Goal: Transaction & Acquisition: Purchase product/service

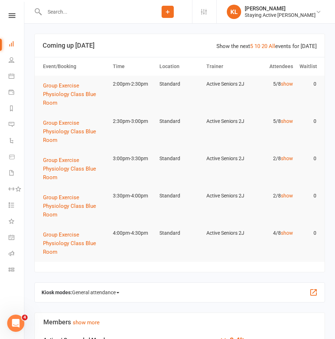
click at [104, 11] on input "text" at bounding box center [92, 12] width 101 height 10
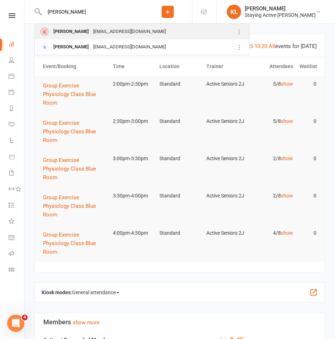
type input "indar"
click at [72, 28] on div "Indarjit Khuman" at bounding box center [71, 32] width 40 height 10
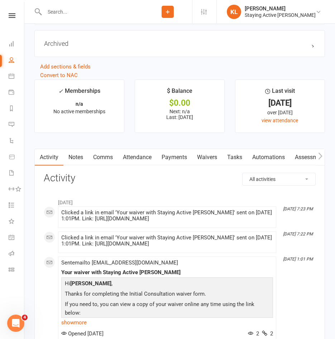
scroll to position [860, 0]
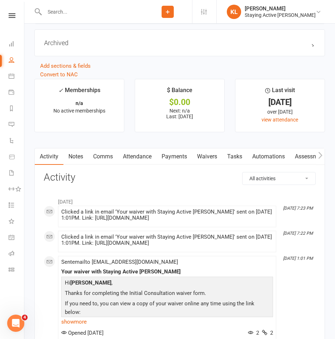
click at [100, 160] on link "Comms" at bounding box center [103, 156] width 30 height 16
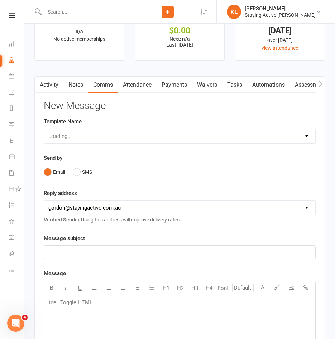
scroll to position [968, 0]
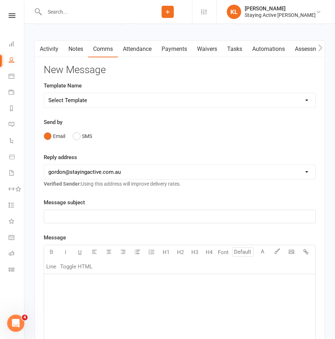
click at [85, 108] on select "Select Template [Email] 1045am Zoom Class [Email] 150 visits [Email] 1pm Zoom […" at bounding box center [179, 100] width 271 height 14
click at [32, 176] on main "✓ Memberships n/a No active memberships $ Balance $0.00 Next: n/a Last: 31 May …" at bounding box center [179, 247] width 301 height 553
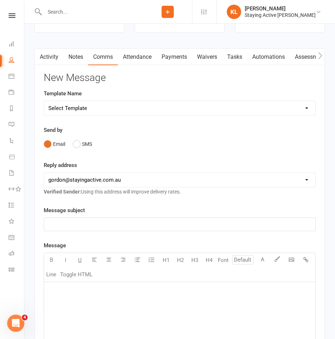
scroll to position [1004, 0]
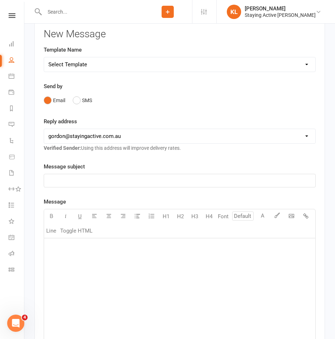
click at [59, 185] on p "﻿" at bounding box center [179, 180] width 263 height 9
drag, startPoint x: 98, startPoint y: 183, endPoint x: 117, endPoint y: 183, distance: 18.6
click at [114, 183] on span "Initial appointment - Monday 22nd September 2025" at bounding box center [80, 180] width 65 height 6
click at [65, 252] on p "﻿" at bounding box center [179, 247] width 263 height 9
click at [51, 272] on span "I hope you have been well." at bounding box center [79, 270] width 63 height 6
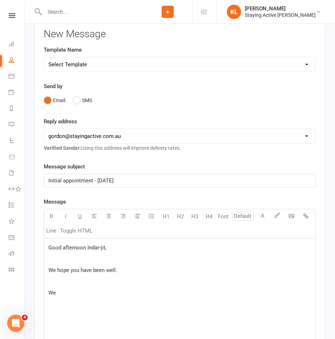
click at [62, 295] on p "We" at bounding box center [179, 293] width 263 height 9
click at [180, 296] on span "We are just reaching out to you to confirm the booking at Staying Active" at bounding box center [134, 293] width 172 height 6
click at [231, 295] on span "We are just reaching out to you to confirm the booking here at Staying Active" at bounding box center [140, 293] width 184 height 6
click at [294, 297] on p "We are just reaching out to you to confirm the booking here at Staying Active, …" at bounding box center [179, 293] width 263 height 9
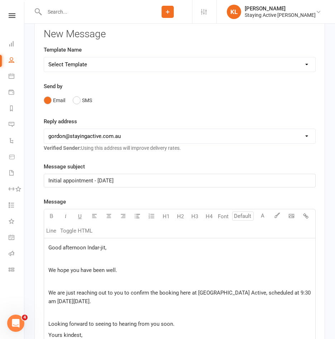
click at [100, 251] on span "Good afternoon Indar-jit," at bounding box center [77, 247] width 58 height 6
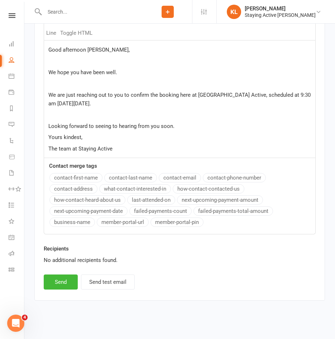
scroll to position [1206, 0]
click at [70, 281] on button "Send" at bounding box center [61, 282] width 34 height 15
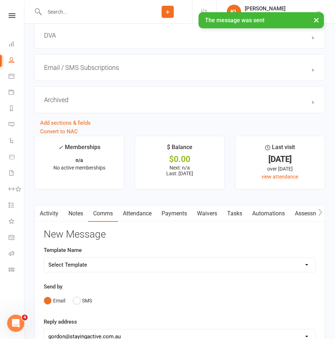
scroll to position [837, 0]
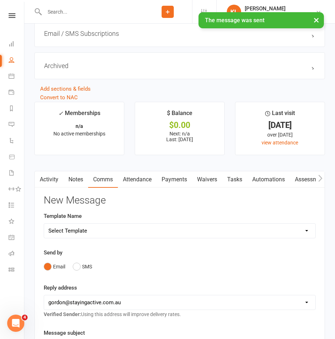
click at [52, 184] on link "Activity" at bounding box center [49, 179] width 29 height 16
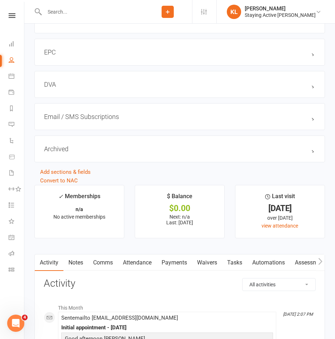
scroll to position [658, 0]
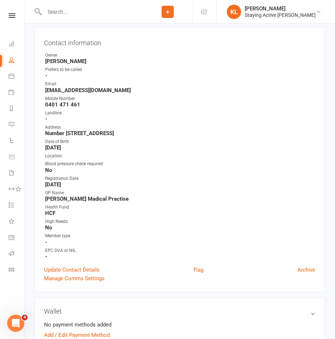
scroll to position [0, 0]
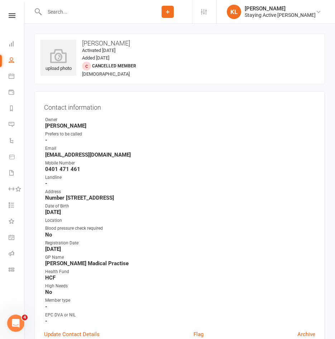
click at [62, 12] on input "text" at bounding box center [92, 12] width 101 height 10
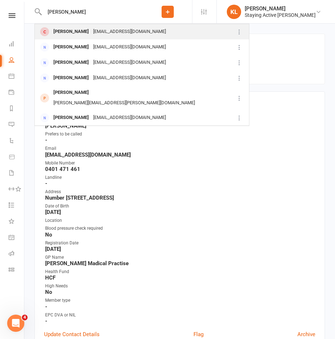
type input "reilly"
click at [53, 32] on div "Pamela Reilly" at bounding box center [71, 32] width 40 height 10
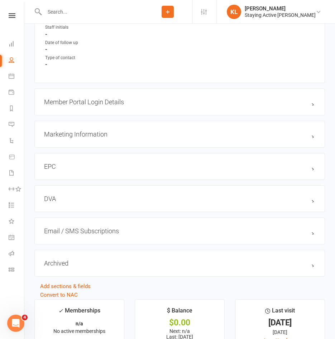
scroll to position [896, 0]
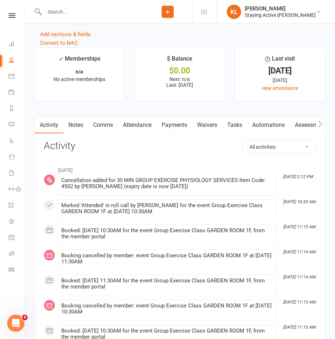
click at [76, 127] on link "Notes" at bounding box center [75, 125] width 25 height 16
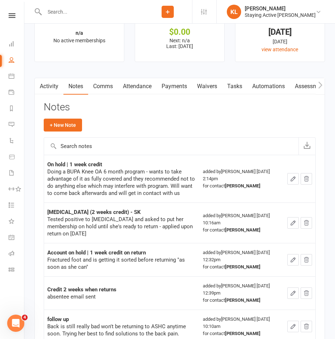
scroll to position [1004, 0]
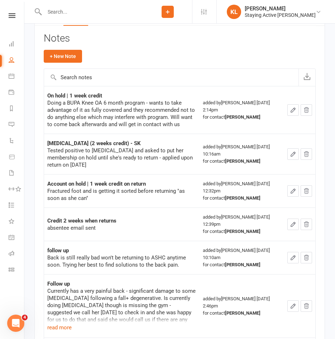
click at [42, 212] on div "Activity Notes Comms Attendance Payments Waivers Tasks Automations Assessments …" at bounding box center [179, 266] width 291 height 514
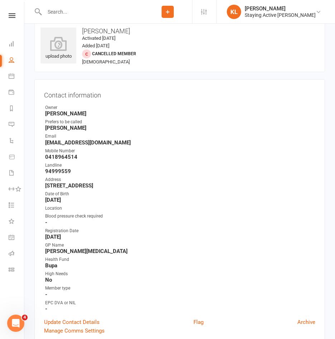
scroll to position [0, 0]
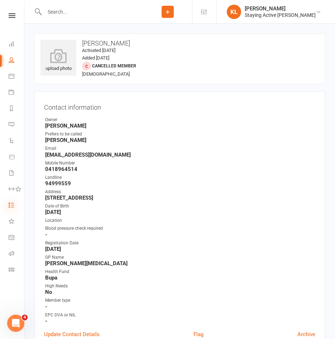
click at [11, 203] on icon at bounding box center [12, 205] width 6 height 6
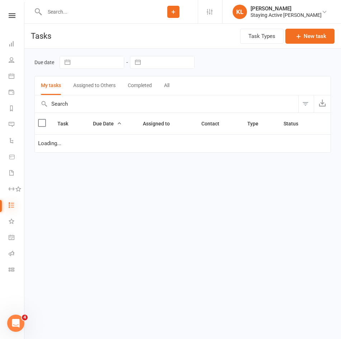
select select "waiting"
select select "started"
select select "waiting"
select select "started"
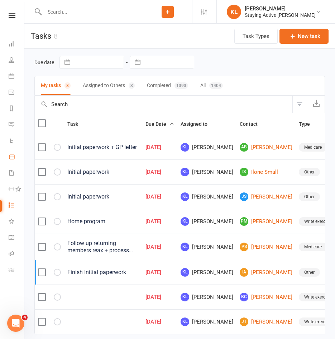
click at [11, 162] on link "Product Sales" at bounding box center [17, 157] width 16 height 16
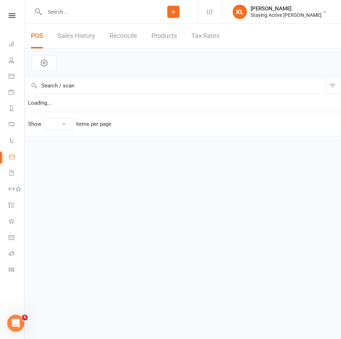
select select "10"
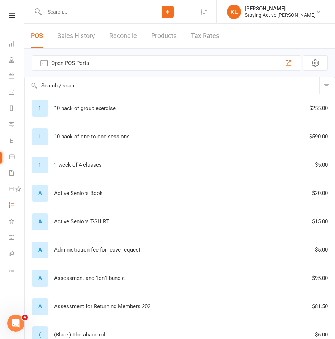
click at [11, 201] on link "Tasks 10" at bounding box center [17, 206] width 16 height 16
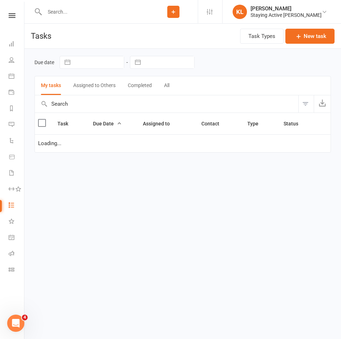
select select "waiting"
select select "started"
select select "waiting"
select select "started"
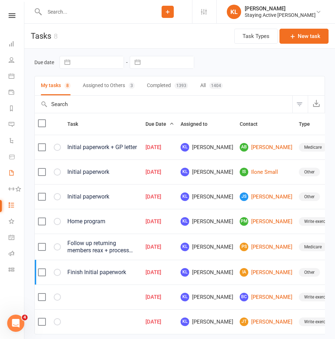
click at [13, 176] on link "Waivers 6" at bounding box center [17, 174] width 16 height 16
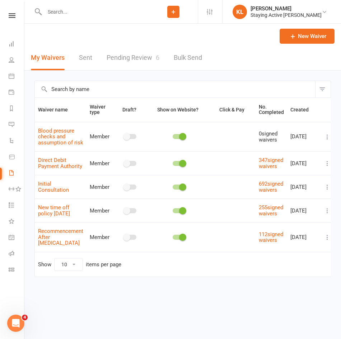
click at [156, 61] on span "6" at bounding box center [158, 58] width 4 height 8
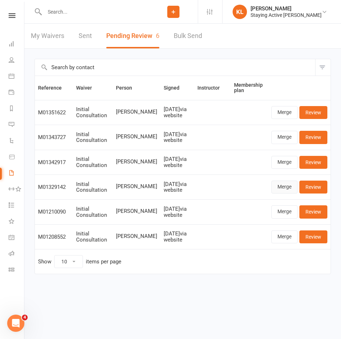
click at [288, 189] on link "Merge" at bounding box center [284, 187] width 26 height 13
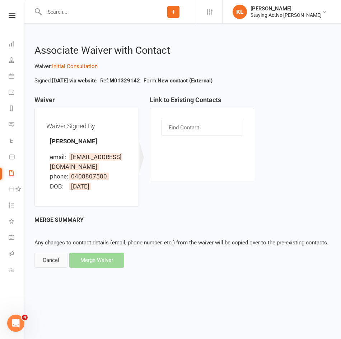
click at [62, 256] on div "Cancel" at bounding box center [50, 260] width 33 height 15
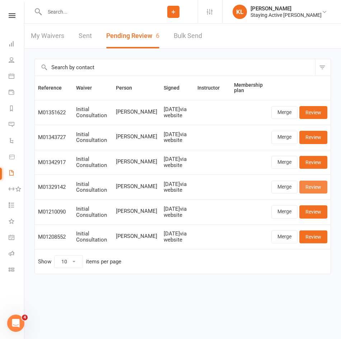
click at [308, 184] on link "Review" at bounding box center [313, 187] width 28 height 13
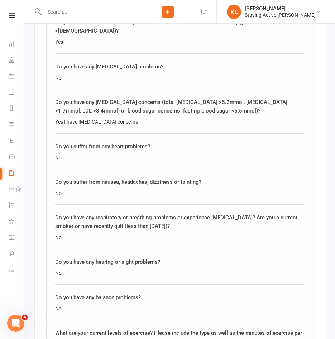
scroll to position [1004, 0]
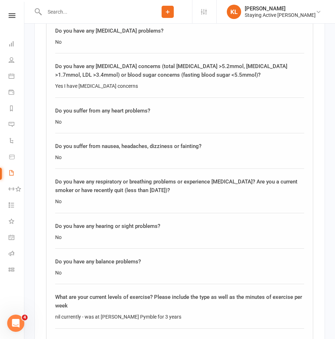
click at [61, 293] on div "What are your current levels of exercise? Please include the type as well as th…" at bounding box center [179, 301] width 249 height 17
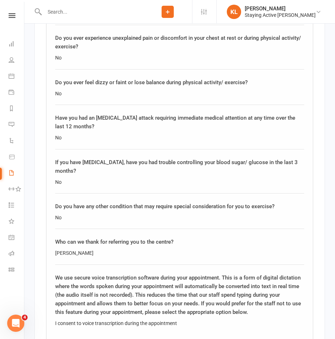
scroll to position [1470, 0]
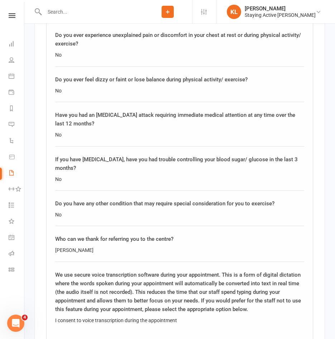
drag, startPoint x: 56, startPoint y: 189, endPoint x: 90, endPoint y: 189, distance: 33.7
click at [90, 246] on div "Dr Gus Channo" at bounding box center [179, 250] width 249 height 8
copy div "Dr Gus Channo"
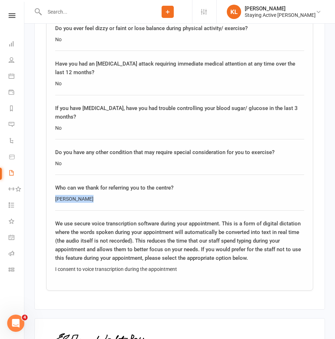
scroll to position [1576, 0]
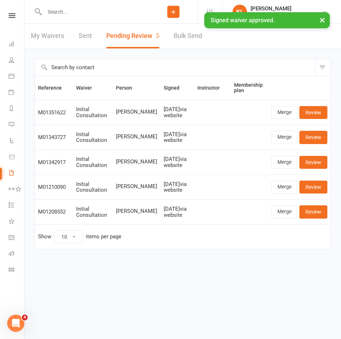
click at [70, 11] on input "text" at bounding box center [95, 12] width 106 height 10
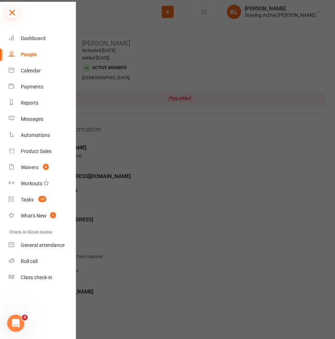
click at [13, 14] on icon at bounding box center [12, 13] width 10 height 10
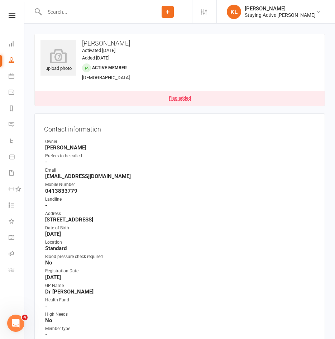
click at [99, 17] on div at bounding box center [88, 11] width 109 height 23
click at [98, 15] on input "text" at bounding box center [92, 12] width 101 height 10
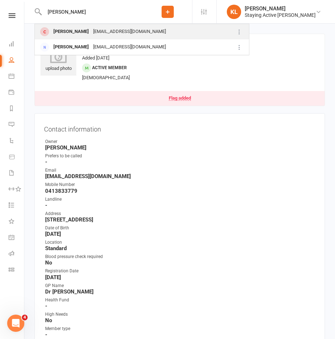
type input "indarjit"
click at [86, 28] on div "Indarjit Khuman" at bounding box center [71, 32] width 40 height 10
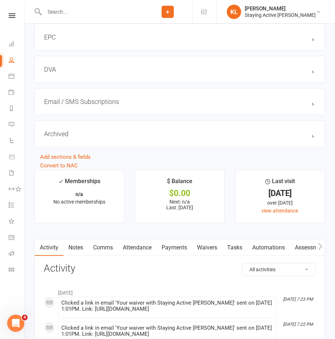
scroll to position [896, 0]
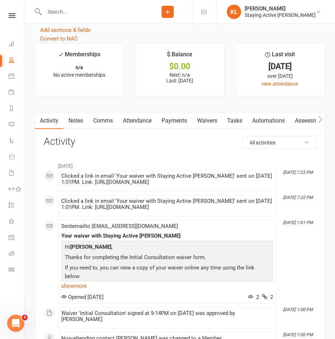
click at [299, 124] on link "Assessments" at bounding box center [312, 121] width 44 height 16
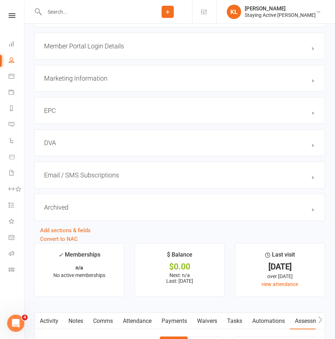
scroll to position [896, 0]
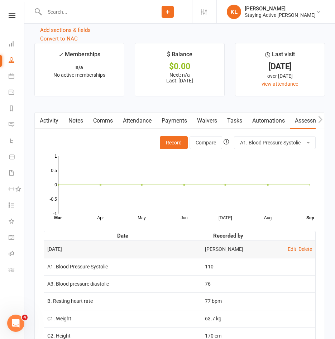
click at [215, 127] on link "Waivers" at bounding box center [207, 121] width 30 height 16
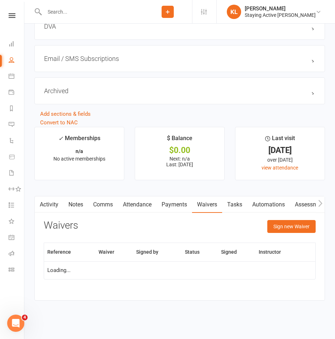
scroll to position [845, 0]
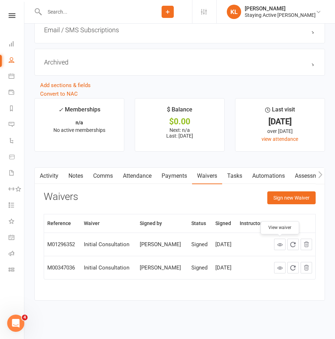
click at [282, 244] on icon at bounding box center [279, 244] width 5 height 5
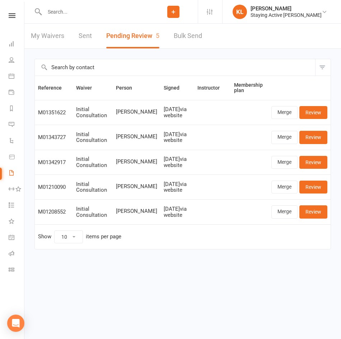
click at [99, 13] on input "text" at bounding box center [95, 12] width 106 height 10
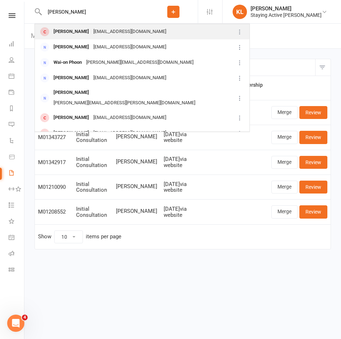
type input "[PERSON_NAME]"
click at [71, 35] on div "[PERSON_NAME]" at bounding box center [71, 32] width 40 height 10
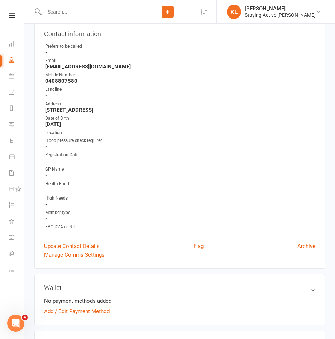
scroll to position [72, 0]
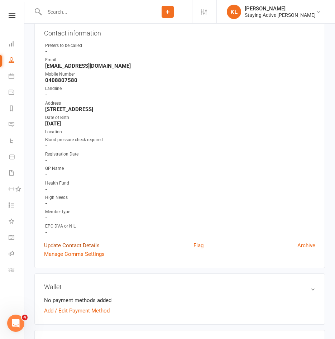
click at [59, 245] on link "Update Contact Details" at bounding box center [72, 245] width 56 height 9
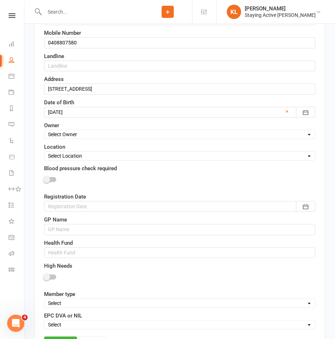
scroll to position [177, 0]
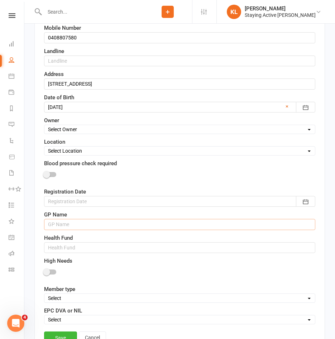
click at [56, 227] on input "text" at bounding box center [179, 224] width 271 height 11
paste input "[PERSON_NAME]"
click at [91, 226] on input "Dr Gus Channo -" at bounding box center [179, 224] width 271 height 11
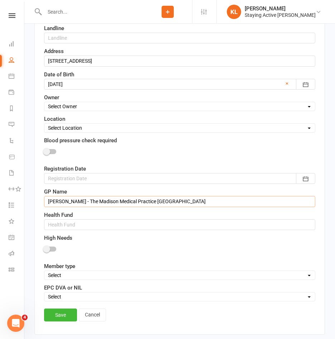
scroll to position [213, 0]
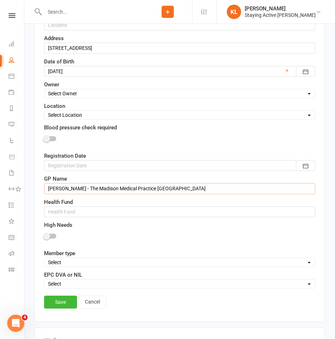
type input "Dr Gus Channo - The Madison Medical Practice St Ives"
click at [71, 304] on link "Save" at bounding box center [60, 302] width 33 height 13
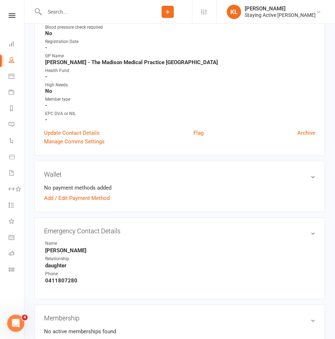
scroll to position [141, 0]
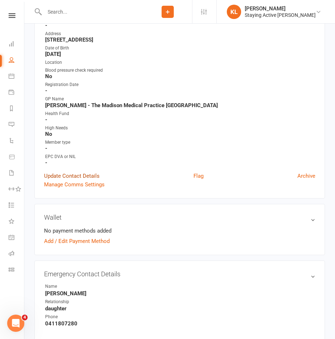
click at [60, 175] on link "Update Contact Details" at bounding box center [72, 176] width 56 height 9
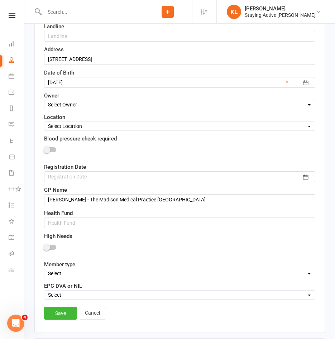
scroll to position [249, 0]
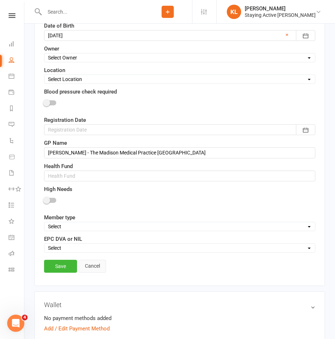
click at [91, 266] on link "Cancel" at bounding box center [92, 266] width 27 height 13
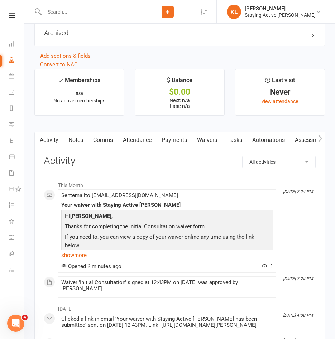
scroll to position [858, 0]
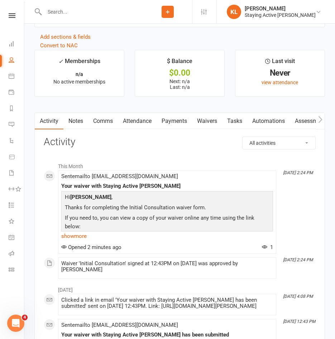
click at [212, 123] on link "Waivers" at bounding box center [207, 121] width 30 height 16
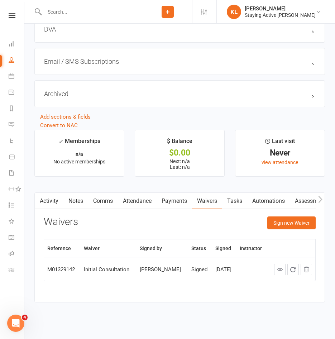
scroll to position [784, 0]
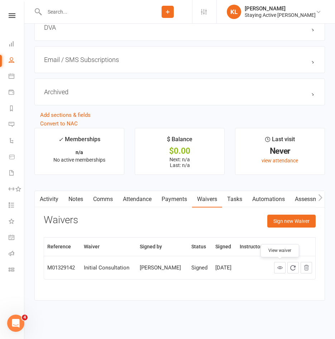
click at [281, 263] on link at bounding box center [279, 267] width 11 height 11
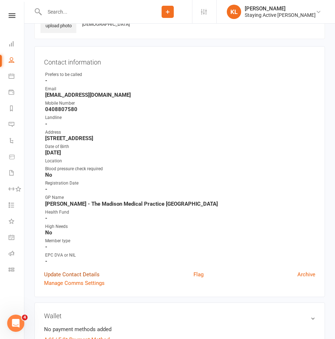
scroll to position [31, 0]
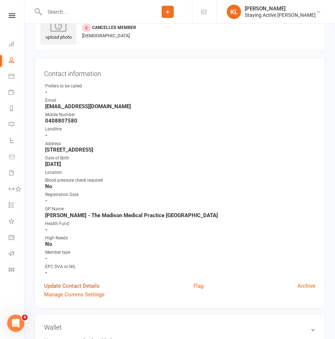
click at [71, 253] on ul "Owner Prefers to be called - Email elly.walkley@gmail.com Mobile Number 0408807…" at bounding box center [179, 180] width 271 height 194
click at [73, 286] on link "Update Contact Details" at bounding box center [72, 286] width 56 height 9
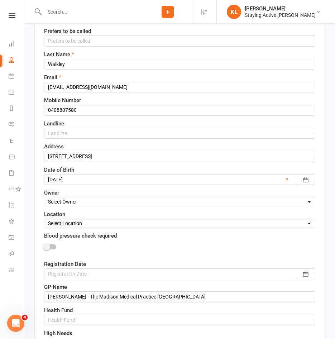
scroll to position [105, 0]
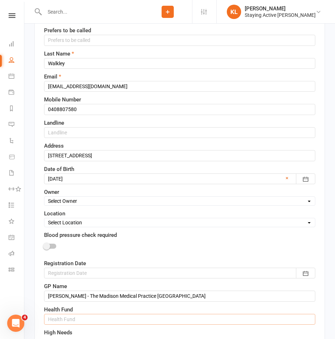
click at [62, 314] on input "text" at bounding box center [179, 319] width 271 height 11
type input "Teachers Health"
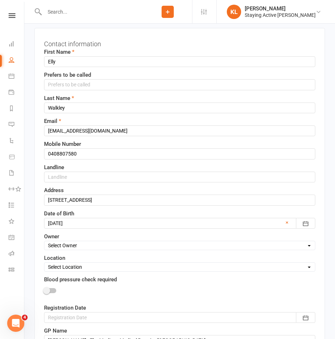
scroll to position [72, 0]
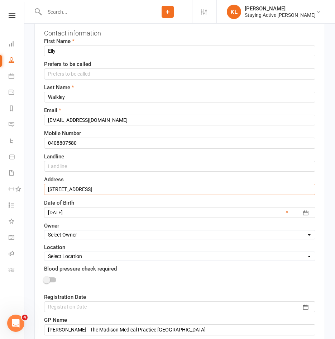
drag, startPoint x: 136, startPoint y: 188, endPoint x: 42, endPoint y: 185, distance: 94.3
click at [42, 186] on div "Contact information First Name Elly Prefers to be called Last Name Walkley Emai…" at bounding box center [179, 240] width 291 height 446
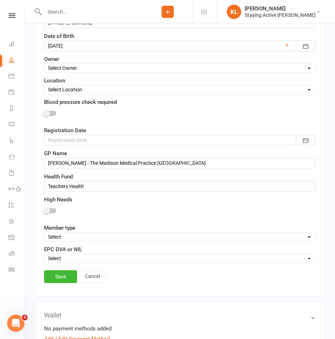
scroll to position [251, 0]
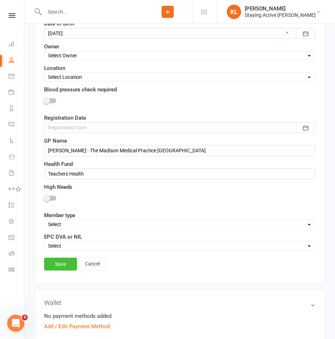
click at [54, 266] on link "Save" at bounding box center [60, 264] width 33 height 13
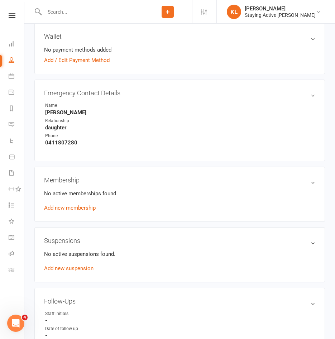
scroll to position [323, 0]
click at [46, 165] on aside "upload photo Elly Walkley Added 14 August, 2025 Cancelled member 79 years old C…" at bounding box center [179, 148] width 291 height 874
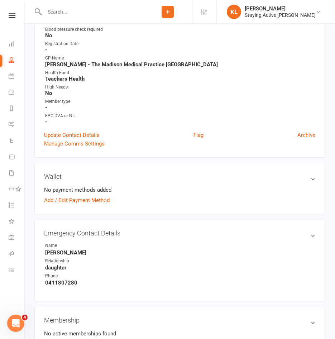
scroll to position [251, 0]
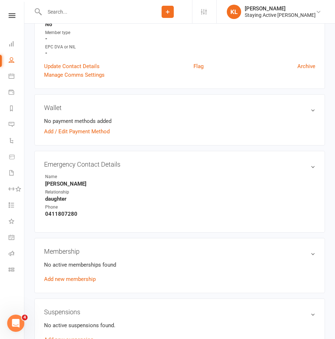
drag, startPoint x: 43, startPoint y: 184, endPoint x: 90, endPoint y: 186, distance: 46.6
click at [90, 186] on div "Emergency Contact Details edit Name Dr Sascha Walkley Relationship daughter Pho…" at bounding box center [179, 192] width 291 height 82
copy strong "Dr Sascha Walkley"
drag, startPoint x: 33, startPoint y: 216, endPoint x: 86, endPoint y: 219, distance: 53.1
click at [86, 219] on div "upload photo Elly Walkley Added 14 August, 2025 Cancelled member 79 years old C…" at bounding box center [179, 220] width 301 height 874
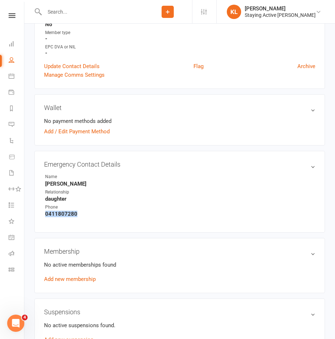
copy strong "0411807280"
click at [296, 166] on h3 "Emergency Contact Details edit" at bounding box center [179, 165] width 271 height 8
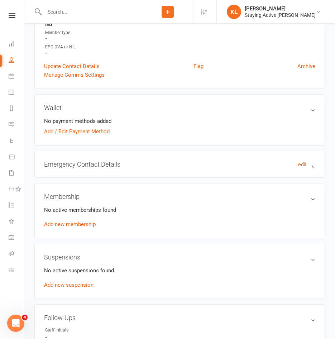
click at [302, 164] on link "edit" at bounding box center [302, 164] width 9 height 6
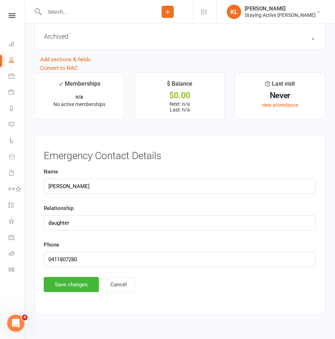
scroll to position [854, 0]
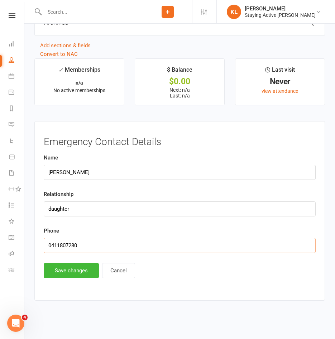
click at [59, 246] on input "0411807280" at bounding box center [180, 245] width 272 height 15
click at [69, 246] on input "0411 807280" at bounding box center [180, 245] width 272 height 15
type input "0411 807 280"
click at [73, 265] on button "Save changes" at bounding box center [71, 270] width 55 height 15
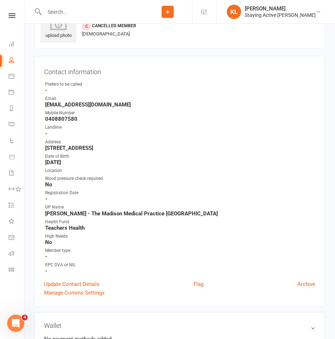
scroll to position [0, 0]
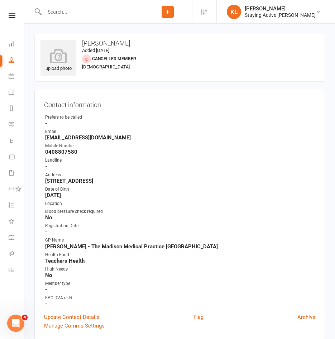
click at [61, 13] on input "text" at bounding box center [92, 12] width 101 height 10
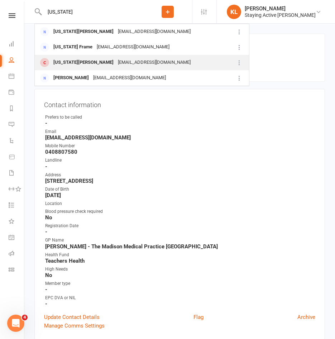
type input "virginia"
click at [69, 59] on div "[US_STATE][PERSON_NAME]" at bounding box center [83, 62] width 65 height 10
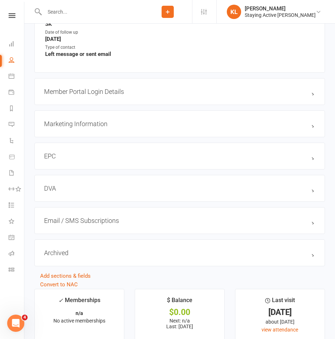
scroll to position [824, 0]
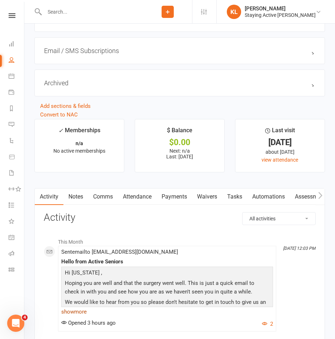
click at [80, 314] on link "show more" at bounding box center [167, 312] width 212 height 10
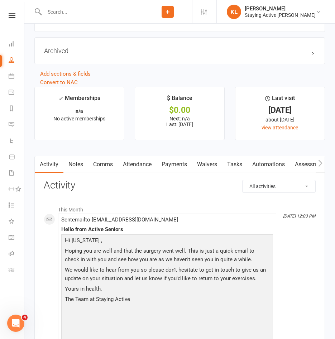
scroll to position [896, 0]
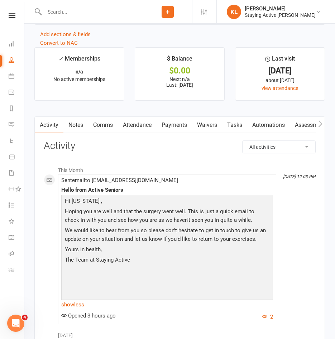
click at [76, 129] on link "Notes" at bounding box center [75, 125] width 25 height 16
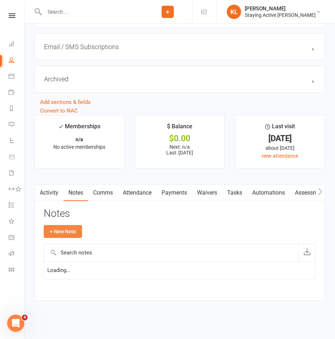
scroll to position [896, 0]
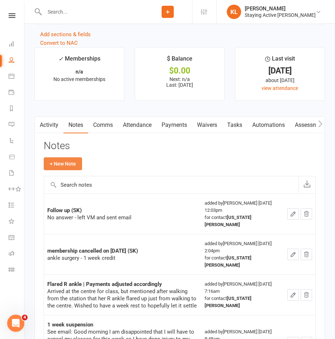
click at [60, 169] on button "+ New Note" at bounding box center [63, 163] width 38 height 13
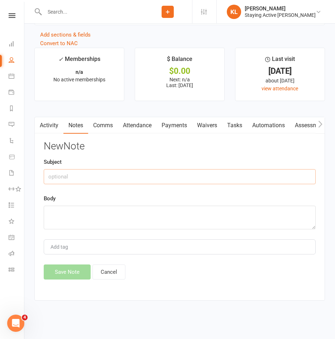
click at [66, 183] on input "text" at bounding box center [180, 176] width 272 height 15
type input "Update"
click at [57, 210] on textarea at bounding box center [180, 218] width 272 height 24
click at [68, 218] on textarea at bounding box center [180, 218] width 272 height 24
paste textarea "Dear staff Thank you for your Email my surgery went very well and last Tuesday …"
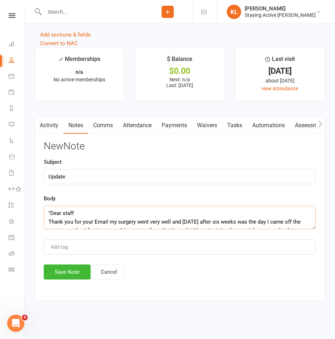
scroll to position [65, 0]
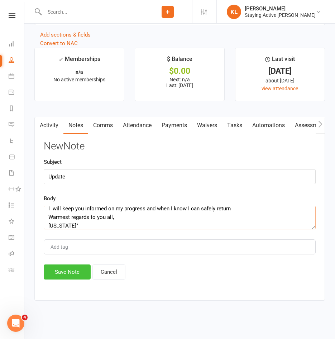
type textarea ""Dear staff Thank you for your Email my surgery went very well and last Tuesday…"
click at [70, 279] on button "Save Note" at bounding box center [67, 272] width 47 height 15
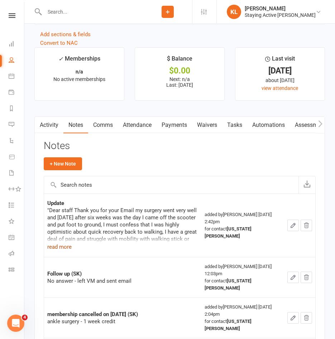
click at [58, 251] on button "read more" at bounding box center [59, 247] width 24 height 9
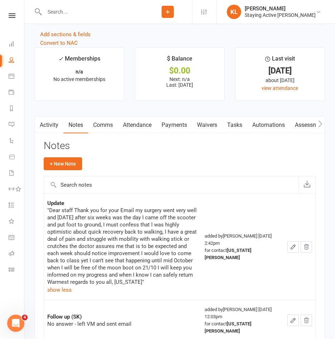
click at [292, 250] on icon "button" at bounding box center [293, 247] width 6 height 6
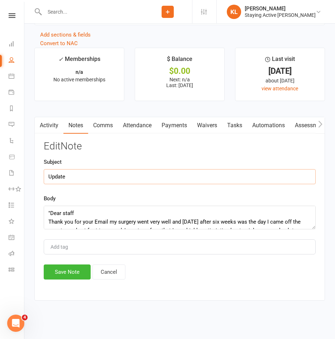
click at [68, 184] on input "Update" at bounding box center [180, 176] width 272 height 15
click at [70, 182] on input "Update - conversed on the phone to verify this email)" at bounding box center [180, 176] width 272 height 15
type input "Update (conversed on the phone to verify this email)"
click at [61, 279] on button "Save Note" at bounding box center [67, 272] width 47 height 15
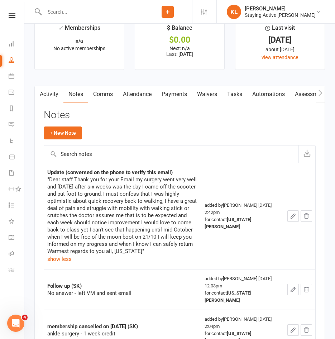
scroll to position [968, 0]
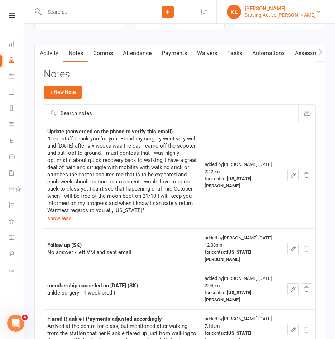
click at [296, 7] on div "[PERSON_NAME]" at bounding box center [280, 8] width 71 height 6
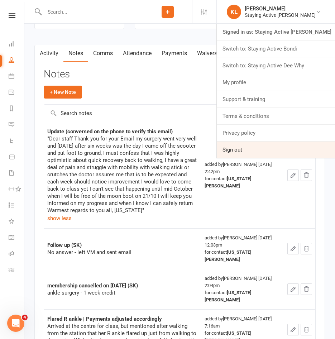
click at [248, 146] on link "Sign out" at bounding box center [276, 150] width 118 height 16
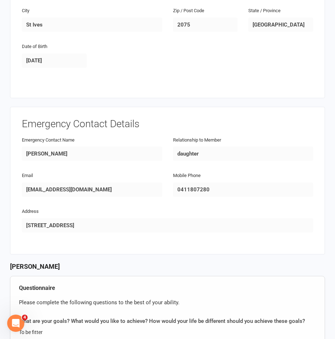
drag, startPoint x: 77, startPoint y: 132, endPoint x: 60, endPoint y: 179, distance: 50.1
click at [56, 179] on div "Email sascha.walkley@gmail.com" at bounding box center [91, 189] width 151 height 36
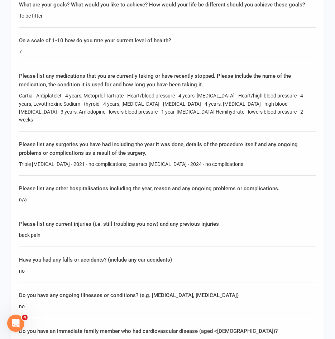
scroll to position [574, 0]
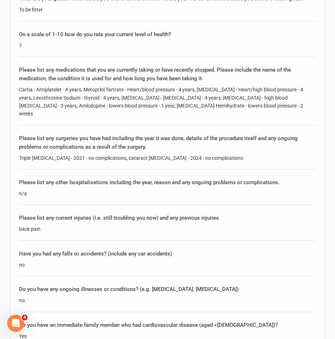
click at [99, 178] on div "Please list any other hospitalisations including the year, reason and any ongoi…" at bounding box center [167, 182] width 297 height 9
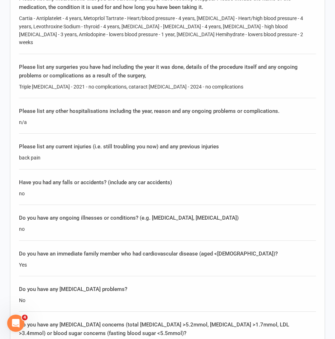
scroll to position [645, 0]
drag, startPoint x: 27, startPoint y: 161, endPoint x: 30, endPoint y: 164, distance: 4.1
click at [28, 189] on div "no" at bounding box center [167, 193] width 297 height 8
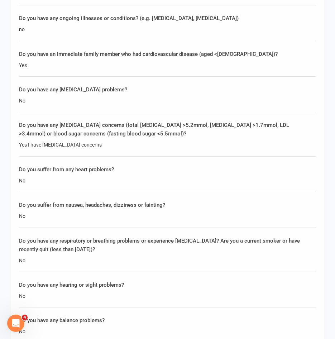
scroll to position [753, 0]
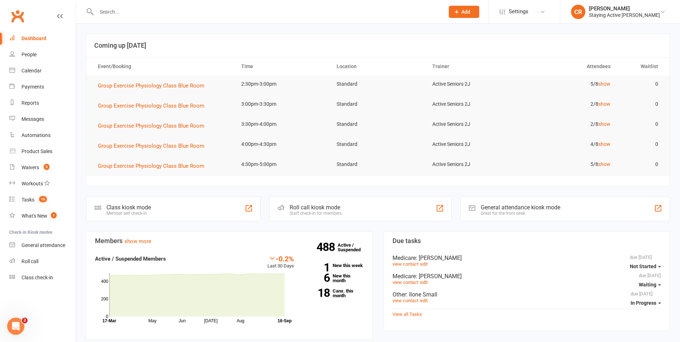
click at [116, 19] on div at bounding box center [262, 11] width 353 height 23
click at [115, 16] on input "text" at bounding box center [266, 12] width 345 height 10
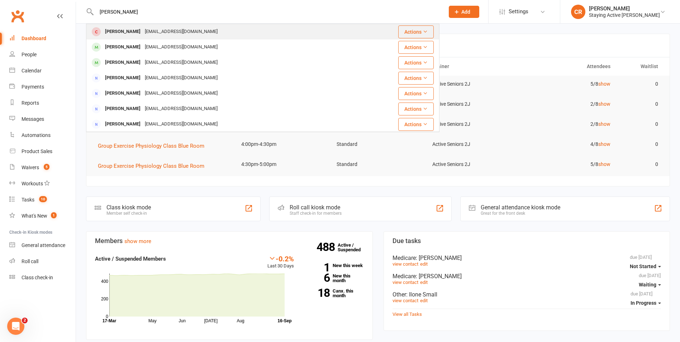
type input "[PERSON_NAME]"
click at [117, 29] on div "[PERSON_NAME]" at bounding box center [123, 32] width 40 height 10
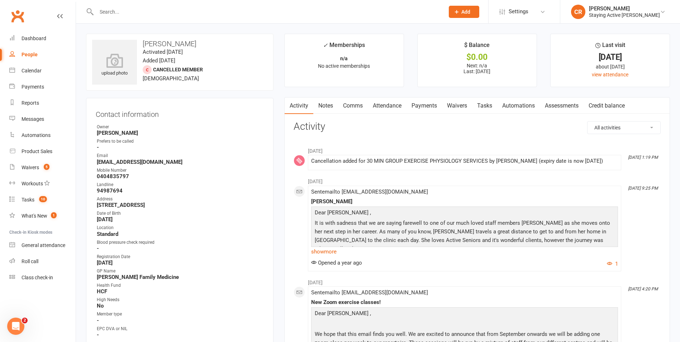
click at [325, 104] on link "Notes" at bounding box center [325, 106] width 25 height 16
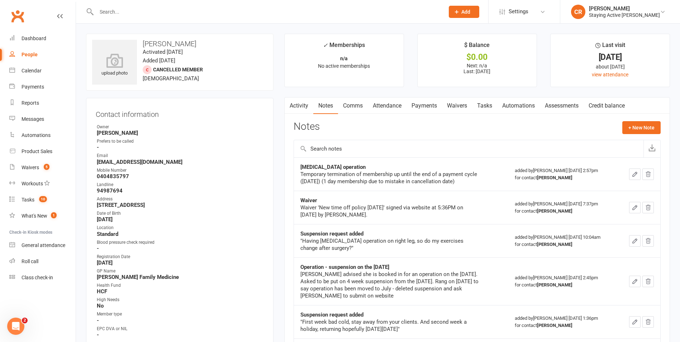
click at [365, 107] on link "Comms" at bounding box center [353, 106] width 30 height 16
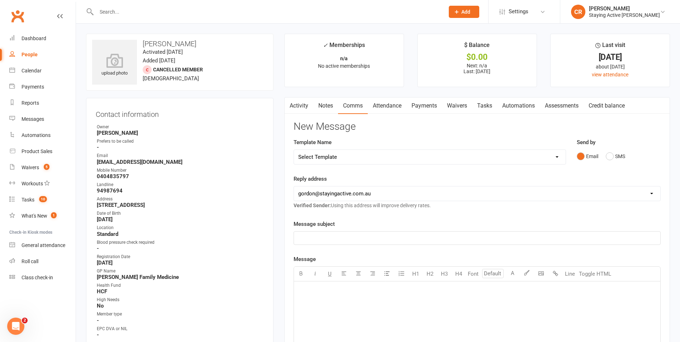
click at [323, 107] on link "Notes" at bounding box center [325, 106] width 25 height 16
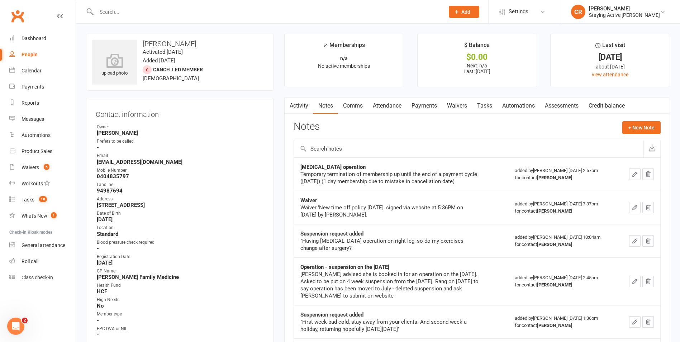
click at [354, 105] on link "Comms" at bounding box center [353, 106] width 30 height 16
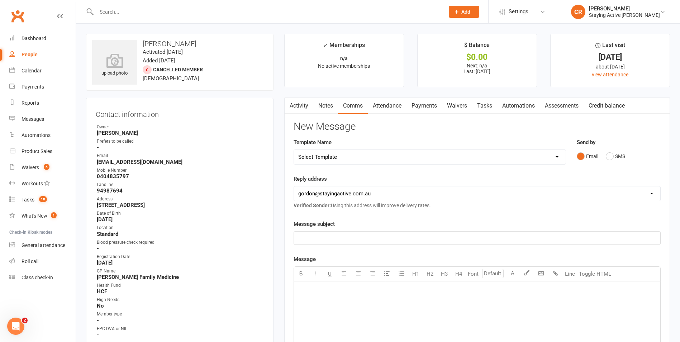
click at [467, 163] on select "Select Template [Email] 1045am Zoom Class [Email] 150 visits [Email] 1pm Zoom […" at bounding box center [430, 157] width 272 height 14
select select "4"
click at [294, 150] on select "Select Template [Email] 1045am Zoom Class [Email] 150 visits [Email] 1pm Zoom […" at bounding box center [430, 157] width 272 height 14
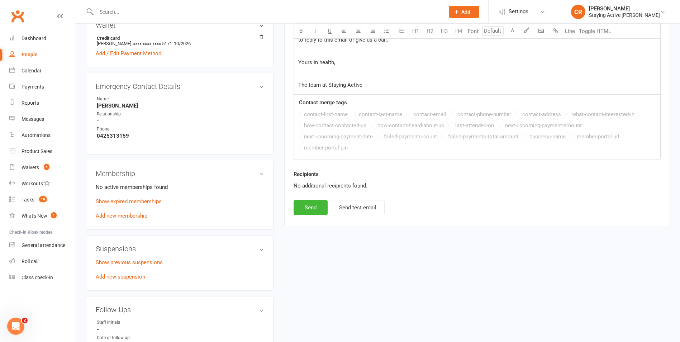
scroll to position [358, 0]
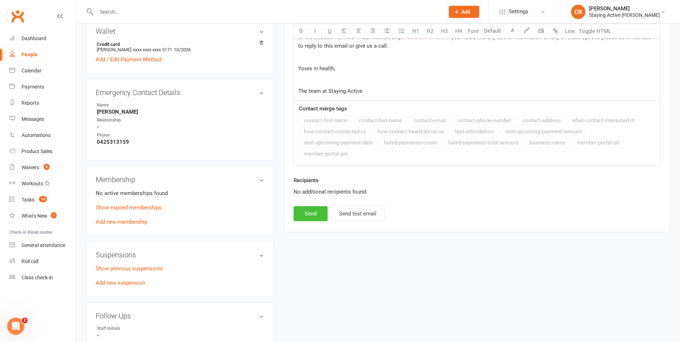
click at [303, 210] on button "Send" at bounding box center [311, 213] width 34 height 15
select select
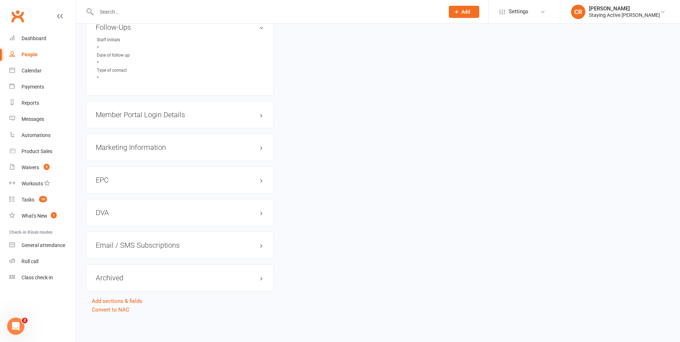
scroll to position [647, 0]
click at [117, 310] on link "Convert to NAC" at bounding box center [111, 309] width 38 height 6
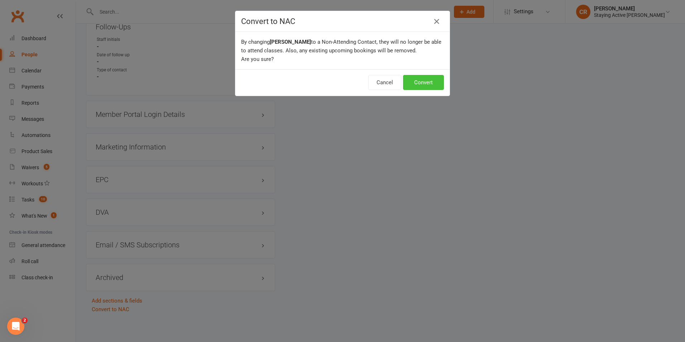
click at [418, 81] on button "Convert" at bounding box center [423, 82] width 41 height 15
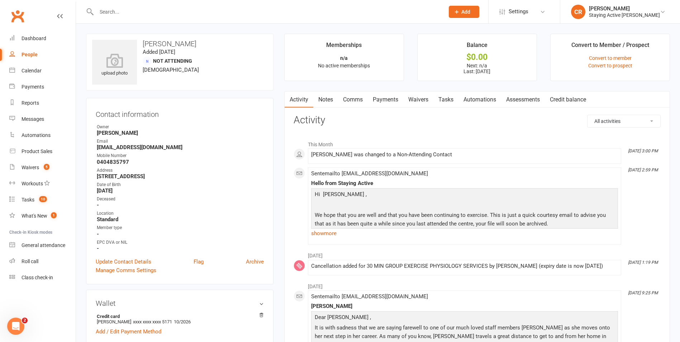
click at [173, 7] on input "text" at bounding box center [266, 12] width 345 height 10
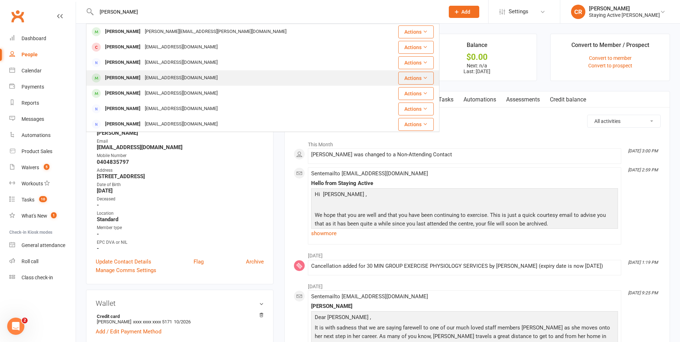
type input "[PERSON_NAME]"
click at [146, 80] on div "[EMAIL_ADDRESS][DOMAIN_NAME]" at bounding box center [181, 78] width 77 height 10
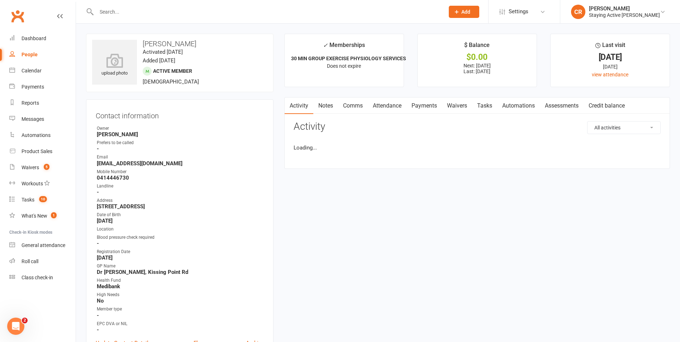
click at [125, 12] on input "text" at bounding box center [266, 12] width 345 height 10
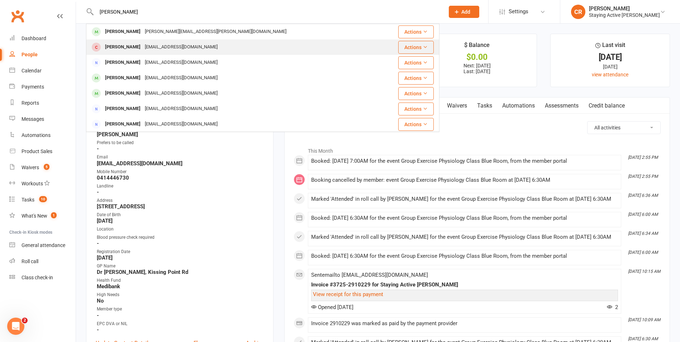
type input "[PERSON_NAME]"
click at [143, 48] on div "[EMAIL_ADDRESS][DOMAIN_NAME]" at bounding box center [181, 47] width 77 height 10
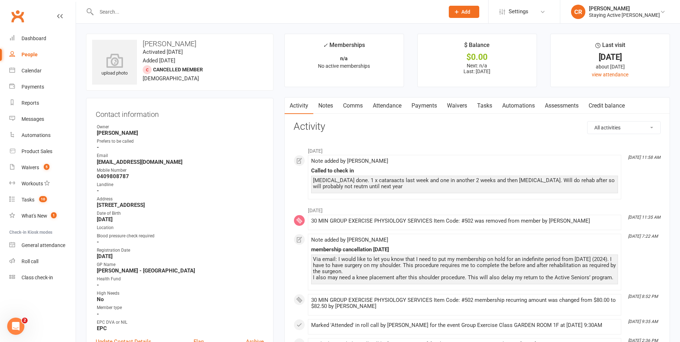
click at [325, 110] on link "Notes" at bounding box center [325, 106] width 25 height 16
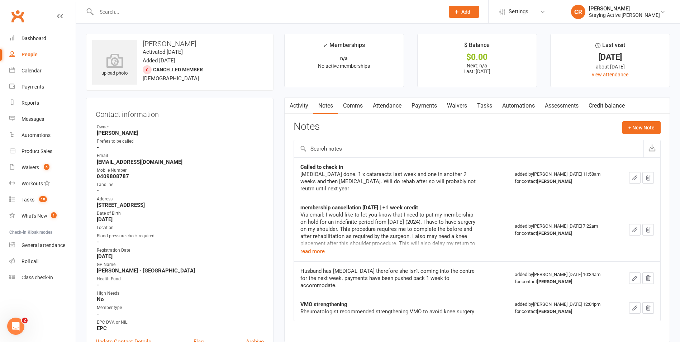
click at [350, 108] on link "Comms" at bounding box center [353, 106] width 30 height 16
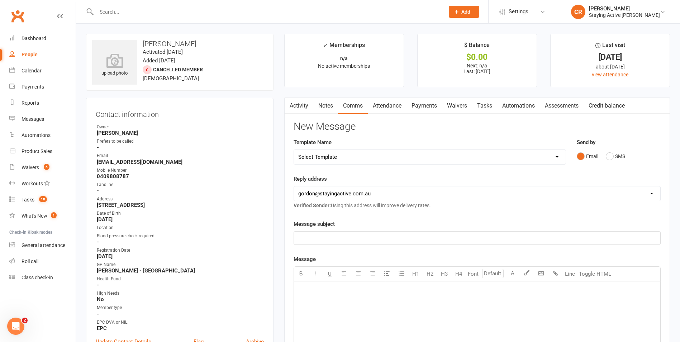
click at [350, 158] on select "Select Template [Email] 1045am Zoom Class [Email] 150 visits [Email] 1pm Zoom […" at bounding box center [430, 157] width 272 height 14
select select "4"
click at [294, 150] on select "Select Template [Email] 1045am Zoom Class [Email] 150 visits [Email] 1pm Zoom […" at bounding box center [430, 157] width 272 height 14
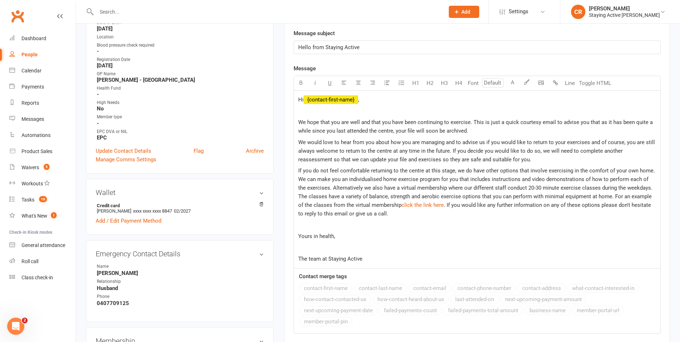
scroll to position [179, 0]
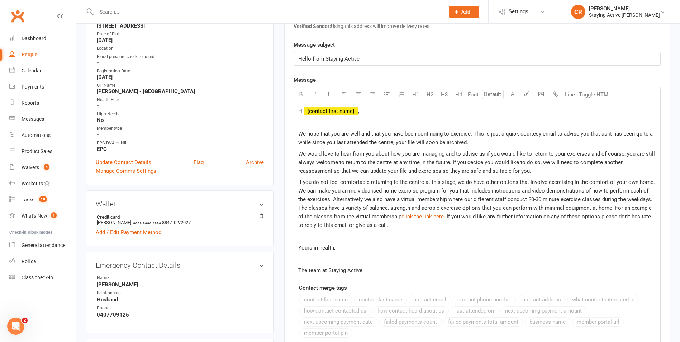
click at [472, 134] on span "We hope that you are well and that you have been continuing to exercise. This i…" at bounding box center [476, 137] width 356 height 15
click at [474, 140] on p "We hope that you are well and that you have been continuing to exercise. This i…" at bounding box center [477, 137] width 358 height 17
click at [472, 132] on span "We hope that you are well and that you have been continuing to exercise. This i…" at bounding box center [476, 137] width 356 height 15
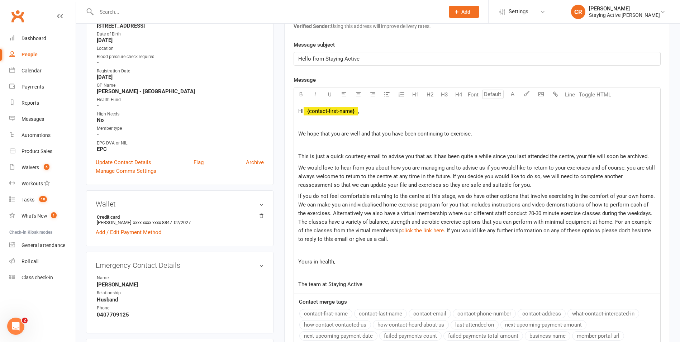
click at [503, 135] on p "We hope that you are well and that you have been continuing to exercise." at bounding box center [477, 133] width 358 height 9
drag, startPoint x: 481, startPoint y: 135, endPoint x: 360, endPoint y: 129, distance: 121.3
click at [360, 129] on div "Hi ﻿ {contact-first-name} , We hope that you are well and that you have been co…" at bounding box center [477, 197] width 366 height 191
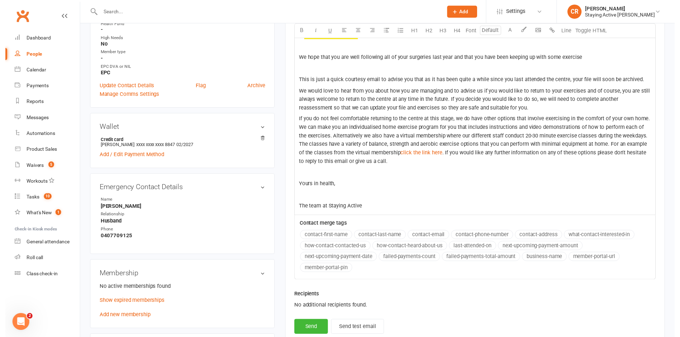
scroll to position [394, 0]
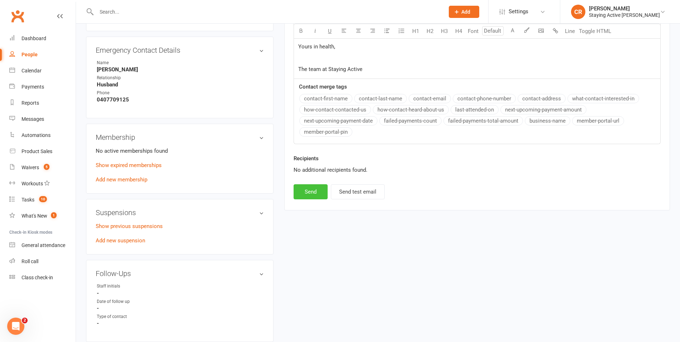
click at [325, 197] on button "Send" at bounding box center [311, 191] width 34 height 15
select select
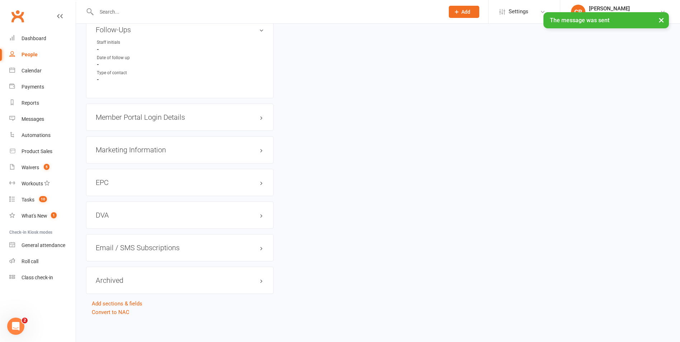
scroll to position [641, 0]
click at [124, 275] on h3 "Archived edit" at bounding box center [180, 278] width 168 height 8
click at [250, 276] on link "edit" at bounding box center [251, 277] width 9 height 6
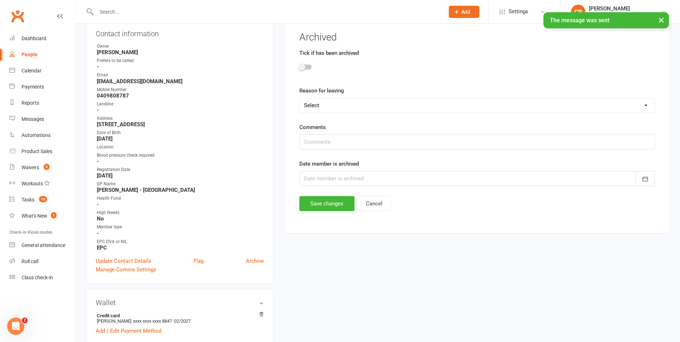
scroll to position [61, 0]
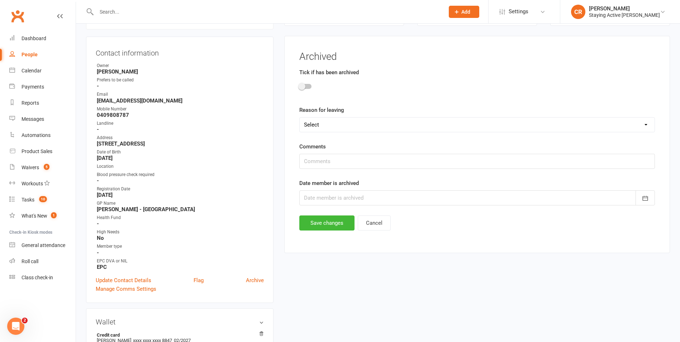
click at [297, 82] on main "Archived Tick if has been archived Reason for leaving Select Not happy with the…" at bounding box center [477, 140] width 367 height 179
click at [304, 86] on span at bounding box center [301, 86] width 7 height 7
click at [299, 85] on input "checkbox" at bounding box center [299, 85] width 0 height 0
drag, startPoint x: 318, startPoint y: 125, endPoint x: 339, endPoint y: 130, distance: 21.2
click at [318, 125] on select "Select Not happy with the centre (if possible provide details below Not the rig…" at bounding box center [477, 125] width 355 height 14
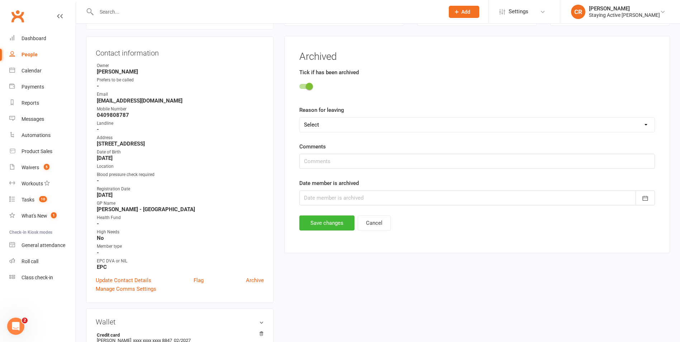
select select "Other"
click at [300, 118] on select "Select Not happy with the centre (if possible provide details below Not the rig…" at bounding box center [477, 125] width 355 height 14
click at [346, 164] on input "text" at bounding box center [477, 161] width 356 height 15
click at [348, 159] on input "had surgery and wasnt contacted for extended period" at bounding box center [477, 161] width 356 height 15
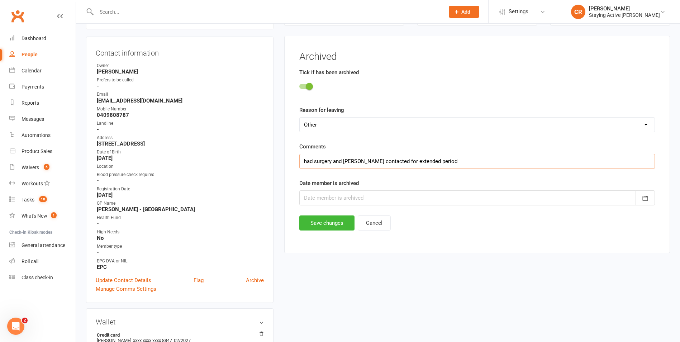
type input "had surgery and wasnt contacted for extended period"
click at [348, 199] on div at bounding box center [477, 197] width 356 height 15
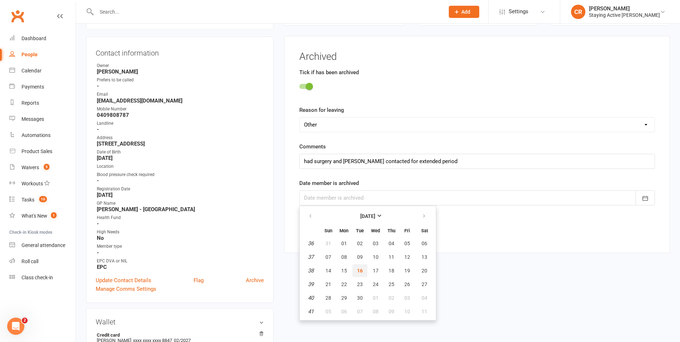
click at [356, 269] on button "16" at bounding box center [359, 270] width 15 height 13
type input "16 Sep 2025"
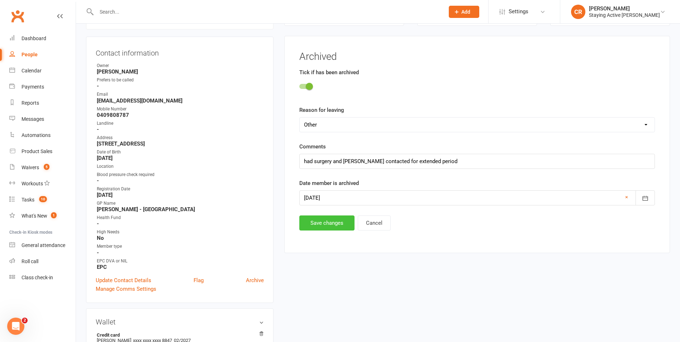
click at [319, 219] on button "Save changes" at bounding box center [326, 222] width 55 height 15
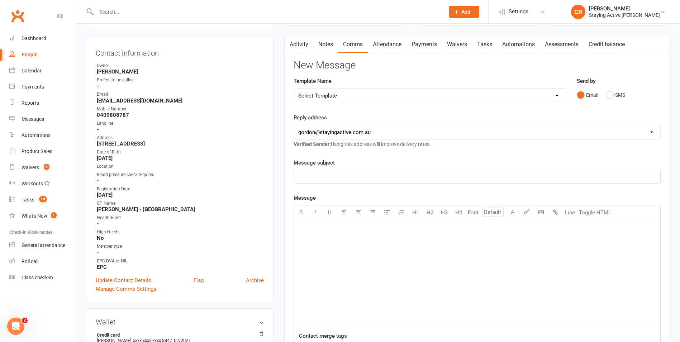
click at [276, 7] on input "text" at bounding box center [266, 12] width 345 height 10
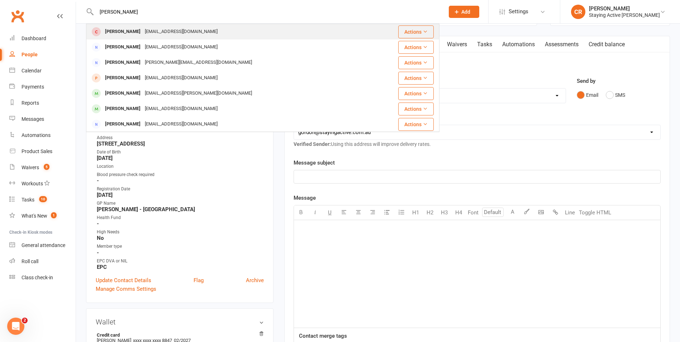
type input "gilder"
click at [182, 26] on div "Linda Gilder lindasgilder@gmail.com" at bounding box center [229, 31] width 284 height 15
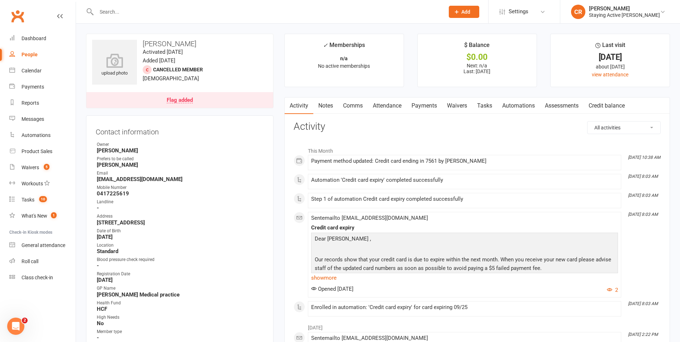
click at [246, 9] on input "text" at bounding box center [266, 12] width 345 height 10
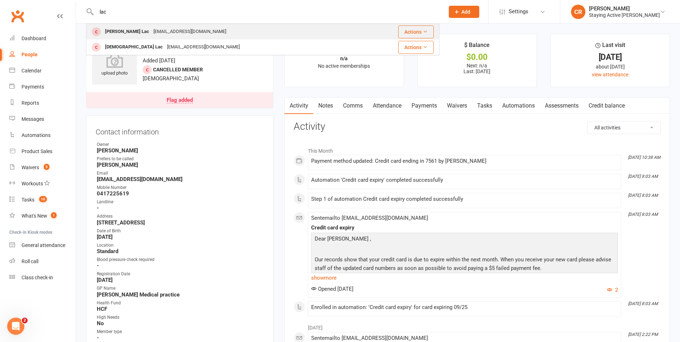
type input "lac"
click at [185, 27] on div "tsenglichenlac@gmail.com" at bounding box center [189, 32] width 77 height 10
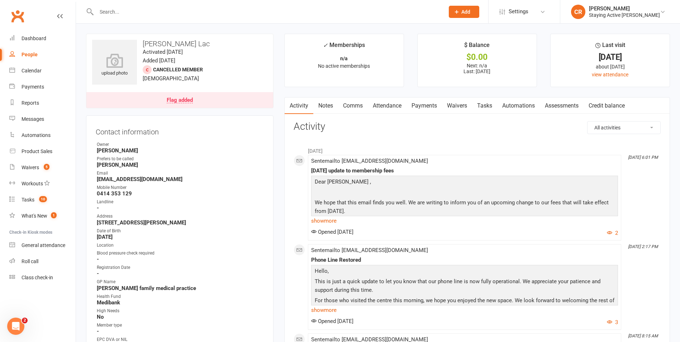
click at [330, 108] on link "Notes" at bounding box center [325, 106] width 25 height 16
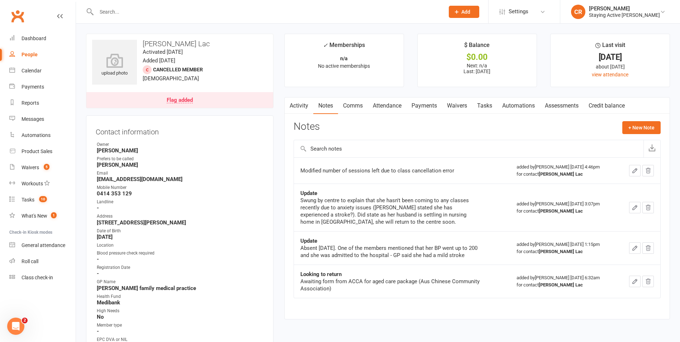
click at [361, 105] on link "Comms" at bounding box center [353, 106] width 30 height 16
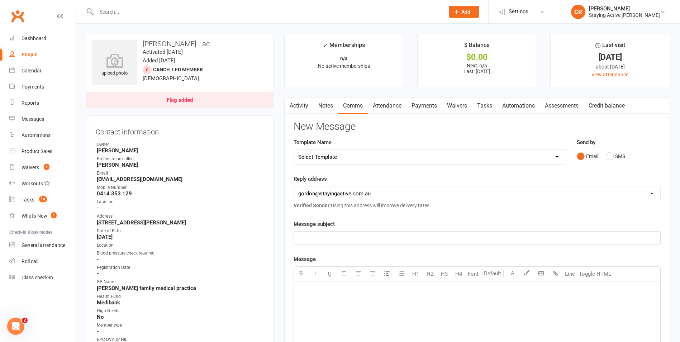
click at [347, 152] on select "Select Template [Email] 1045am Zoom Class [Email] 150 visits [Email] 1pm Zoom […" at bounding box center [430, 157] width 272 height 14
select select "4"
click at [294, 150] on select "Select Template [Email] 1045am Zoom Class [Email] 150 visits [Email] 1pm Zoom […" at bounding box center [430, 157] width 272 height 14
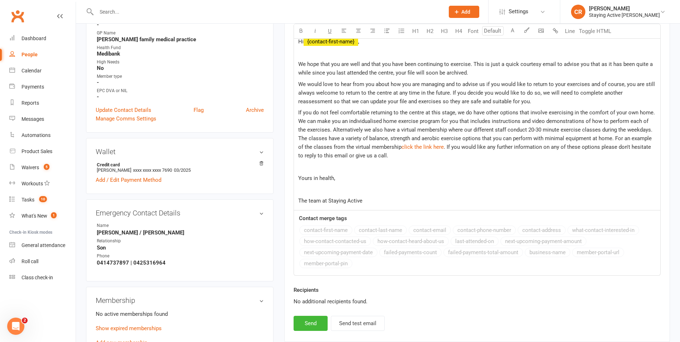
scroll to position [358, 0]
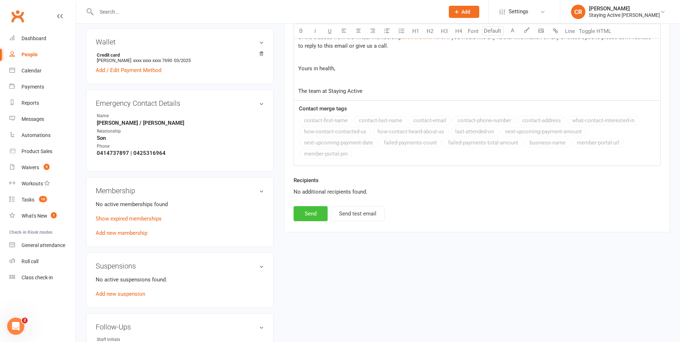
click at [316, 218] on button "Send" at bounding box center [311, 213] width 34 height 15
select select
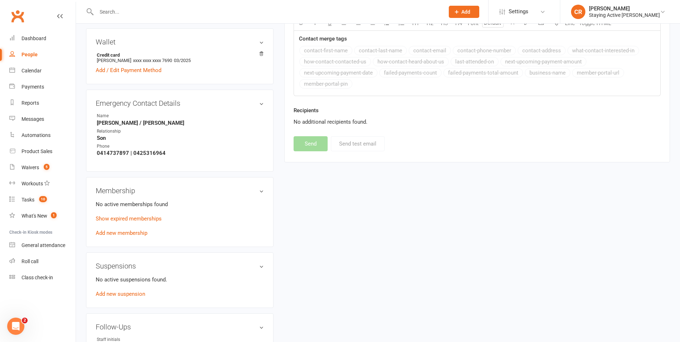
click at [246, 5] on div at bounding box center [262, 11] width 353 height 23
click at [244, 9] on input "text" at bounding box center [266, 12] width 345 height 10
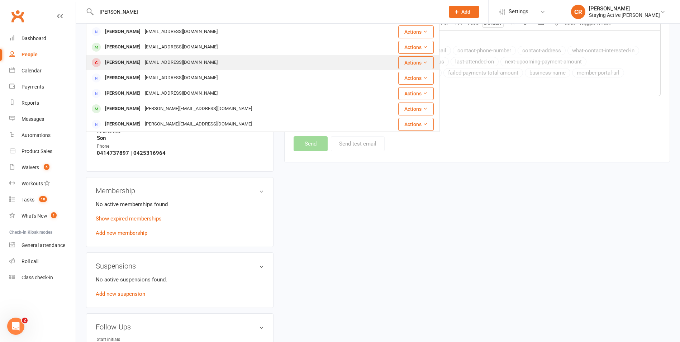
type input "hennessy"
click at [194, 59] on div "ahenness@bigpond.net.au" at bounding box center [181, 62] width 77 height 10
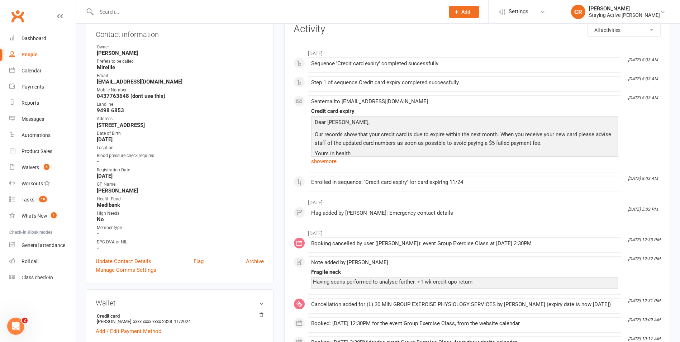
scroll to position [251, 0]
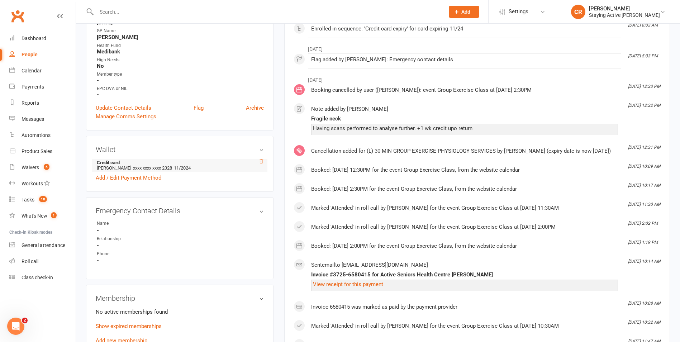
click at [263, 162] on icon at bounding box center [261, 161] width 5 height 5
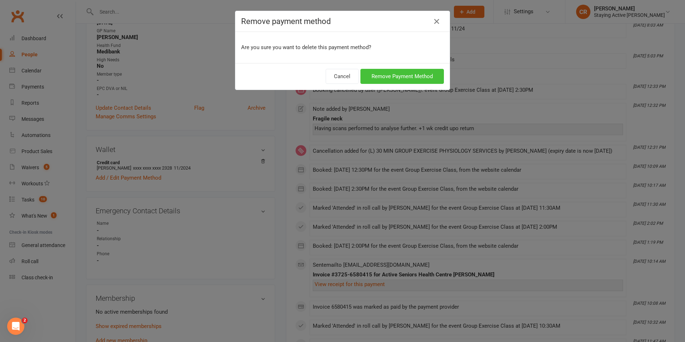
click at [398, 79] on button "Remove Payment Method" at bounding box center [403, 76] width 84 height 15
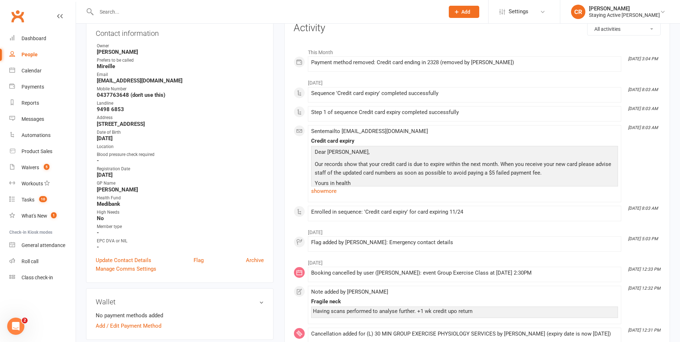
scroll to position [0, 0]
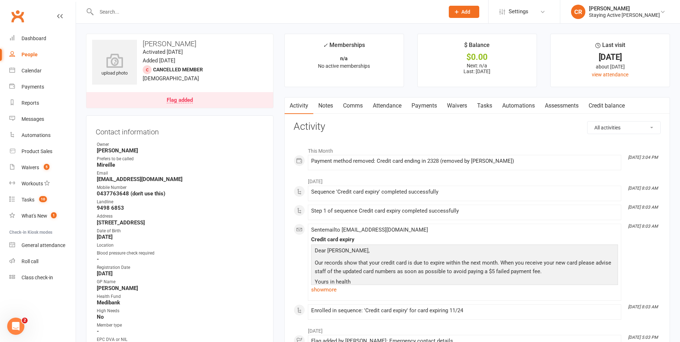
click at [324, 108] on link "Notes" at bounding box center [325, 106] width 25 height 16
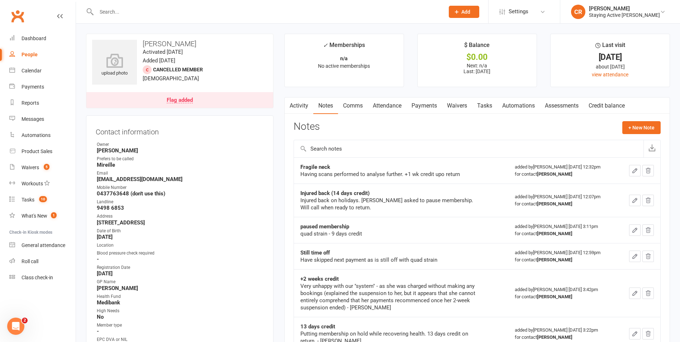
click at [258, 10] on input "text" at bounding box center [266, 12] width 345 height 10
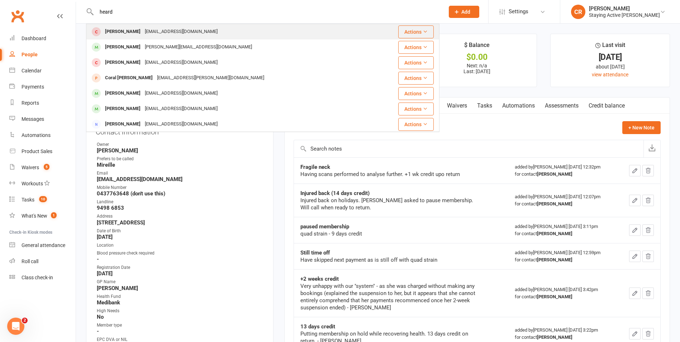
type input "heard"
click at [211, 29] on div "Robert Heard rheard183@gmail.com" at bounding box center [233, 31] width 293 height 15
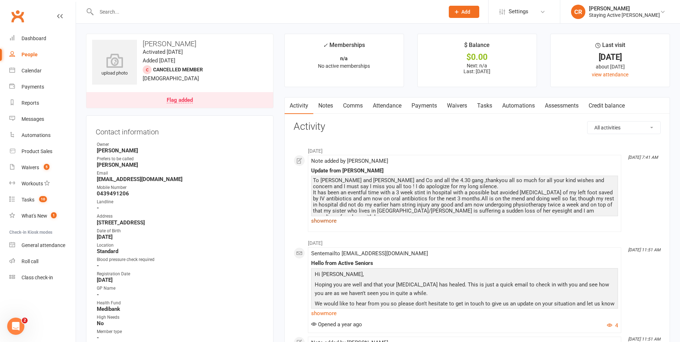
click at [331, 220] on link "show more" at bounding box center [464, 221] width 307 height 10
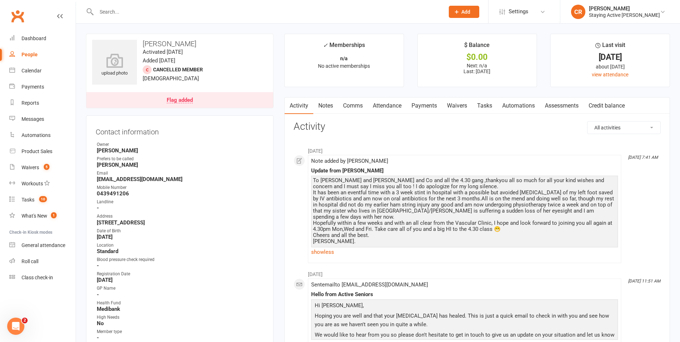
click at [426, 102] on link "Payments" at bounding box center [424, 106] width 35 height 16
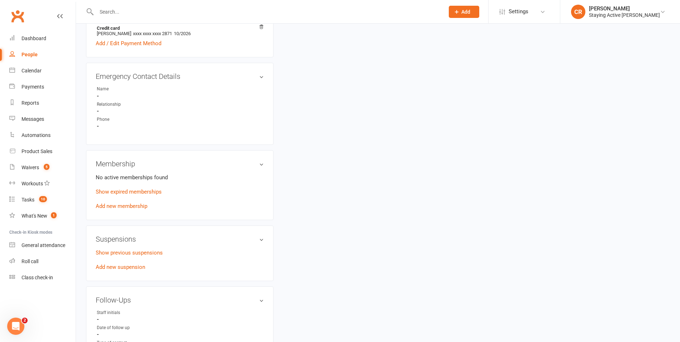
scroll to position [394, 0]
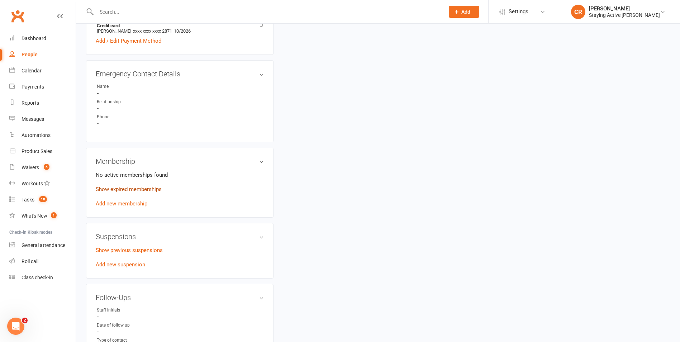
click at [149, 190] on link "Show expired memberships" at bounding box center [129, 189] width 66 height 6
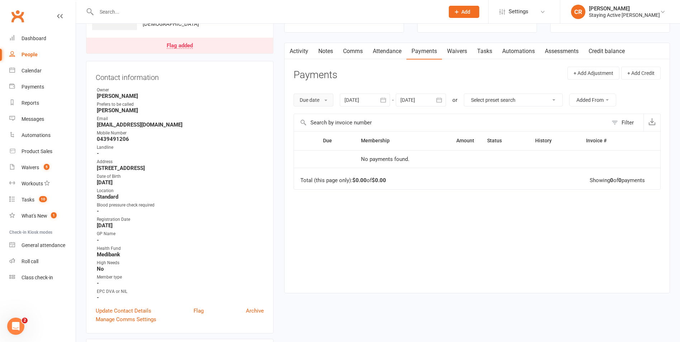
scroll to position [0, 0]
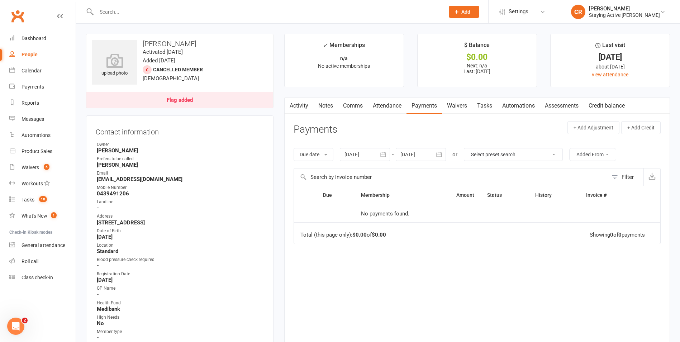
click at [355, 103] on link "Comms" at bounding box center [353, 106] width 30 height 16
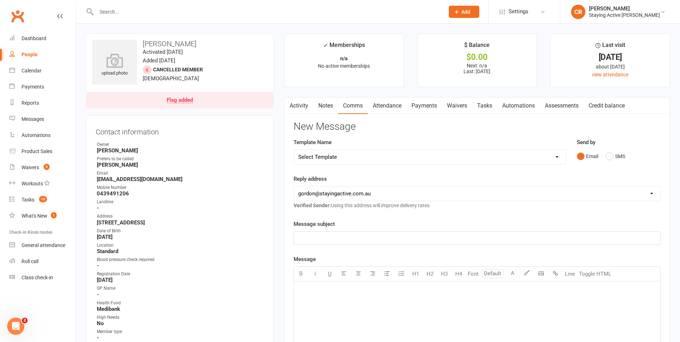
click at [361, 235] on p "﻿" at bounding box center [477, 238] width 358 height 9
click at [344, 158] on select "Select Template [Email] 1045am Zoom Class [Email] 150 visits [Email] 1pm Zoom […" at bounding box center [430, 157] width 272 height 14
select select "21"
click at [294, 150] on select "Select Template [Email] 1045am Zoom Class [Email] 150 visits [Email] 1pm Zoom […" at bounding box center [430, 157] width 272 height 14
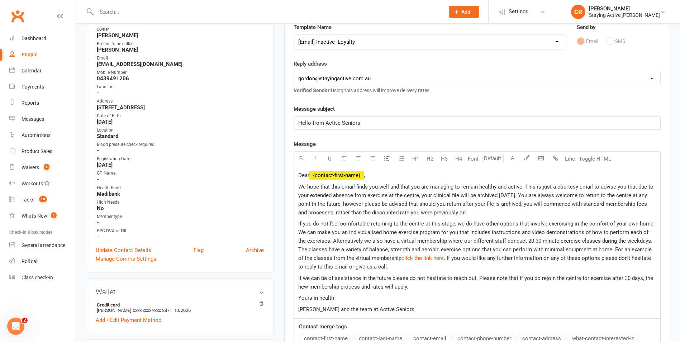
scroll to position [143, 0]
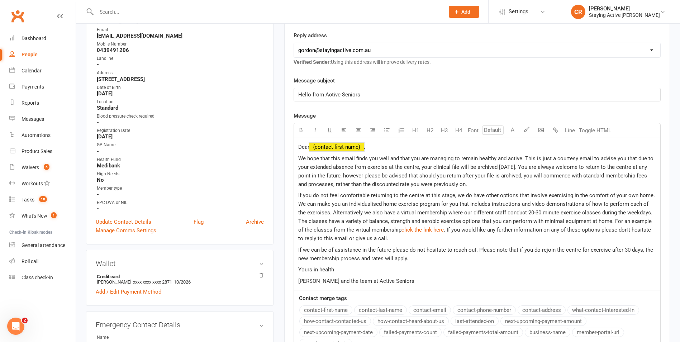
drag, startPoint x: 376, startPoint y: 146, endPoint x: 324, endPoint y: 143, distance: 52.0
click at [324, 143] on p "Dear ﻿ {contact-first-name} ," at bounding box center [477, 147] width 358 height 9
click at [523, 157] on span "We hope that this email finds you well and that you are managing to remain heal…" at bounding box center [476, 171] width 357 height 32
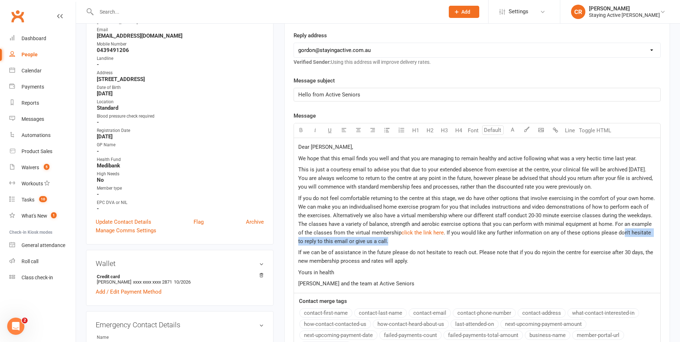
drag, startPoint x: 401, startPoint y: 238, endPoint x: 607, endPoint y: 229, distance: 205.6
click at [607, 229] on p "If you do not feel comfortable returning to the centre at this stage, we do hav…" at bounding box center [477, 220] width 358 height 52
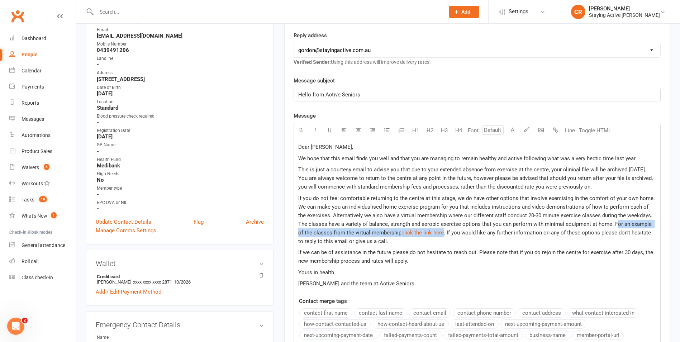
drag, startPoint x: 605, startPoint y: 224, endPoint x: 428, endPoint y: 233, distance: 177.3
click at [428, 233] on p "If you do not feel comfortable returning to the centre at this stage, we do hav…" at bounding box center [477, 220] width 358 height 52
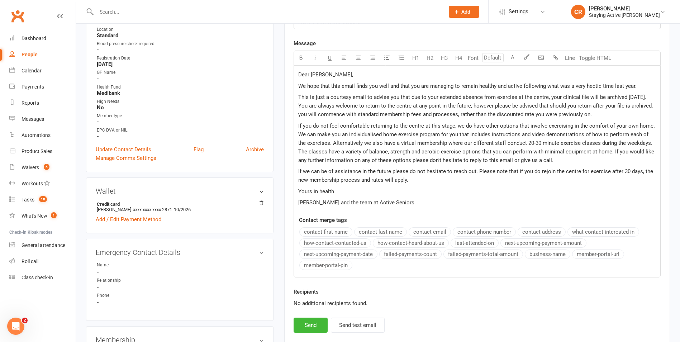
scroll to position [251, 0]
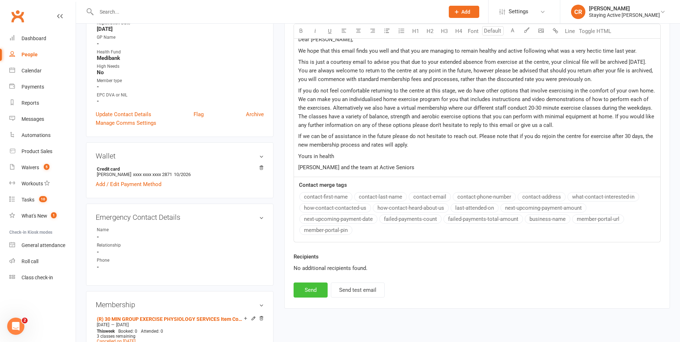
click at [300, 294] on button "Send" at bounding box center [311, 289] width 34 height 15
select select
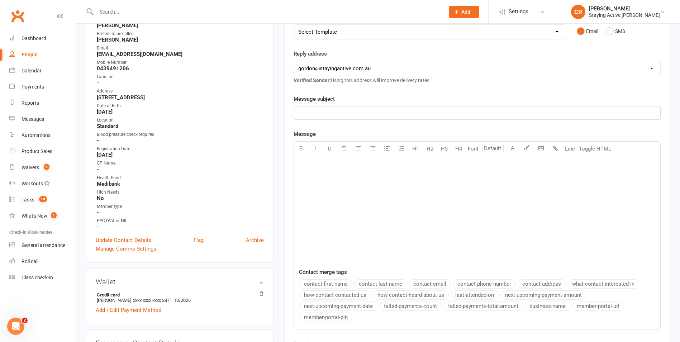
scroll to position [0, 0]
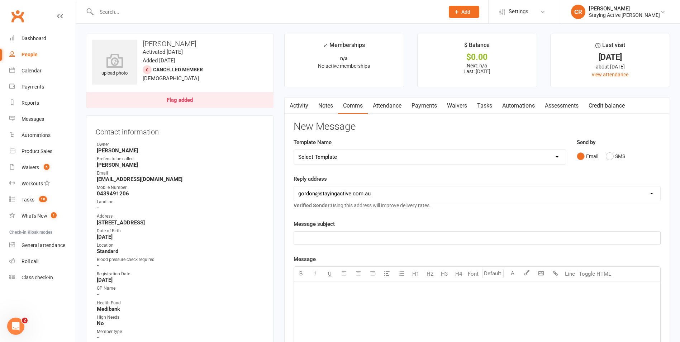
click at [161, 15] on input "text" at bounding box center [266, 12] width 345 height 10
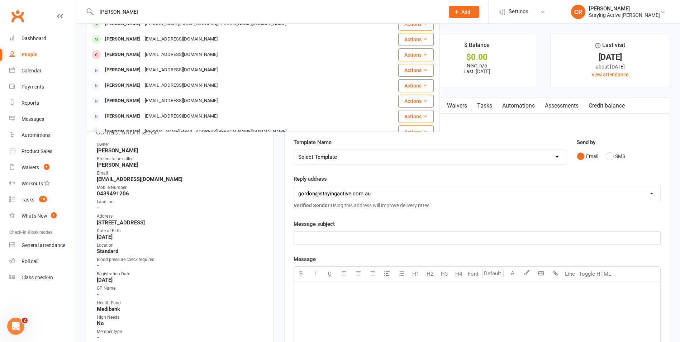
scroll to position [143, 0]
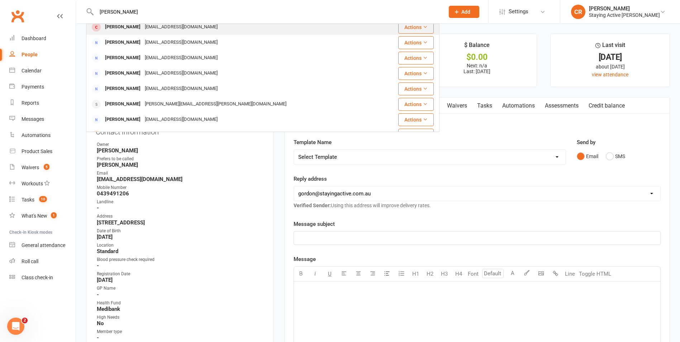
type input "cooper"
click at [146, 28] on div "moocowslandm123@gmail.com" at bounding box center [181, 27] width 77 height 10
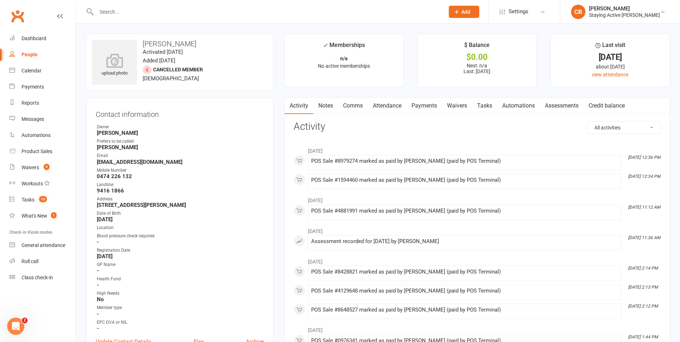
click at [329, 107] on link "Notes" at bounding box center [325, 106] width 25 height 16
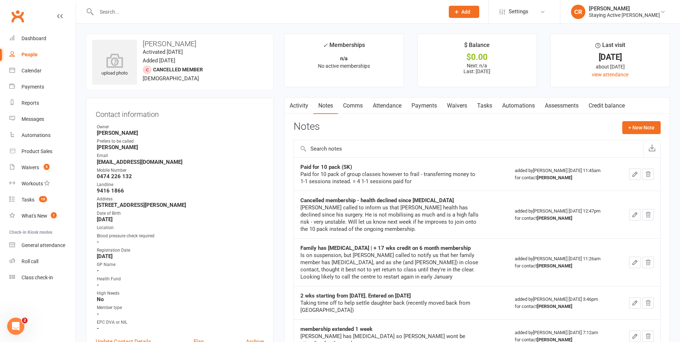
click at [244, 11] on input "text" at bounding box center [266, 12] width 345 height 10
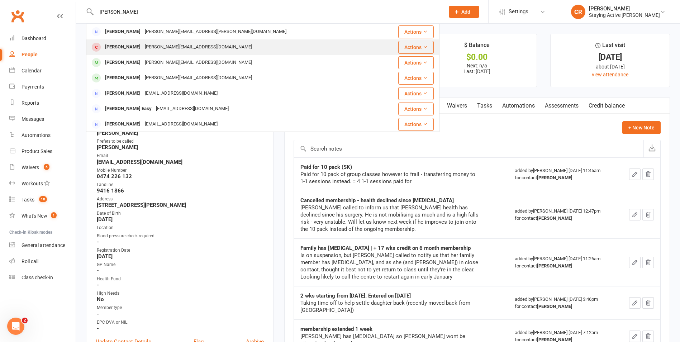
type input "lorge"
click at [162, 42] on div "lorge@bigpond.net.au" at bounding box center [198, 47] width 111 height 10
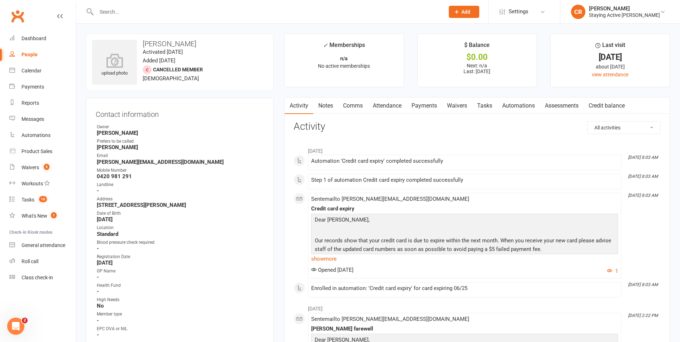
click at [325, 111] on link "Notes" at bounding box center [325, 106] width 25 height 16
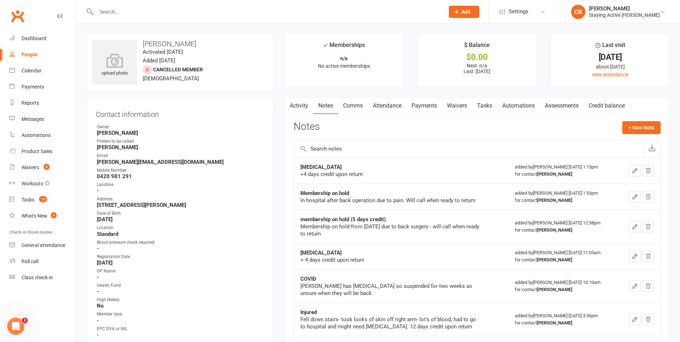
click at [353, 8] on input "text" at bounding box center [266, 12] width 345 height 10
type input "quek"
click at [316, 23] on div "quek Ai lin Quek Ailinquek@yahoo.com Actions Prospect Member Non-attending cont…" at bounding box center [340, 12] width 680 height 24
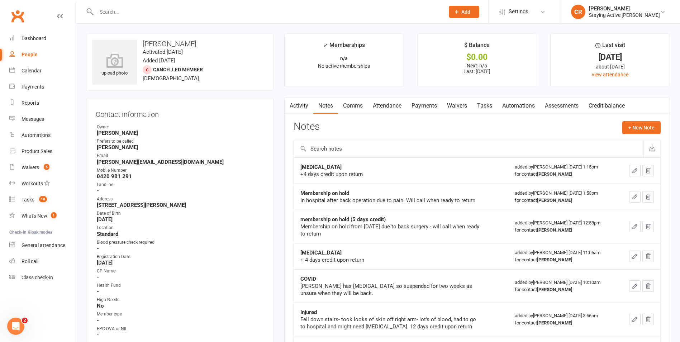
click at [184, 9] on input "text" at bounding box center [266, 12] width 345 height 10
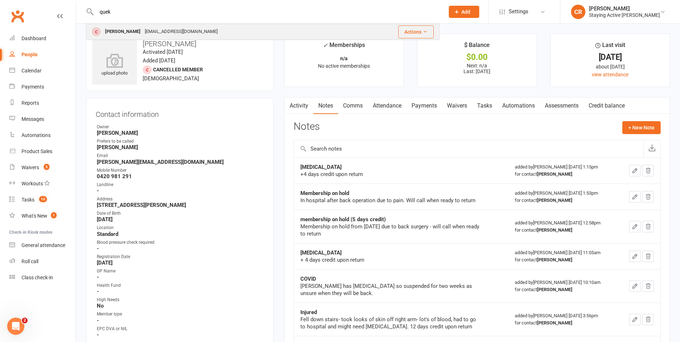
type input "quek"
click at [168, 28] on div "Ailinquek@yahoo.com" at bounding box center [181, 32] width 77 height 10
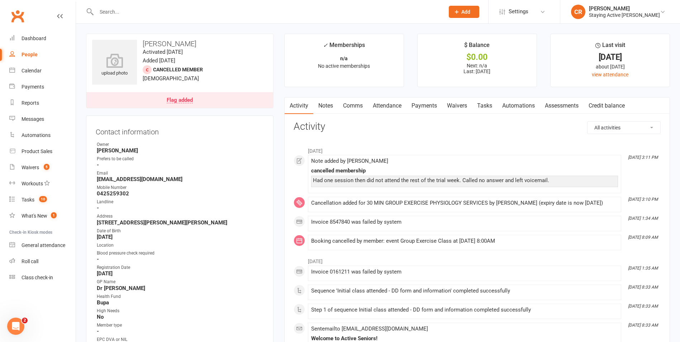
click at [328, 108] on link "Notes" at bounding box center [325, 106] width 25 height 16
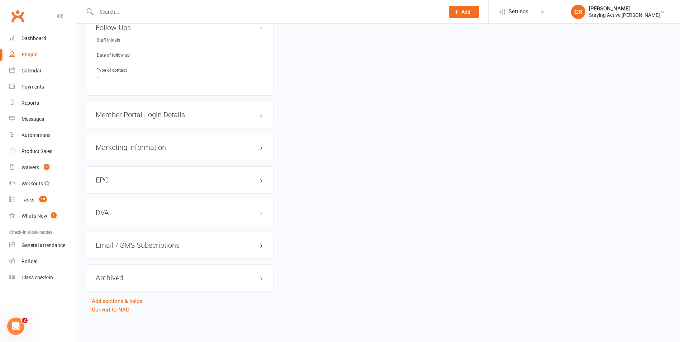
scroll to position [654, 0]
click at [106, 279] on h3 "Archived edit" at bounding box center [180, 278] width 168 height 8
click at [248, 277] on link "edit" at bounding box center [251, 277] width 9 height 6
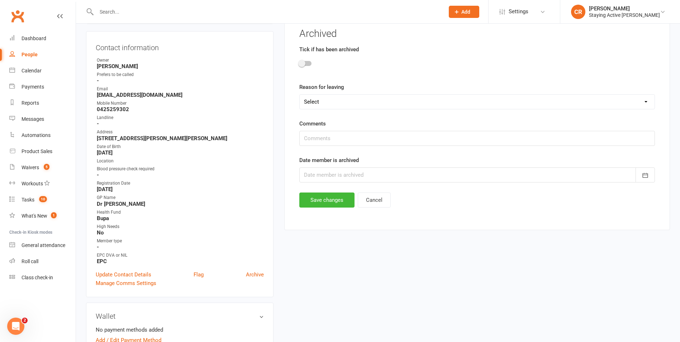
scroll to position [61, 0]
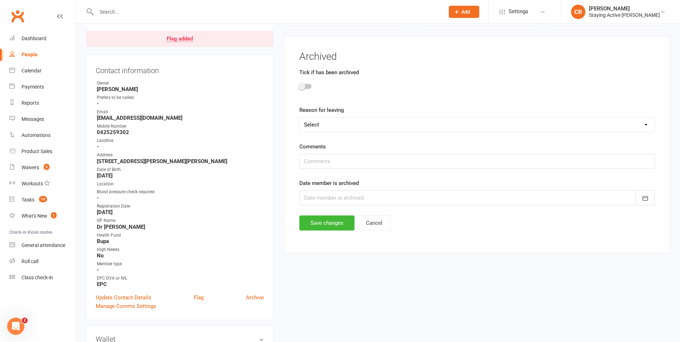
click at [324, 126] on select "Select Not happy with the centre (if possible provide details below Not the rig…" at bounding box center [477, 125] width 355 height 14
select select "Unknown"
click at [300, 118] on select "Select Not happy with the centre (if possible provide details below Not the rig…" at bounding box center [477, 125] width 355 height 14
click at [334, 199] on div at bounding box center [477, 197] width 356 height 15
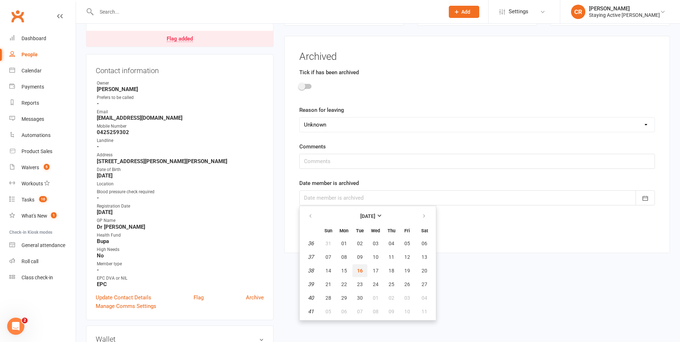
click at [358, 271] on span "16" at bounding box center [360, 271] width 6 height 6
type input "[DATE]"
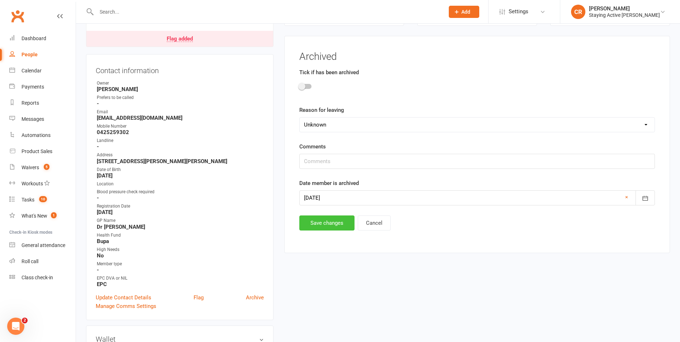
click at [323, 224] on button "Save changes" at bounding box center [326, 222] width 55 height 15
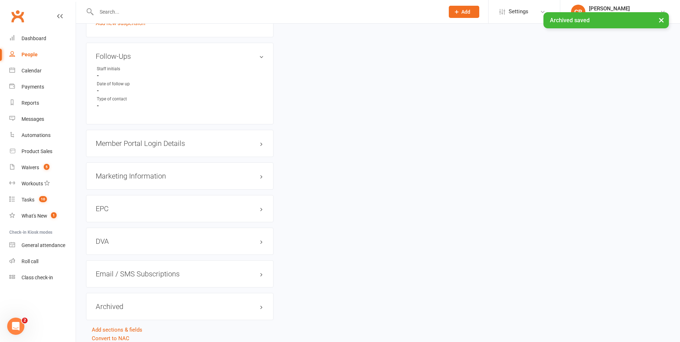
scroll to position [654, 0]
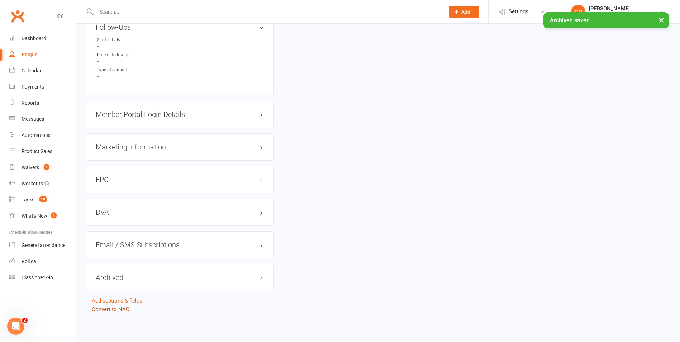
click at [118, 310] on link "Convert to NAC" at bounding box center [111, 309] width 38 height 6
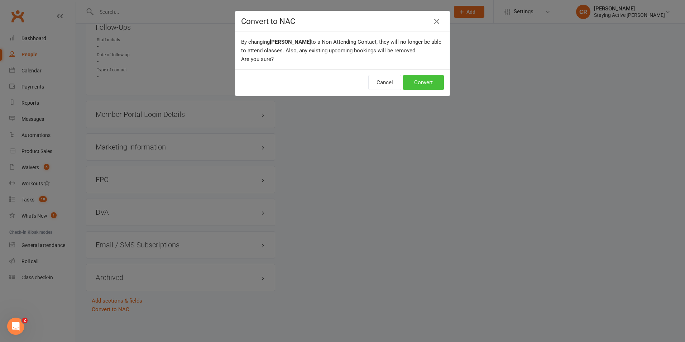
click at [415, 80] on button "Convert" at bounding box center [423, 82] width 41 height 15
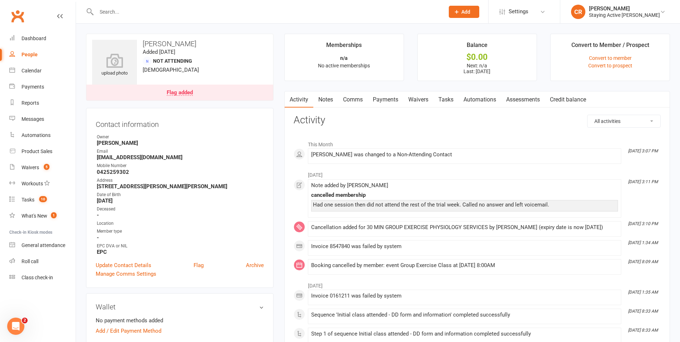
click at [274, 15] on input "text" at bounding box center [266, 12] width 345 height 10
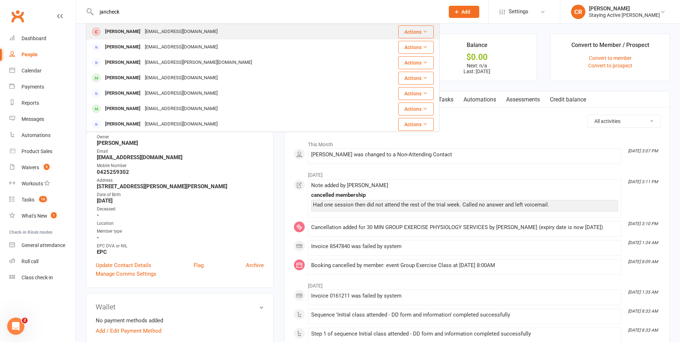
type input "jancheck"
click at [181, 26] on div "Larissa Janchek larissa_janchek@hotmail.com" at bounding box center [229, 31] width 284 height 15
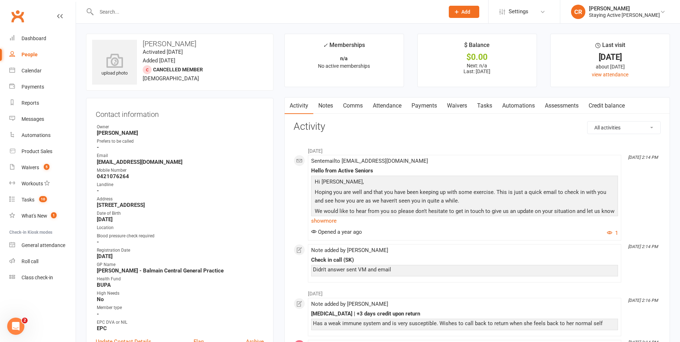
click at [326, 106] on link "Notes" at bounding box center [325, 106] width 25 height 16
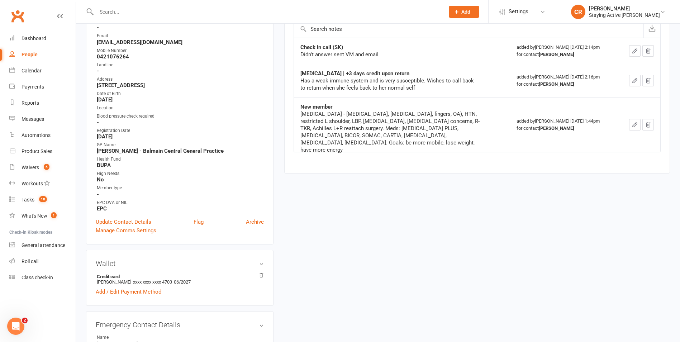
scroll to position [143, 0]
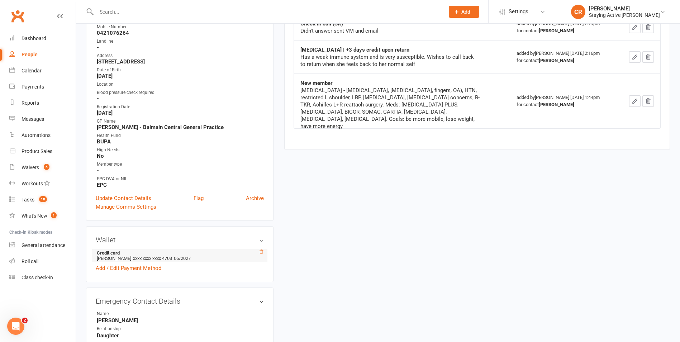
click at [261, 253] on icon at bounding box center [261, 251] width 5 height 5
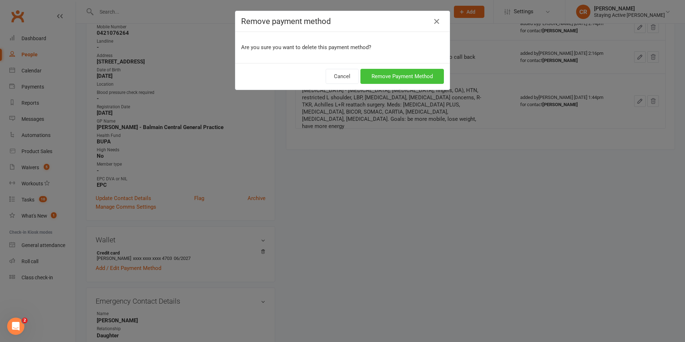
click at [385, 80] on button "Remove Payment Method" at bounding box center [403, 76] width 84 height 15
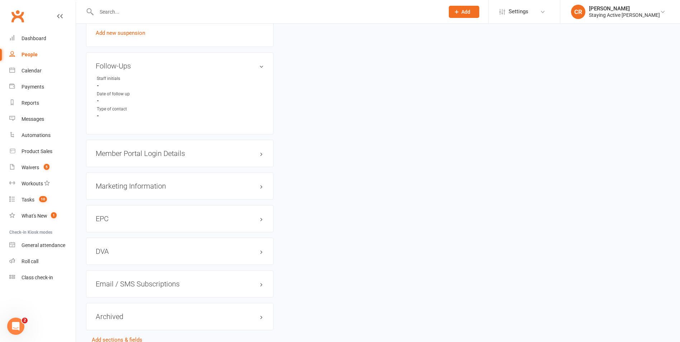
scroll to position [637, 0]
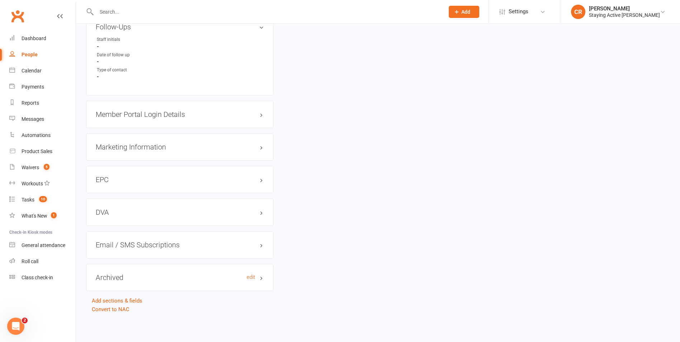
click at [118, 277] on h3 "Archived edit" at bounding box center [180, 278] width 168 height 8
click at [251, 278] on link "edit" at bounding box center [251, 277] width 9 height 6
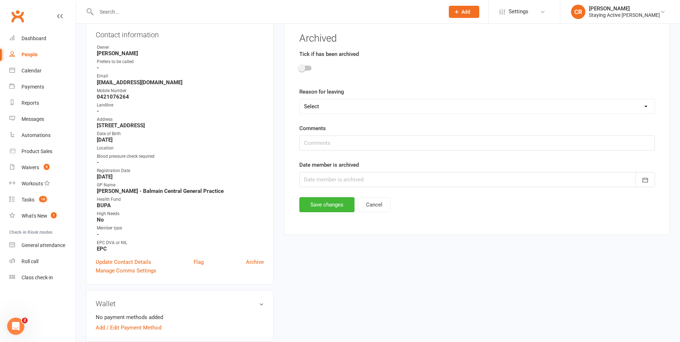
scroll to position [61, 0]
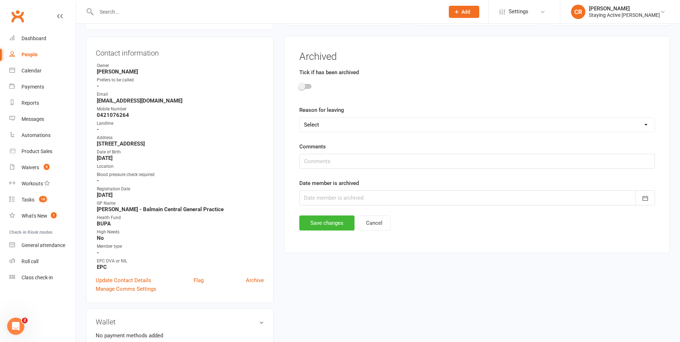
click at [363, 120] on select "Select Not happy with the centre (if possible provide details below Not the rig…" at bounding box center [477, 125] width 355 height 14
select select "Unknown"
click at [300, 118] on select "Select Not happy with the centre (if possible provide details below Not the rig…" at bounding box center [477, 125] width 355 height 14
click at [330, 205] on div at bounding box center [477, 197] width 356 height 15
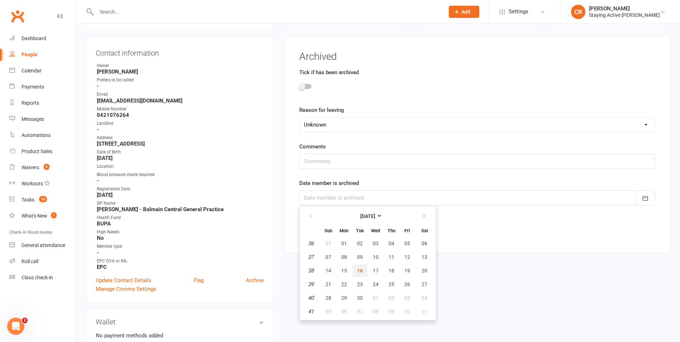
click at [356, 270] on button "16" at bounding box center [359, 270] width 15 height 13
type input "[DATE]"
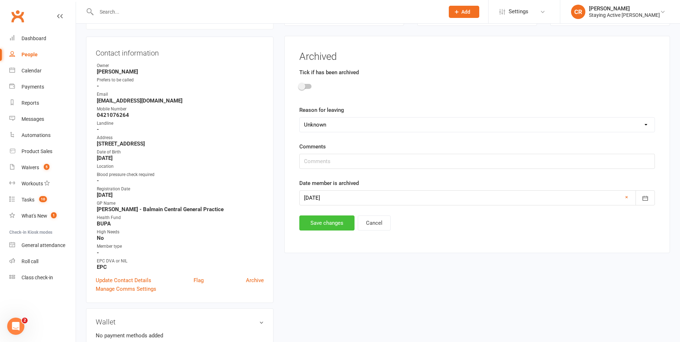
click at [324, 223] on button "Save changes" at bounding box center [326, 222] width 55 height 15
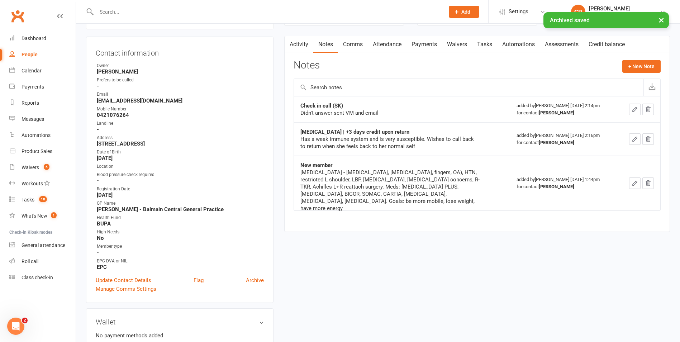
click at [206, 11] on input "text" at bounding box center [266, 12] width 345 height 10
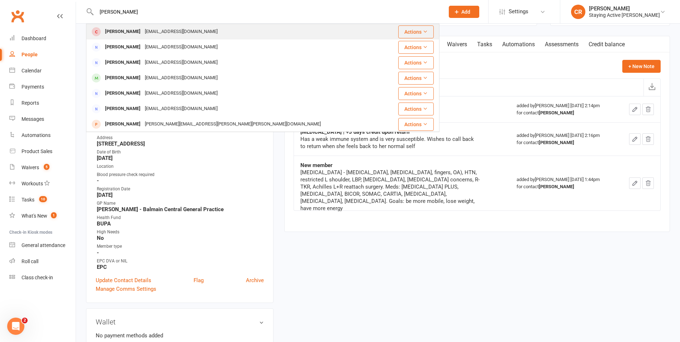
type input "gersbach"
click at [162, 28] on div "mrona@bigpond.net.au" at bounding box center [181, 32] width 77 height 10
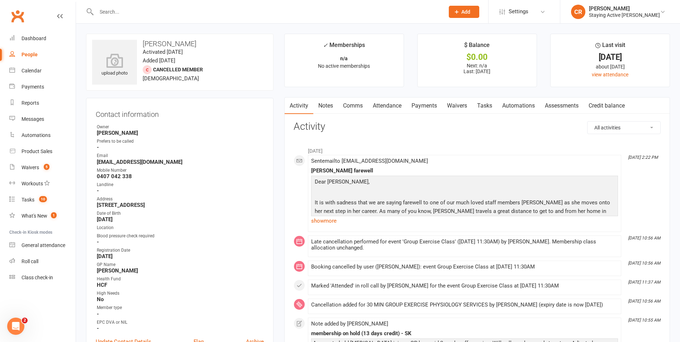
click at [327, 109] on link "Notes" at bounding box center [325, 106] width 25 height 16
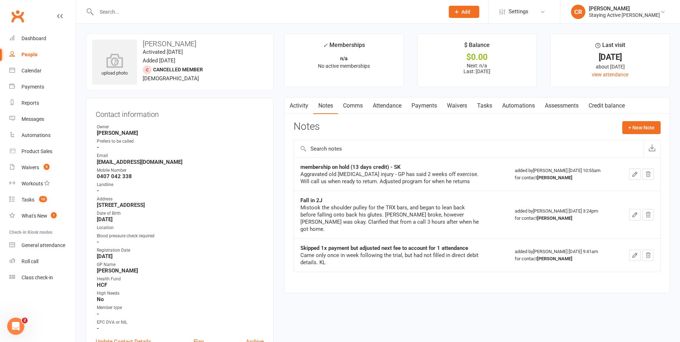
click at [351, 107] on link "Comms" at bounding box center [353, 106] width 30 height 16
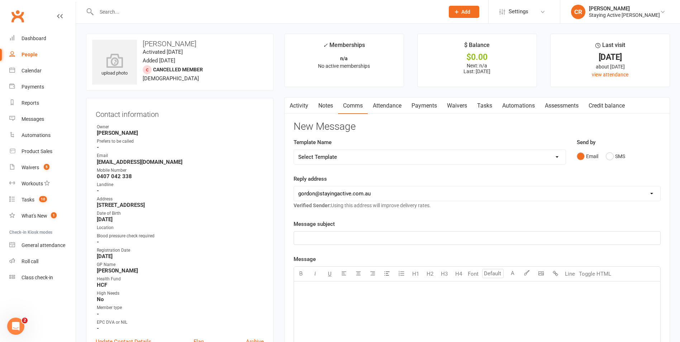
click at [383, 161] on select "Select Template [Email] 1045am Zoom Class [Email] 150 visits [Email] 1pm Zoom […" at bounding box center [430, 157] width 272 height 14
select select "4"
click at [294, 150] on select "Select Template [Email] 1045am Zoom Class [Email] 150 visits [Email] 1pm Zoom […" at bounding box center [430, 157] width 272 height 14
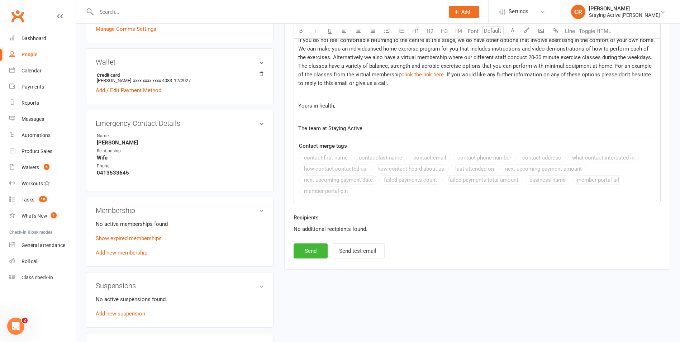
scroll to position [358, 0]
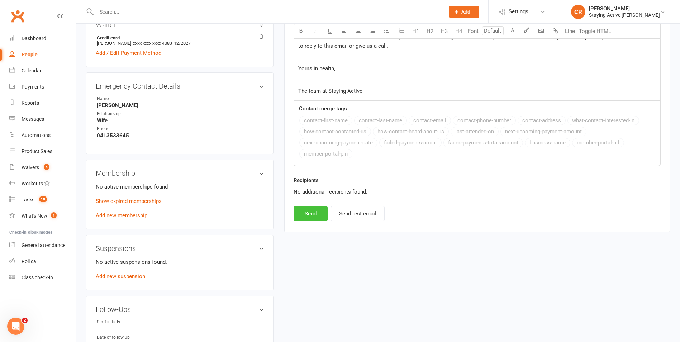
click at [320, 217] on button "Send" at bounding box center [311, 213] width 34 height 15
select select
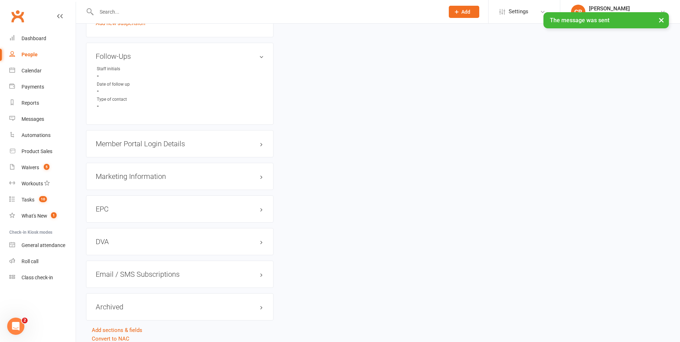
scroll to position [641, 0]
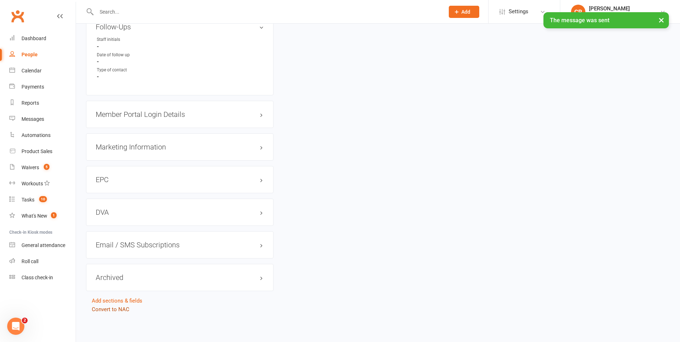
click at [122, 311] on link "Convert to NAC" at bounding box center [111, 309] width 38 height 6
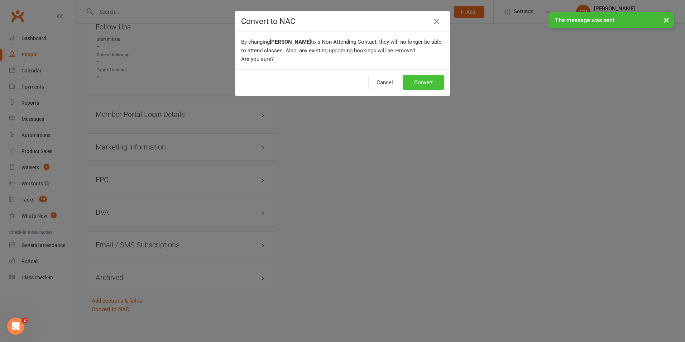
click at [412, 77] on button "Convert" at bounding box center [423, 82] width 41 height 15
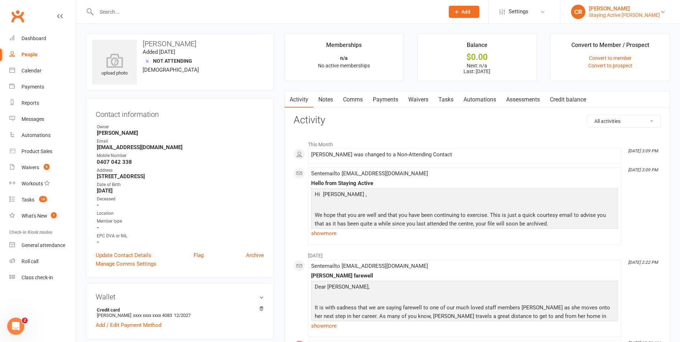
click at [624, 10] on div "[PERSON_NAME]" at bounding box center [624, 8] width 71 height 6
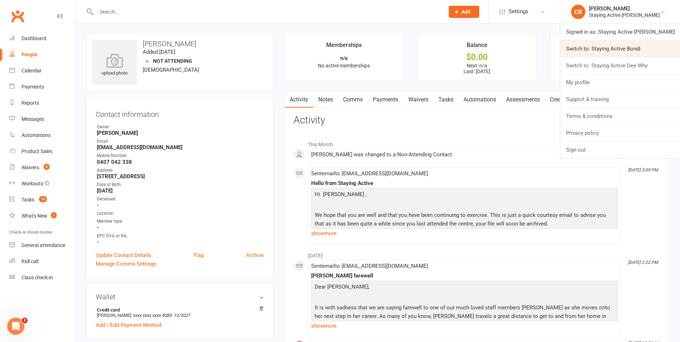
click at [625, 49] on link "Switch to: Staying Active Bondi" at bounding box center [620, 49] width 120 height 16
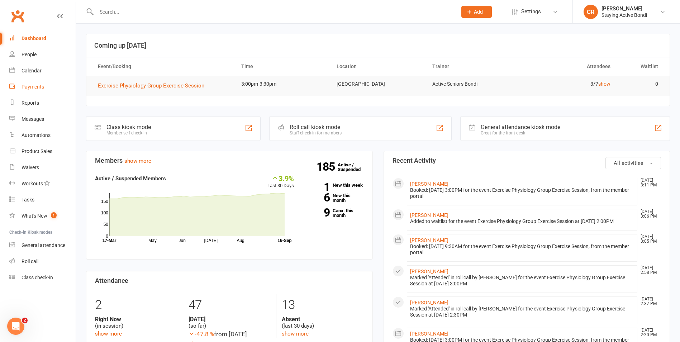
click at [70, 90] on link "Payments" at bounding box center [42, 87] width 66 height 16
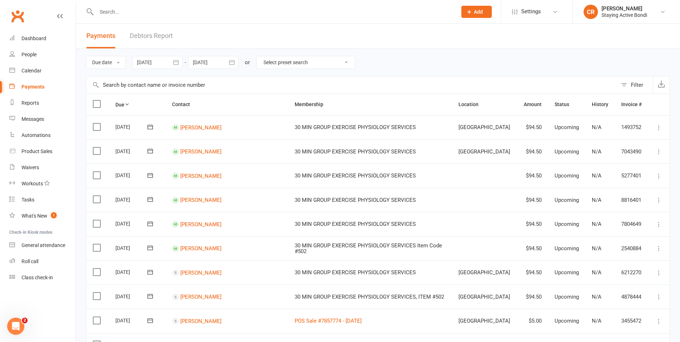
click at [133, 8] on input "text" at bounding box center [273, 12] width 358 height 10
click at [51, 151] on div "Product Sales" at bounding box center [37, 151] width 31 height 6
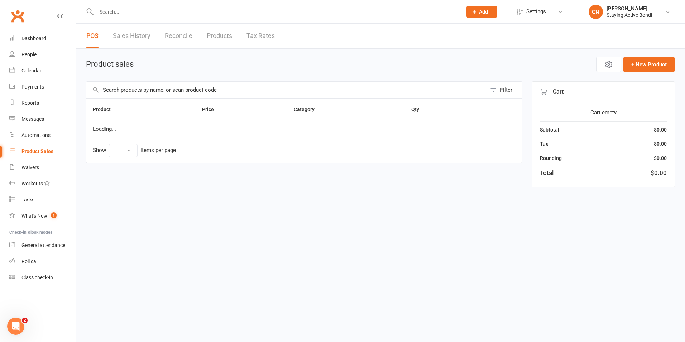
select select "10"
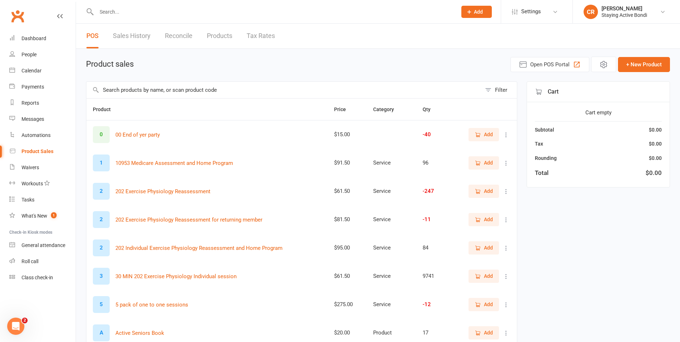
click at [155, 88] on input "text" at bounding box center [283, 90] width 395 height 16
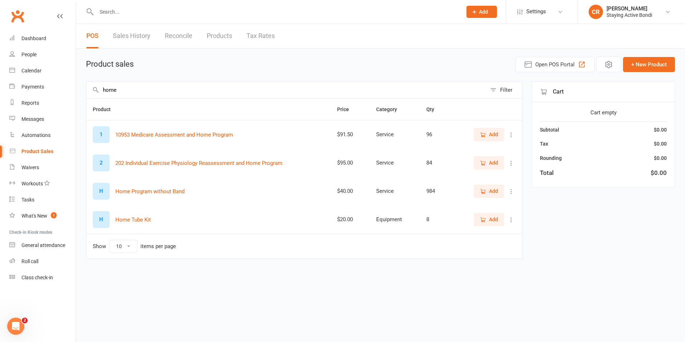
type input "home"
click at [629, 10] on div "[PERSON_NAME]" at bounding box center [630, 8] width 46 height 6
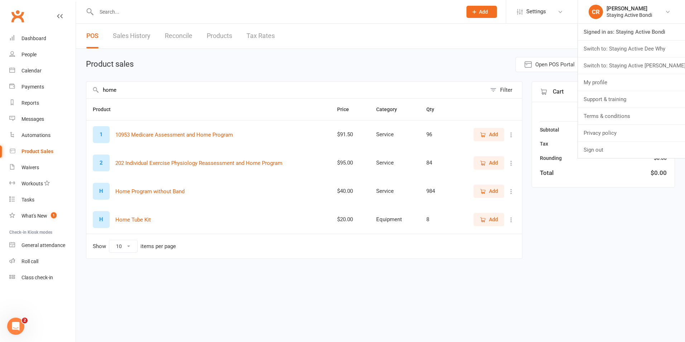
click at [358, 6] on div at bounding box center [271, 11] width 371 height 23
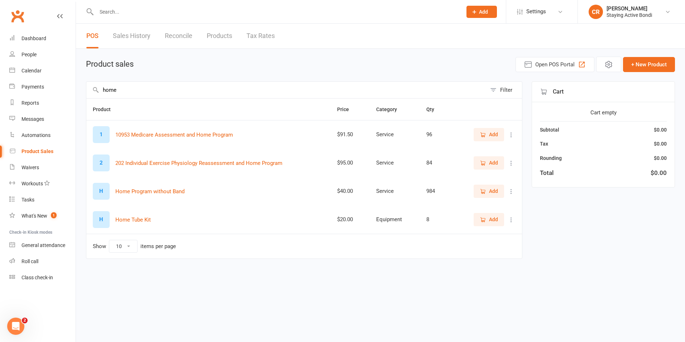
click at [354, 11] on input "text" at bounding box center [275, 12] width 363 height 10
type input "lac"
click at [659, 10] on link "CR [PERSON_NAME] Staying Active Bondi" at bounding box center [632, 12] width 86 height 14
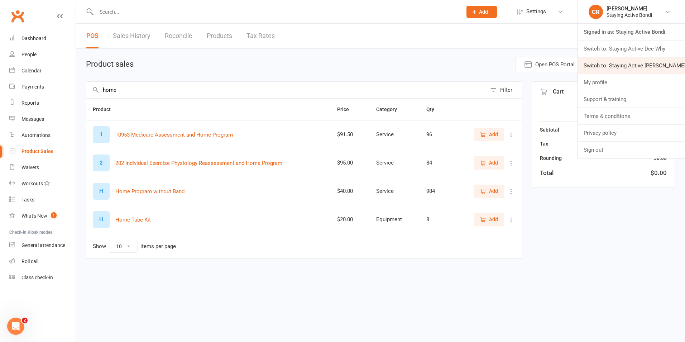
click at [637, 58] on link "Switch to: Staying Active [PERSON_NAME]" at bounding box center [631, 65] width 107 height 16
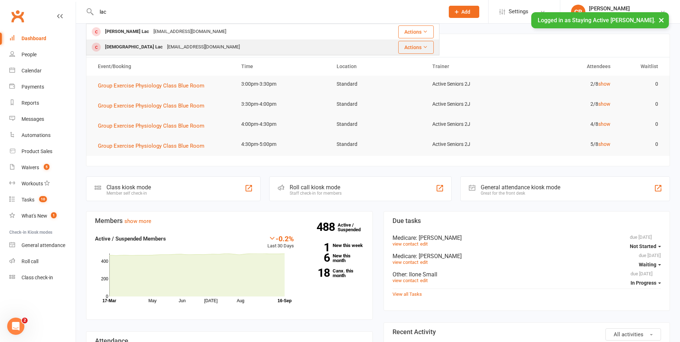
type input "lac"
click at [165, 43] on div "[EMAIL_ADDRESS][DOMAIN_NAME]" at bounding box center [203, 47] width 77 height 10
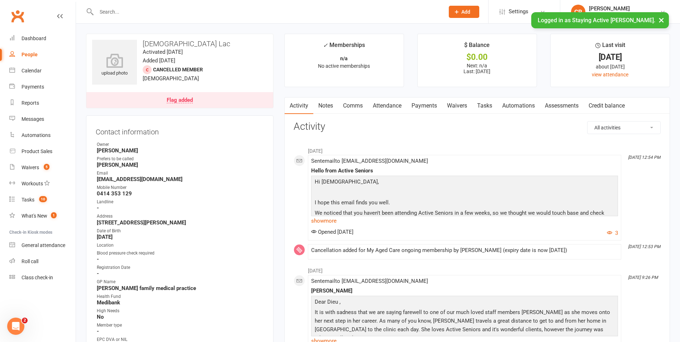
click at [214, 94] on link "Flag added" at bounding box center [179, 100] width 187 height 16
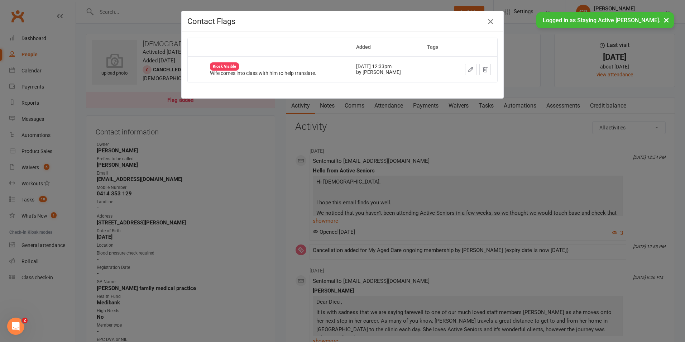
click at [490, 24] on icon "button" at bounding box center [490, 21] width 9 height 9
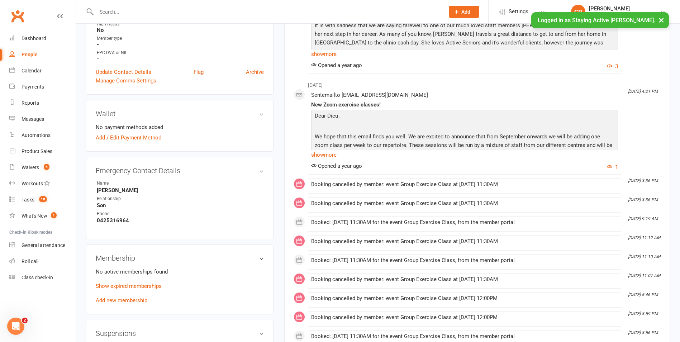
scroll to position [394, 0]
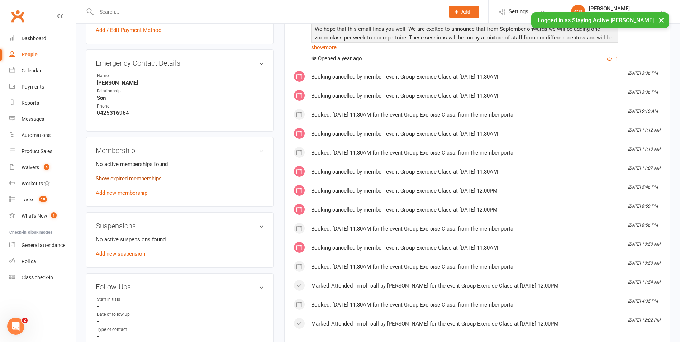
click at [146, 175] on link "Show expired memberships" at bounding box center [129, 178] width 66 height 6
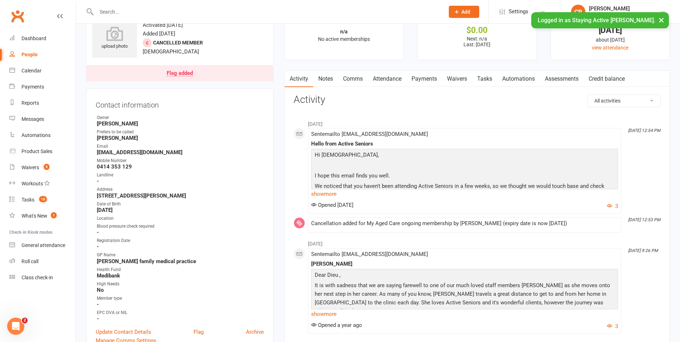
scroll to position [0, 0]
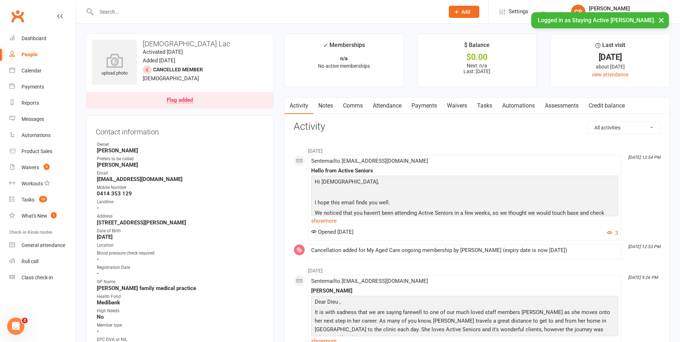
click at [350, 109] on link "Comms" at bounding box center [353, 106] width 30 height 16
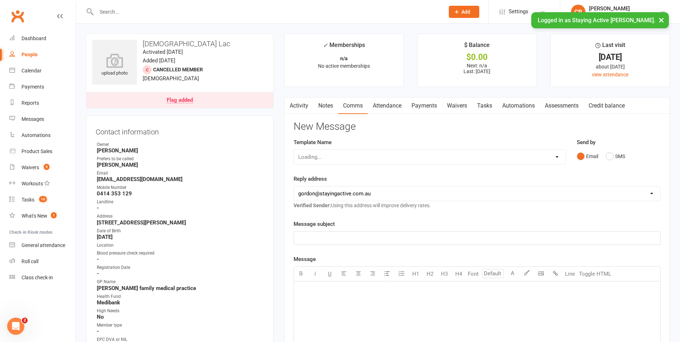
click at [442, 153] on div "Loading..." at bounding box center [430, 156] width 272 height 15
click at [428, 161] on select "Select Template [Email] 1045am Zoom Class [Email] 150 visits [Email] 1pm Zoom […" at bounding box center [430, 157] width 272 height 14
select select "4"
click at [294, 150] on select "Select Template [Email] 1045am Zoom Class [Email] 150 visits [Email] 1pm Zoom […" at bounding box center [430, 157] width 272 height 14
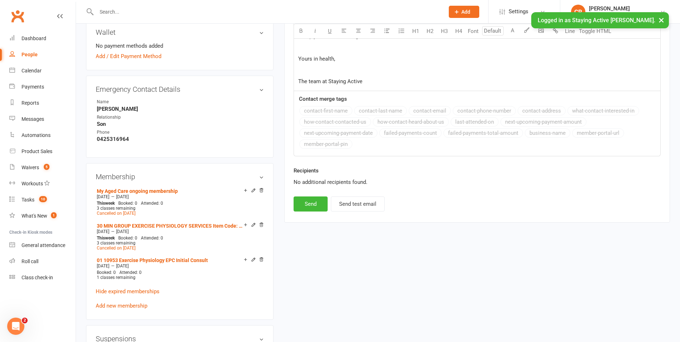
scroll to position [430, 0]
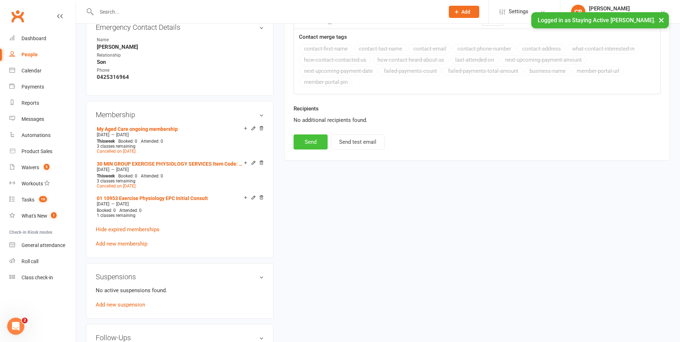
click at [318, 142] on button "Send" at bounding box center [311, 141] width 34 height 15
select select
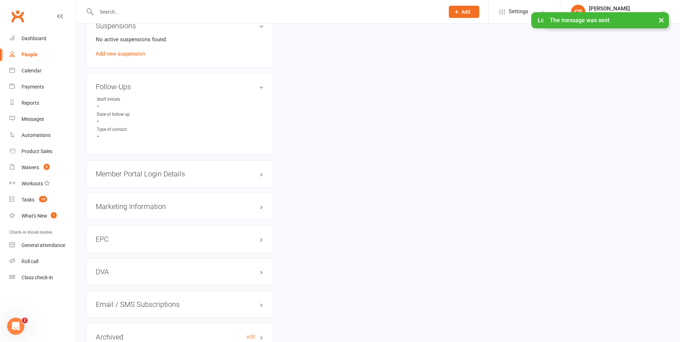
scroll to position [740, 0]
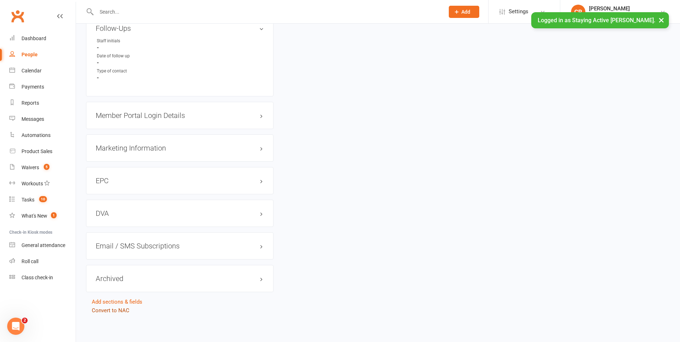
click at [117, 308] on link "Convert to NAC" at bounding box center [111, 310] width 38 height 6
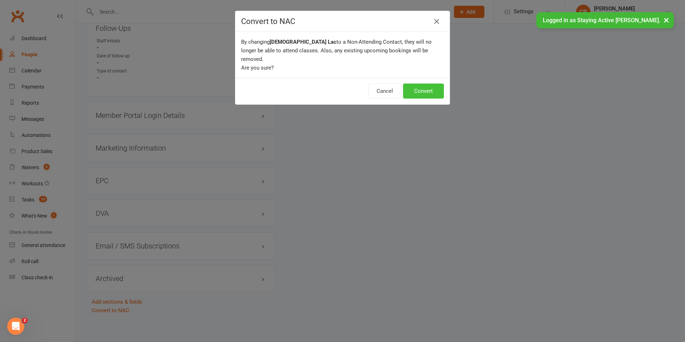
click at [414, 84] on button "Convert" at bounding box center [423, 91] width 41 height 15
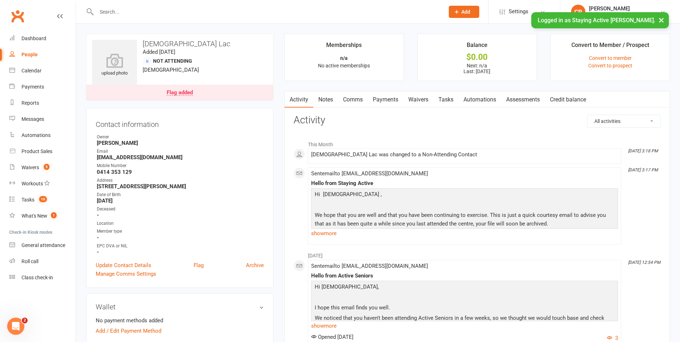
click at [284, 11] on input "text" at bounding box center [266, 12] width 345 height 10
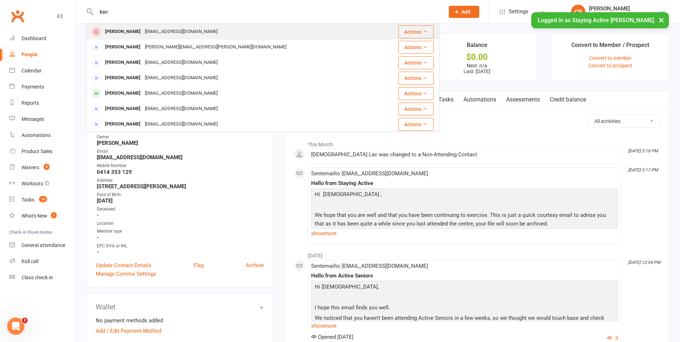
type input "kan"
click at [207, 29] on div "[PERSON_NAME] [EMAIL_ADDRESS][DOMAIN_NAME]" at bounding box center [233, 31] width 293 height 15
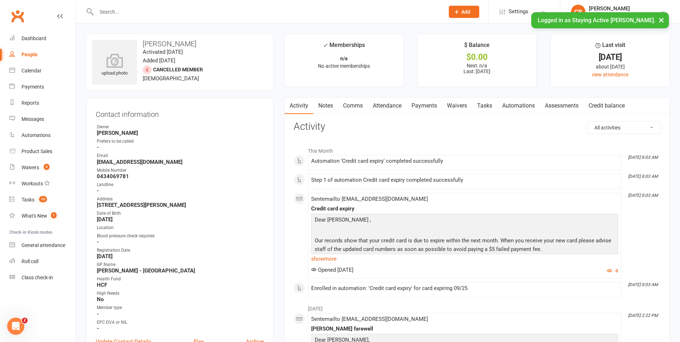
click at [329, 108] on link "Notes" at bounding box center [325, 106] width 25 height 16
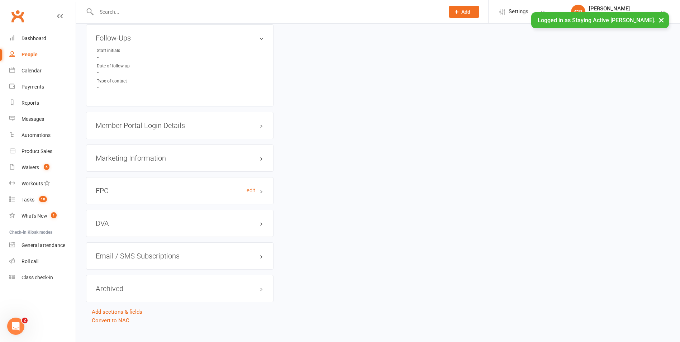
scroll to position [641, 0]
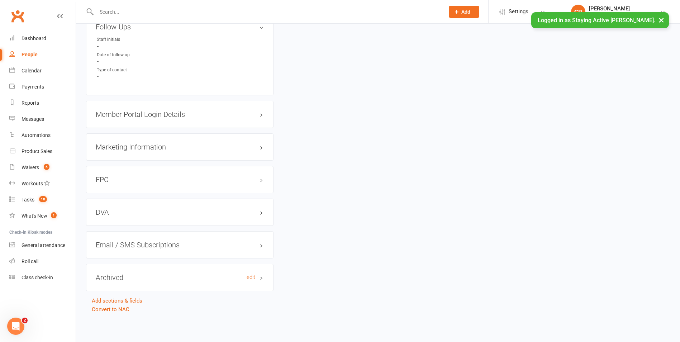
click at [109, 277] on h3 "Archived edit" at bounding box center [180, 278] width 168 height 8
click at [254, 277] on link "edit" at bounding box center [251, 277] width 9 height 6
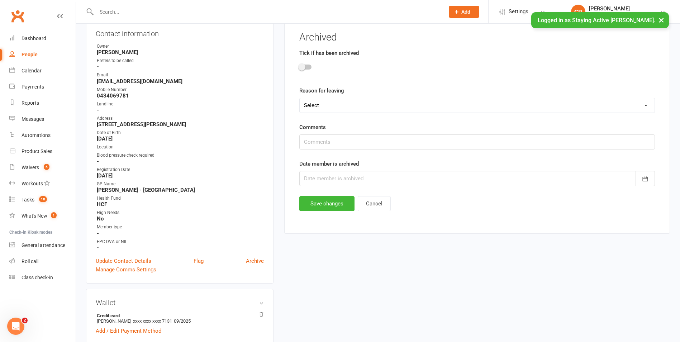
scroll to position [61, 0]
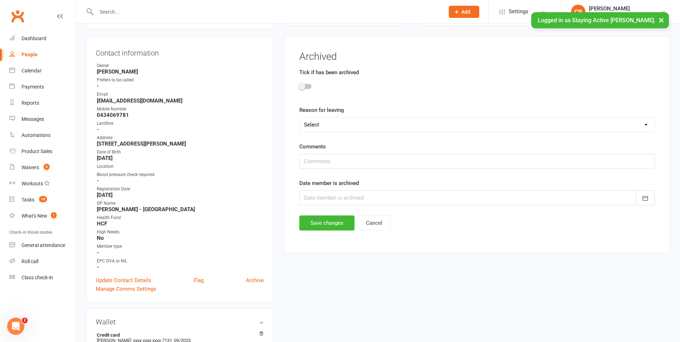
click at [352, 119] on select "Select Not happy with the centre (if possible provide details below Not the rig…" at bounding box center [477, 125] width 355 height 14
click at [300, 118] on select "Select Not happy with the centre (if possible provide details below Not the rig…" at bounding box center [477, 125] width 355 height 14
click at [340, 129] on select "Select Not happy with the centre (if possible provide details below Not the rig…" at bounding box center [477, 125] width 355 height 14
select select "Not the right fit/ not what looking for"
click at [300, 118] on select "Select Not happy with the centre (if possible provide details below Not the rig…" at bounding box center [477, 125] width 355 height 14
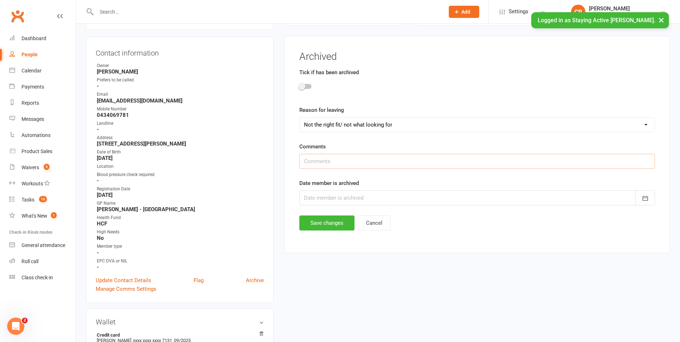
drag, startPoint x: 335, startPoint y: 165, endPoint x: 337, endPoint y: 160, distance: 5.0
click at [335, 165] on input "text" at bounding box center [477, 161] width 356 height 15
type input "wants hydro instead"
click at [334, 195] on div at bounding box center [477, 197] width 356 height 15
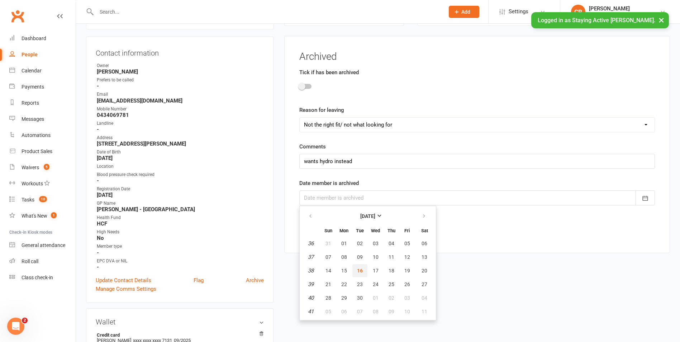
click at [358, 268] on span "16" at bounding box center [360, 271] width 6 height 6
type input "[DATE]"
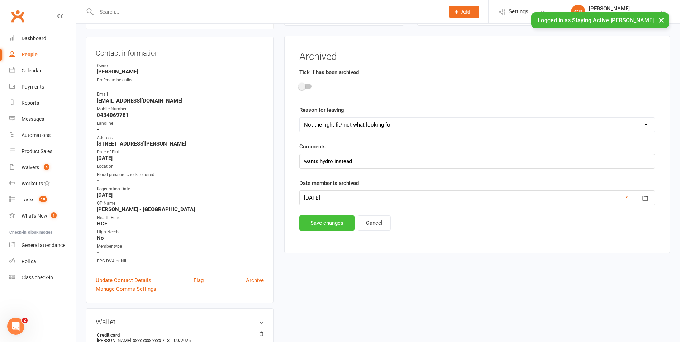
click at [320, 227] on button "Save changes" at bounding box center [326, 222] width 55 height 15
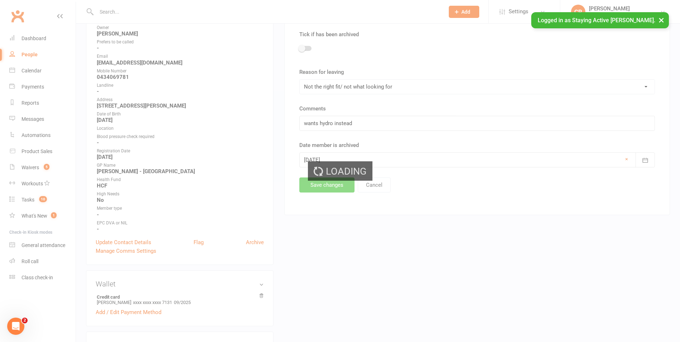
scroll to position [169, 0]
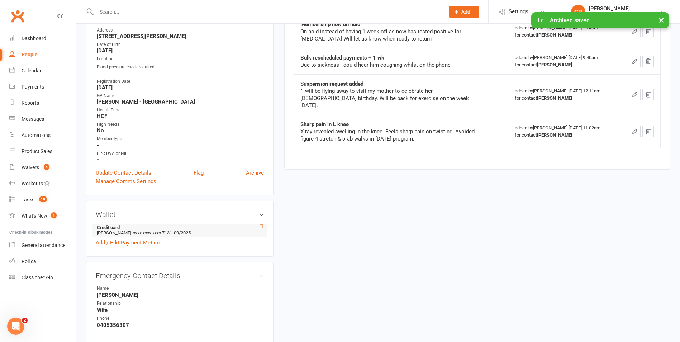
click at [261, 226] on icon at bounding box center [261, 226] width 5 height 5
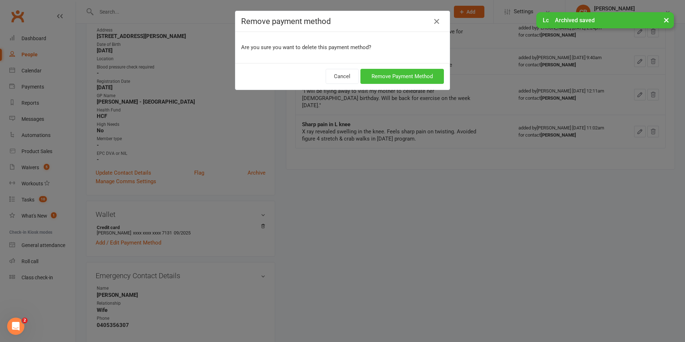
click at [391, 75] on button "Remove Payment Method" at bounding box center [403, 76] width 84 height 15
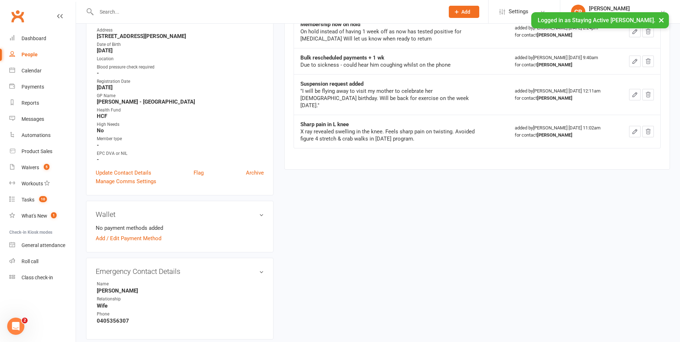
click at [280, 10] on input "text" at bounding box center [266, 12] width 345 height 10
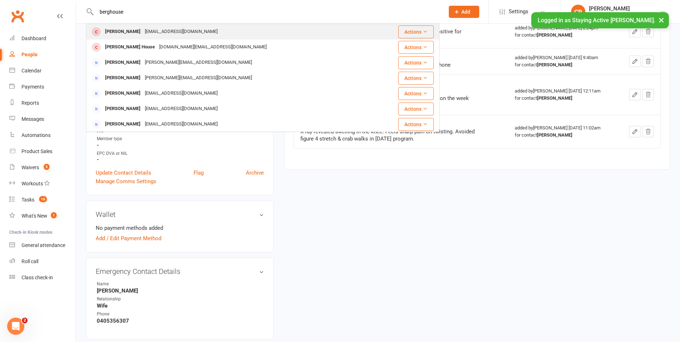
type input "berghouse"
click at [189, 28] on div "[EMAIL_ADDRESS][DOMAIN_NAME]" at bounding box center [181, 32] width 77 height 10
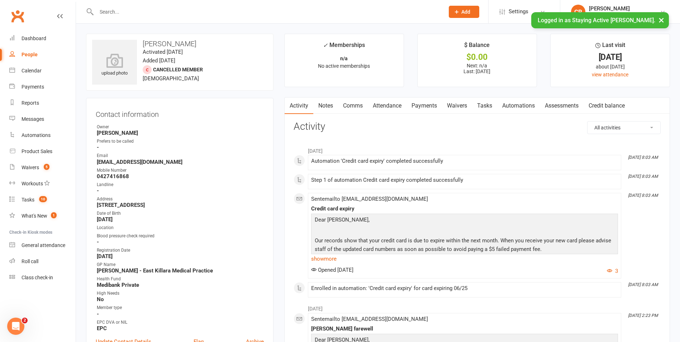
click at [332, 101] on link "Notes" at bounding box center [325, 106] width 25 height 16
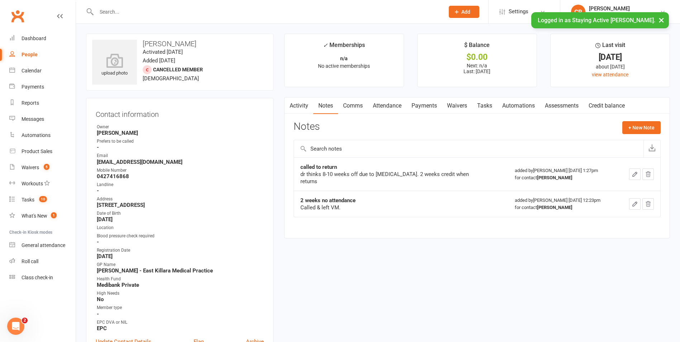
click at [350, 104] on link "Comms" at bounding box center [353, 106] width 30 height 16
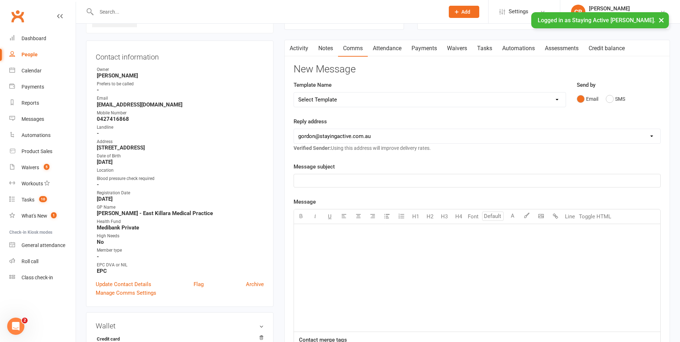
scroll to position [36, 0]
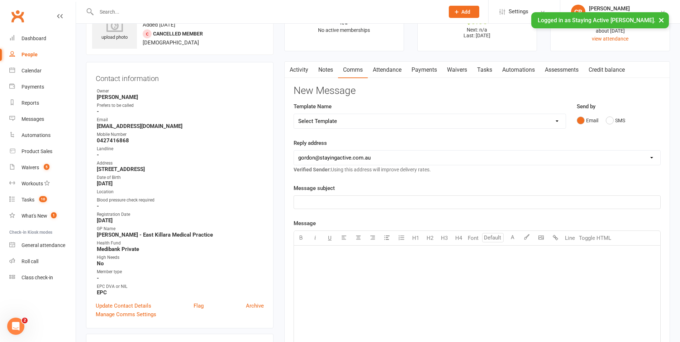
click at [343, 121] on select "Select Template [Email] 1045am Zoom Class [Email] 150 visits [Email] 1pm Zoom […" at bounding box center [430, 121] width 272 height 14
select select "4"
click at [294, 114] on select "Select Template [Email] 1045am Zoom Class [Email] 150 visits [Email] 1pm Zoom […" at bounding box center [430, 121] width 272 height 14
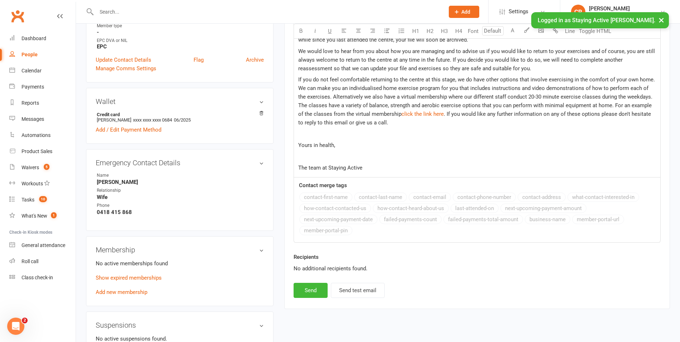
scroll to position [323, 0]
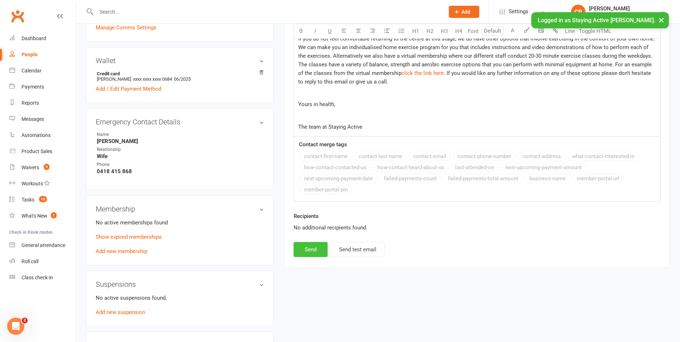
click at [313, 247] on button "Send" at bounding box center [311, 249] width 34 height 15
select select
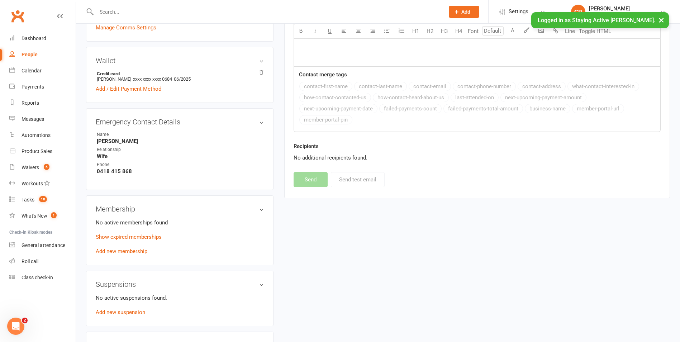
click at [243, 10] on input "text" at bounding box center [266, 12] width 345 height 10
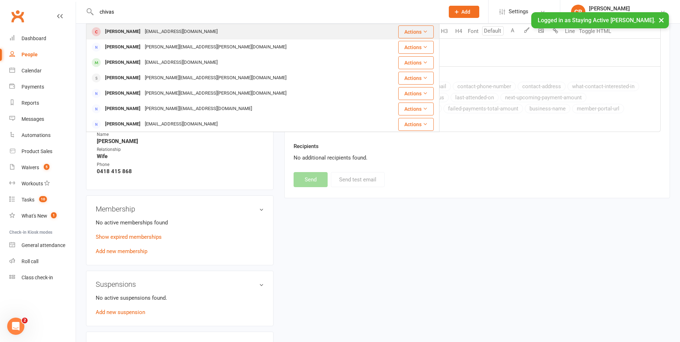
type input "chivas"
click at [153, 28] on div "[EMAIL_ADDRESS][DOMAIN_NAME]" at bounding box center [181, 32] width 77 height 10
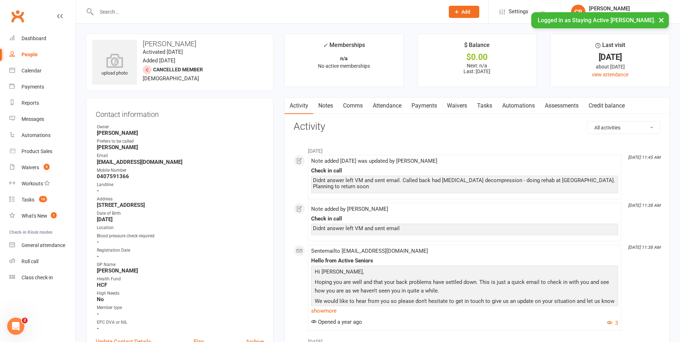
click at [323, 107] on link "Notes" at bounding box center [325, 106] width 25 height 16
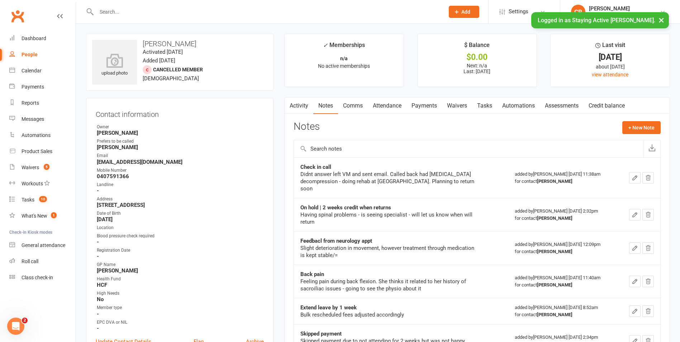
click at [430, 106] on link "Payments" at bounding box center [424, 106] width 35 height 16
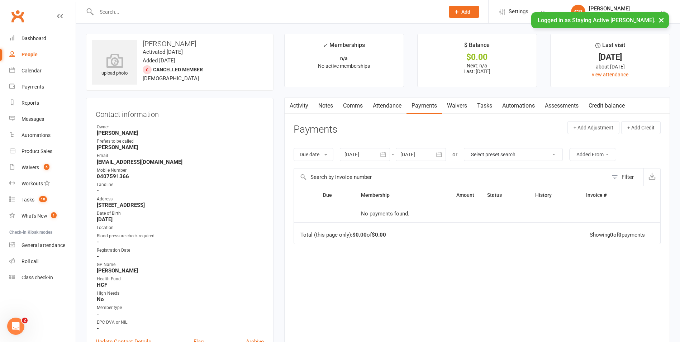
click at [370, 106] on link "Attendance" at bounding box center [387, 106] width 39 height 16
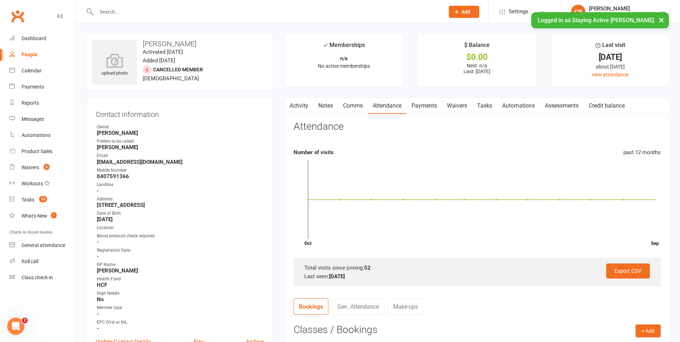
click at [359, 108] on link "Comms" at bounding box center [353, 106] width 30 height 16
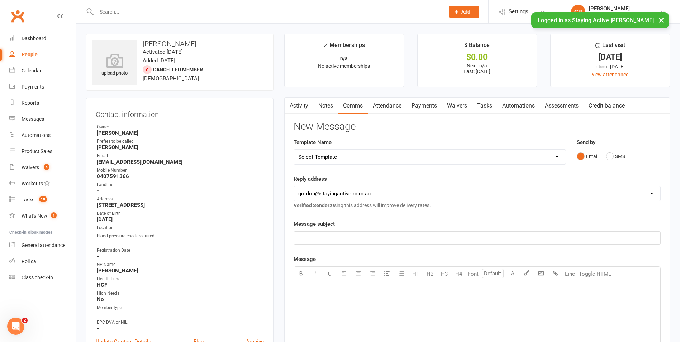
click at [390, 193] on select "[EMAIL_ADDRESS][DOMAIN_NAME] [PERSON_NAME][EMAIL_ADDRESS][DOMAIN_NAME] [EMAIL_A…" at bounding box center [477, 193] width 366 height 14
click at [281, 168] on main "✓ Memberships n/a No active memberships $ Balance $0.00 Next: n/a Last: [DATE] …" at bounding box center [477, 281] width 396 height 494
click at [337, 148] on div "Template Name Select Template [Email] 1045am Zoom Class [Email] 150 visits [Ema…" at bounding box center [430, 151] width 272 height 27
click at [344, 152] on select "Select Template [Email] 1045am Zoom Class [Email] 150 visits [Email] 1pm Zoom […" at bounding box center [430, 157] width 272 height 14
select select "4"
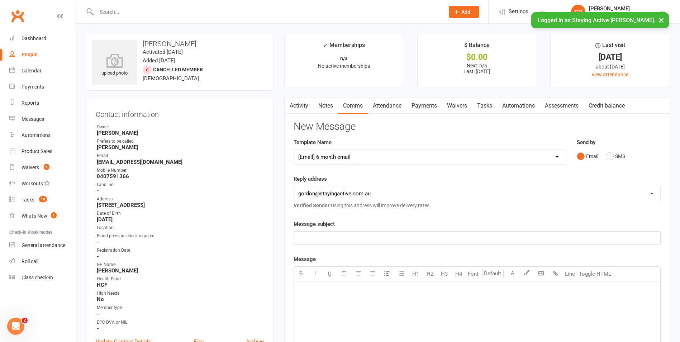
click at [294, 150] on select "Select Template [Email] 1045am Zoom Class [Email] 150 visits [Email] 1pm Zoom […" at bounding box center [430, 157] width 272 height 14
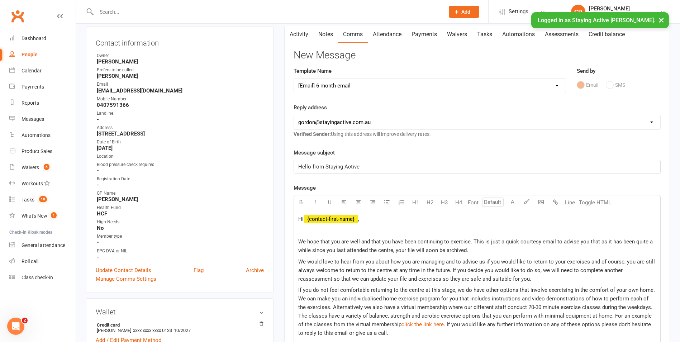
scroll to position [179, 0]
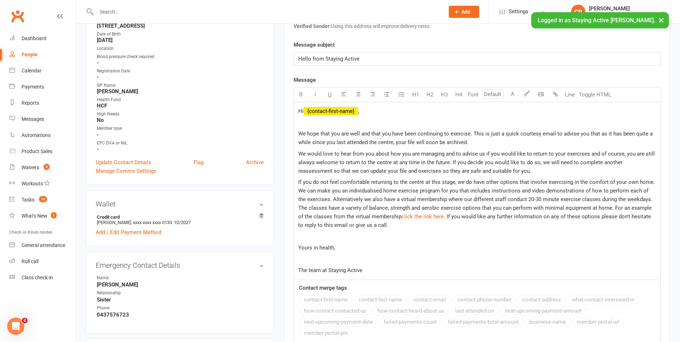
click at [361, 135] on span "We hope that you are well and that you have been continuing to exercise. This i…" at bounding box center [476, 137] width 356 height 15
click at [350, 136] on span "We hope that you are well and that you have been continuing to exercise. This i…" at bounding box center [476, 137] width 356 height 15
click at [362, 135] on span "We hope that you are well and that you have been continuing to exercise. This i…" at bounding box center [476, 137] width 356 height 15
click at [371, 136] on span "We hope that you are well and that you have been continuing to exercise. This i…" at bounding box center [476, 137] width 356 height 15
click at [469, 132] on span "We hope that you are well and that you have been continuing to exercise. This i…" at bounding box center [476, 137] width 356 height 15
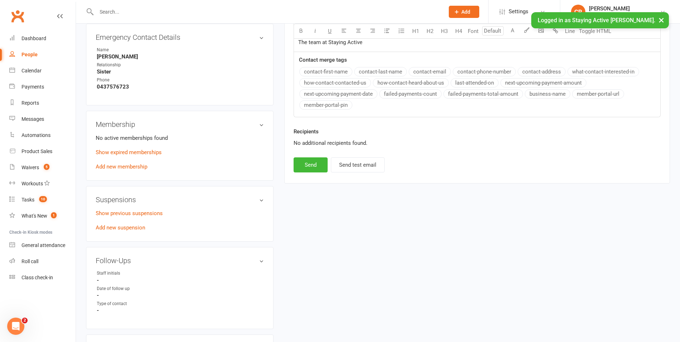
scroll to position [394, 0]
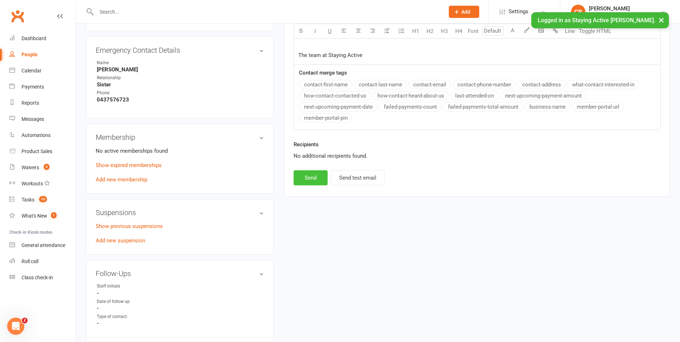
click at [308, 174] on button "Send" at bounding box center [311, 177] width 34 height 15
select select
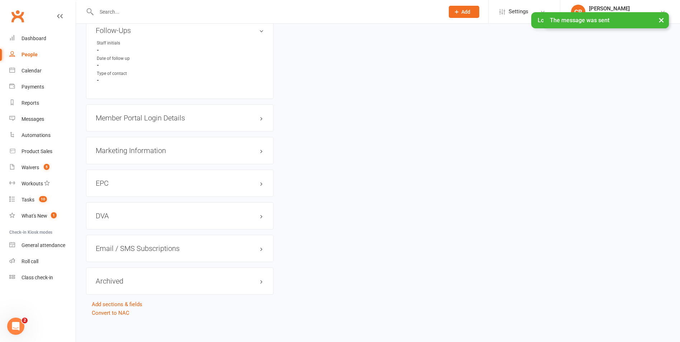
scroll to position [641, 0]
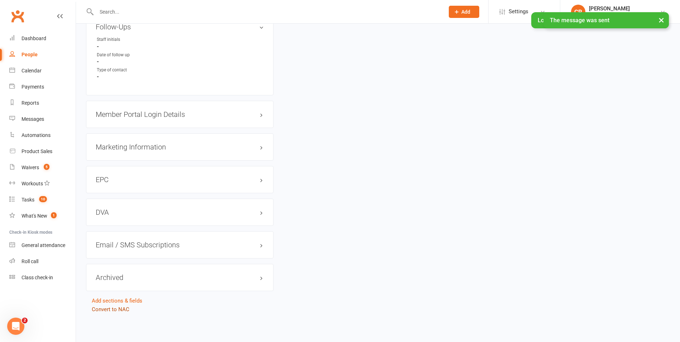
click at [125, 307] on link "Convert to NAC" at bounding box center [111, 309] width 38 height 6
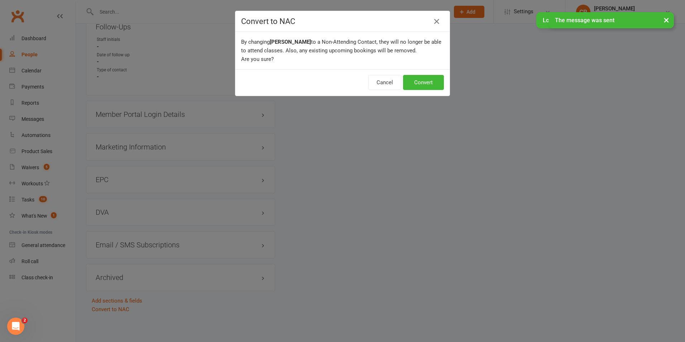
click at [410, 74] on div "Cancel Convert" at bounding box center [343, 82] width 214 height 27
click at [436, 81] on button "Convert" at bounding box center [423, 82] width 41 height 15
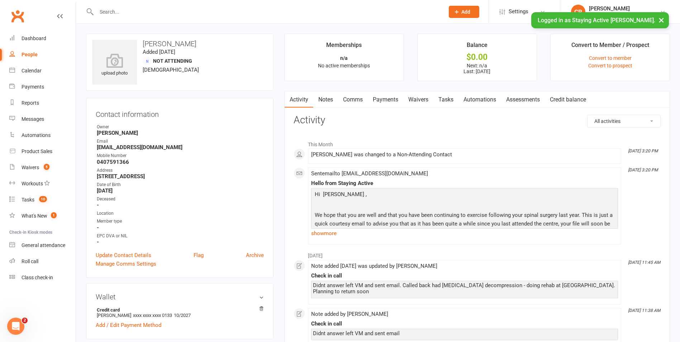
click at [325, 11] on input "text" at bounding box center [266, 12] width 345 height 10
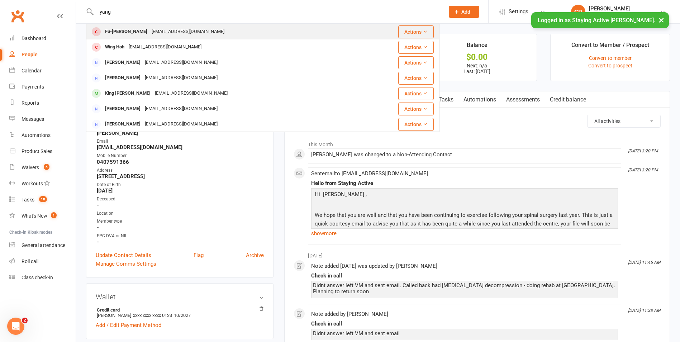
type input "yang"
click at [275, 29] on div "Fu-tin Yang [EMAIL_ADDRESS][DOMAIN_NAME]" at bounding box center [224, 31] width 275 height 15
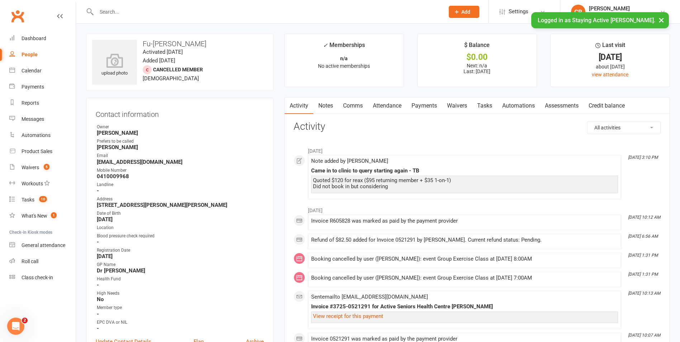
click at [325, 103] on link "Notes" at bounding box center [325, 106] width 25 height 16
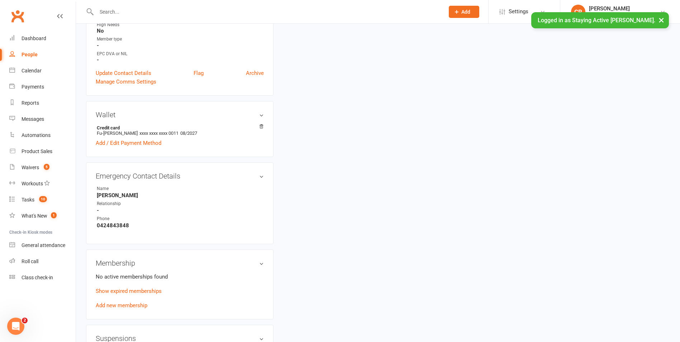
scroll to position [175, 0]
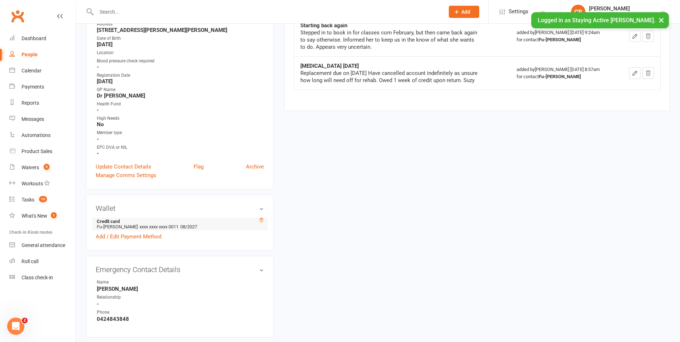
click at [261, 220] on icon at bounding box center [261, 220] width 5 height 5
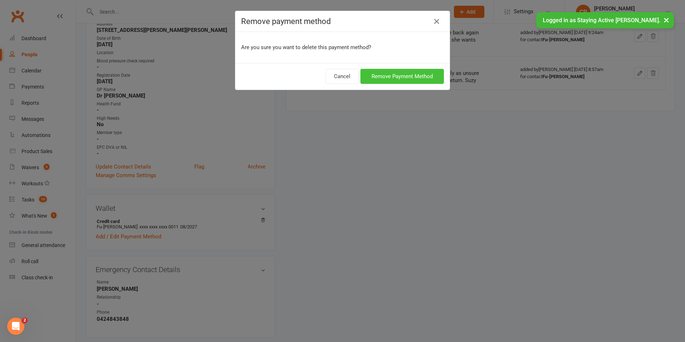
click at [410, 73] on button "Remove Payment Method" at bounding box center [403, 76] width 84 height 15
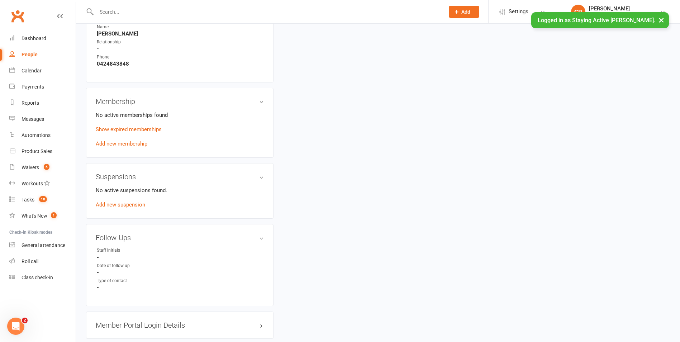
scroll to position [637, 0]
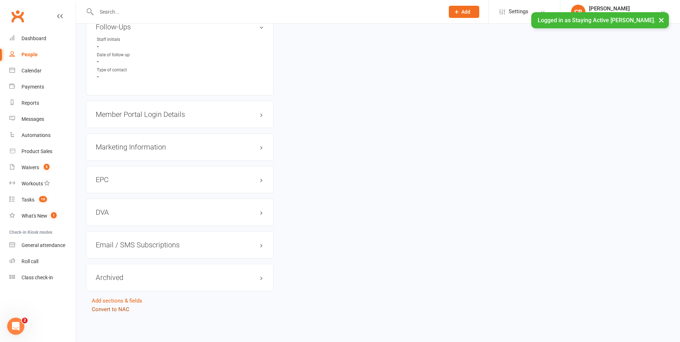
click at [119, 311] on link "Convert to NAC" at bounding box center [111, 309] width 38 height 6
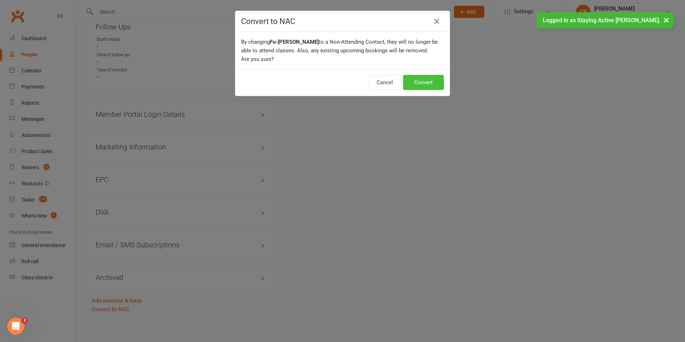
click at [419, 81] on button "Convert" at bounding box center [423, 82] width 41 height 15
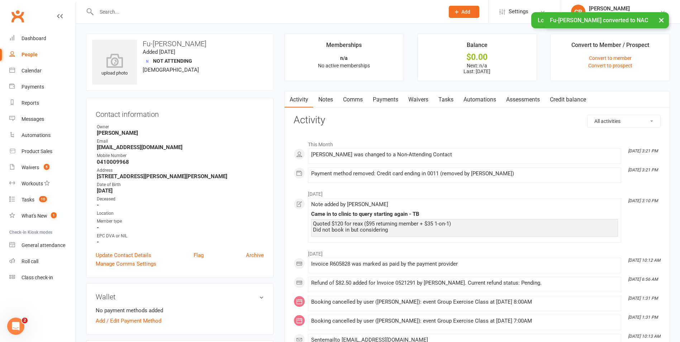
drag, startPoint x: 309, startPoint y: 11, endPoint x: 305, endPoint y: 8, distance: 4.6
click at [309, 12] on input "text" at bounding box center [266, 12] width 345 height 10
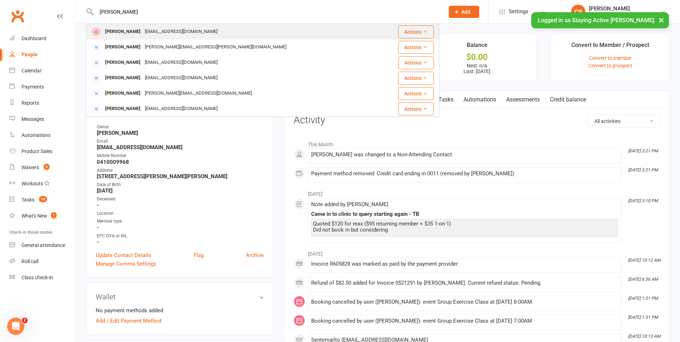
type input "[PERSON_NAME]"
click at [243, 24] on td "[PERSON_NAME] [EMAIL_ADDRESS][DOMAIN_NAME]" at bounding box center [233, 31] width 294 height 15
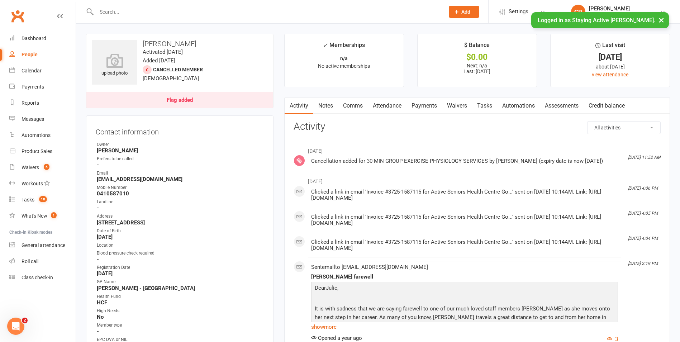
click at [329, 106] on link "Notes" at bounding box center [325, 106] width 25 height 16
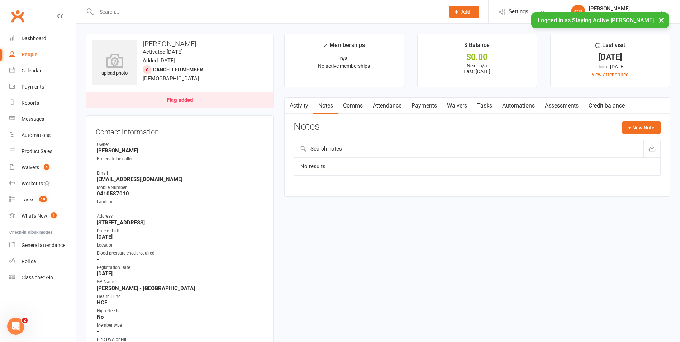
click at [300, 105] on link "Activity" at bounding box center [299, 106] width 29 height 16
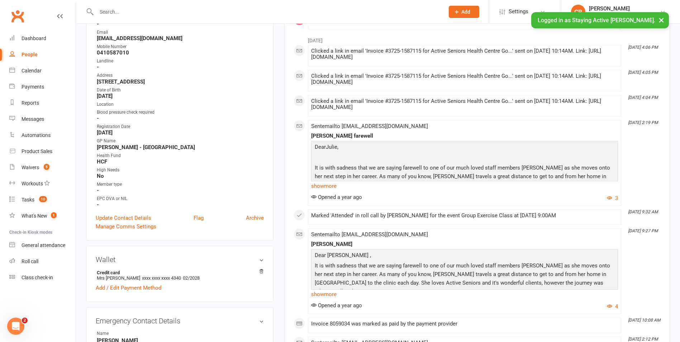
scroll to position [143, 0]
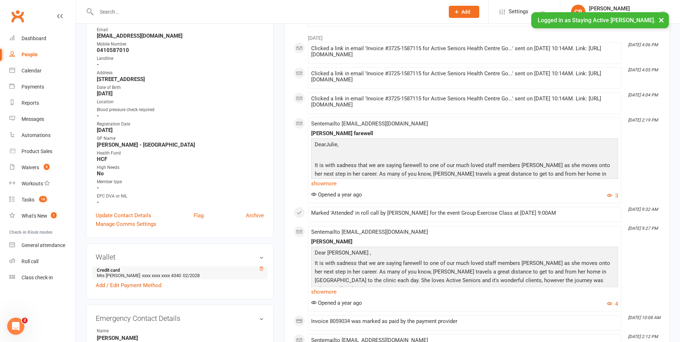
click at [263, 271] on icon at bounding box center [261, 268] width 5 height 5
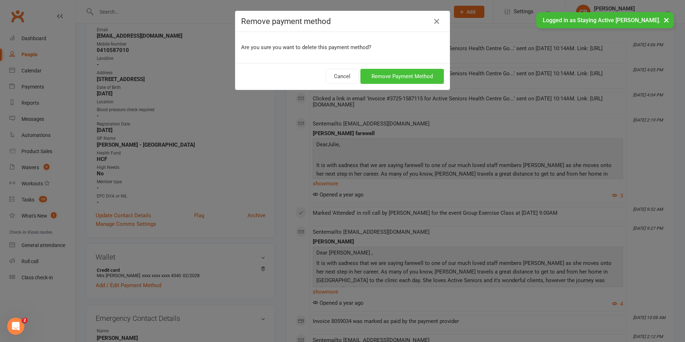
click at [393, 72] on button "Remove Payment Method" at bounding box center [403, 76] width 84 height 15
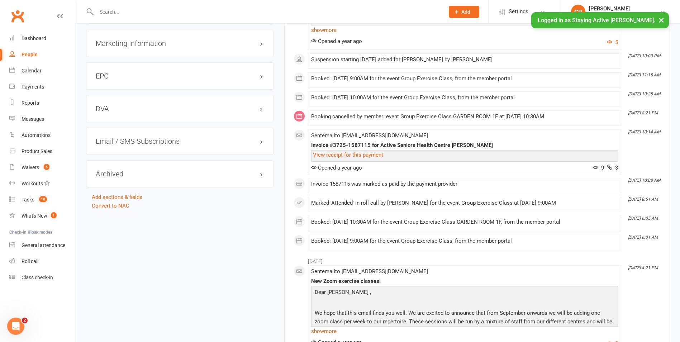
scroll to position [759, 0]
click at [124, 204] on link "Convert to NAC" at bounding box center [111, 204] width 38 height 6
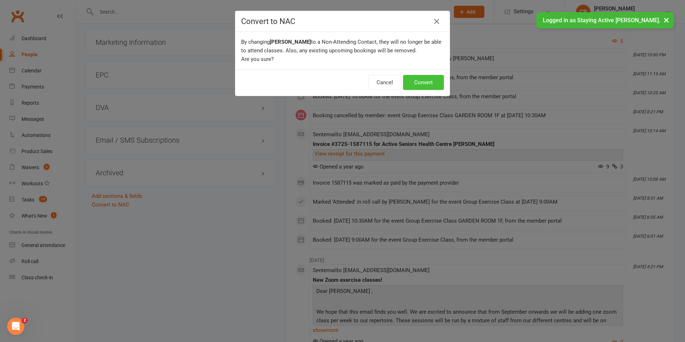
drag, startPoint x: 422, startPoint y: 80, endPoint x: 297, endPoint y: 40, distance: 130.6
click at [421, 80] on button "Convert" at bounding box center [423, 82] width 41 height 15
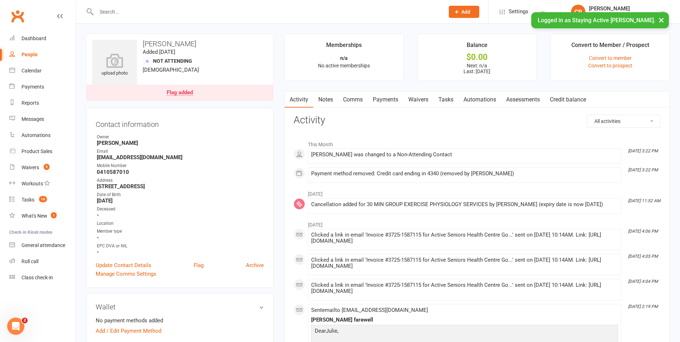
click at [260, 13] on input "text" at bounding box center [266, 12] width 345 height 10
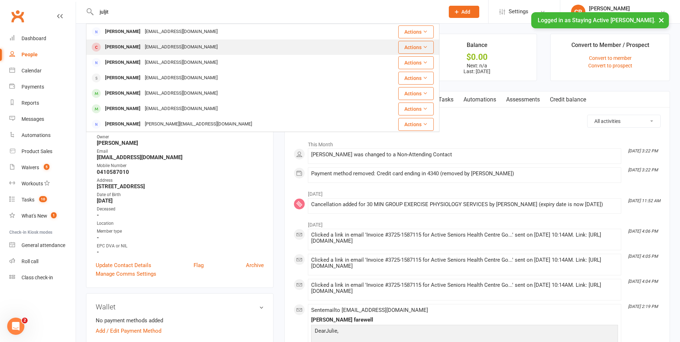
type input "juljit"
click at [208, 42] on div "Kuljit HUNJAN K00ljit_hunjan@hotmail.com" at bounding box center [233, 47] width 293 height 15
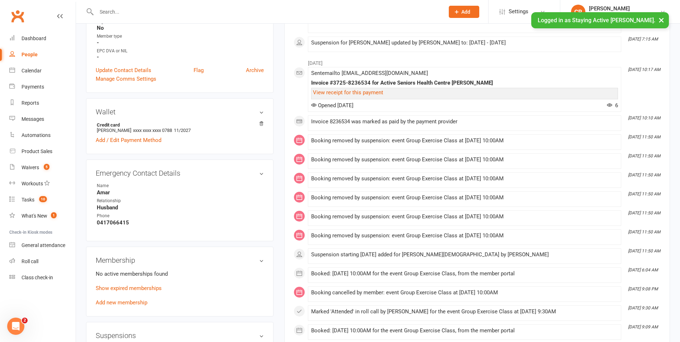
scroll to position [358, 0]
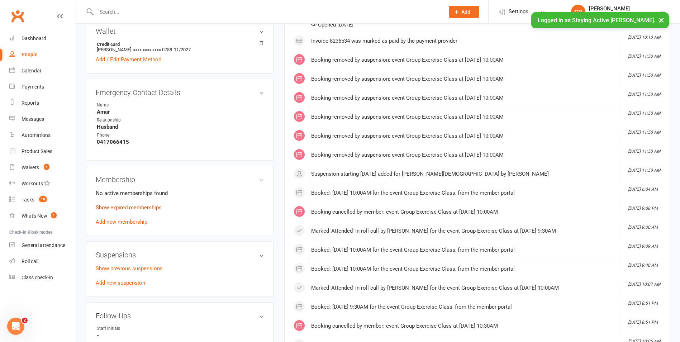
click at [142, 206] on link "Show expired memberships" at bounding box center [129, 207] width 66 height 6
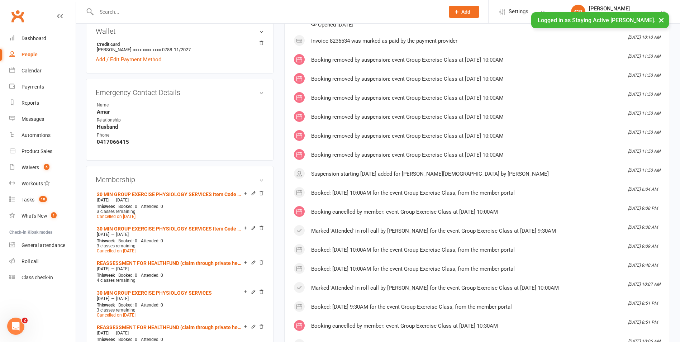
click at [357, 10] on input "text" at bounding box center [266, 12] width 345 height 10
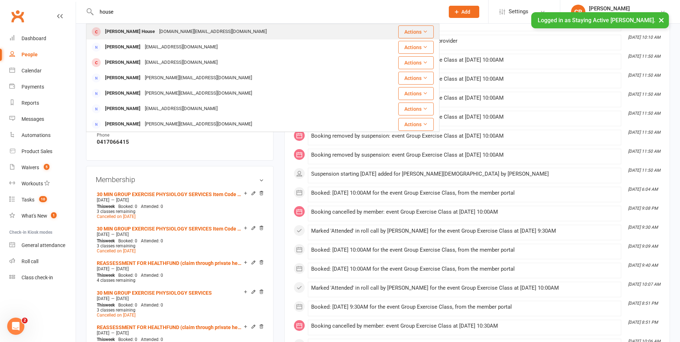
type input "house"
click at [239, 28] on div "Garry House garry.house@bigpond.com" at bounding box center [231, 31] width 288 height 15
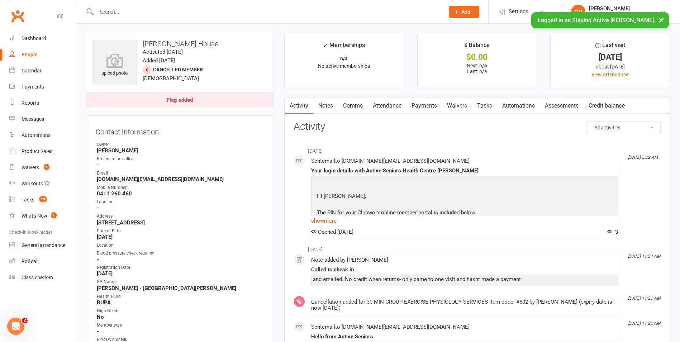
click at [153, 14] on input "text" at bounding box center [266, 12] width 345 height 10
type input "k"
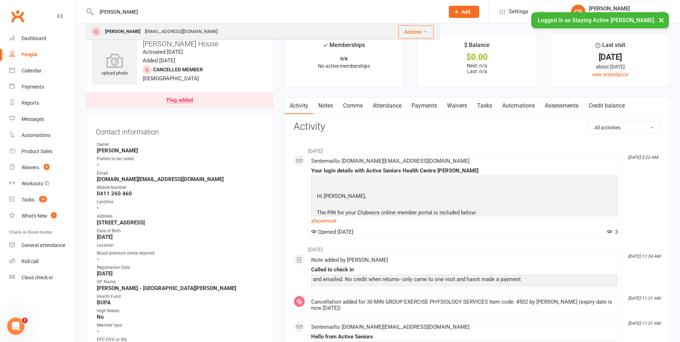
type input "kuljit"
click at [282, 32] on div "Kuljit HUNJAN K00ljit_hunjan@hotmail.com" at bounding box center [222, 31] width 270 height 15
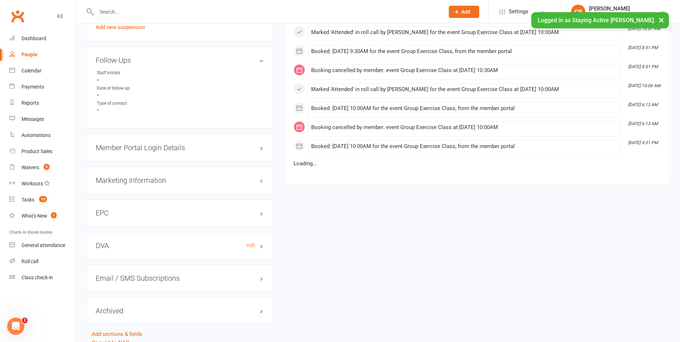
scroll to position [647, 0]
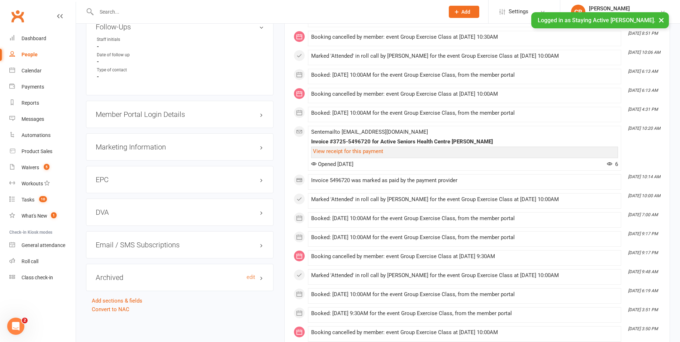
click at [109, 274] on h3 "Archived edit" at bounding box center [180, 278] width 168 height 8
click at [249, 279] on link "edit" at bounding box center [251, 277] width 9 height 6
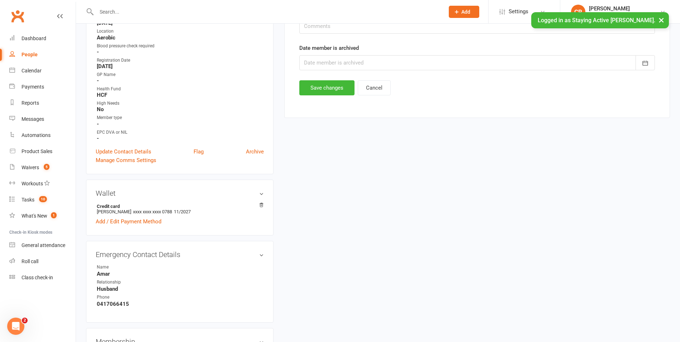
scroll to position [61, 0]
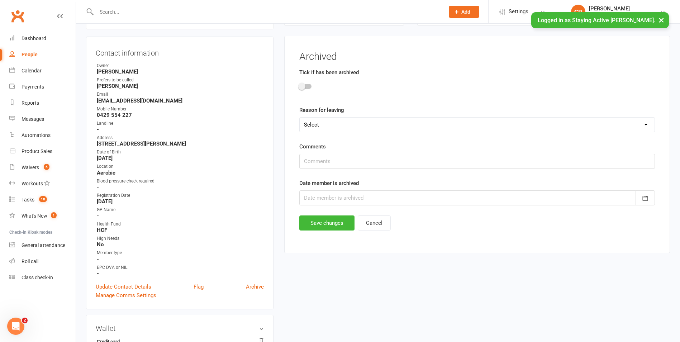
click at [319, 122] on select "Select Not happy with the centre (if possible provide details below Not the rig…" at bounding box center [477, 125] width 355 height 14
select select "Moving out of area"
click at [300, 118] on select "Select Not happy with the centre (if possible provide details below Not the rig…" at bounding box center [477, 125] width 355 height 14
drag, startPoint x: 333, startPoint y: 165, endPoint x: 352, endPoint y: 166, distance: 19.0
click at [333, 165] on input "text" at bounding box center [477, 161] width 356 height 15
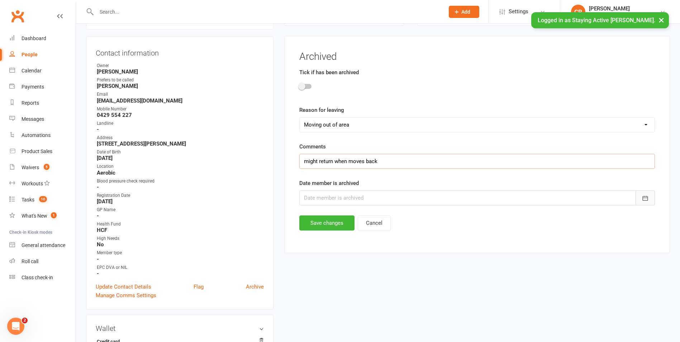
type input "might return when moves back"
click at [650, 199] on button "button" at bounding box center [645, 197] width 19 height 15
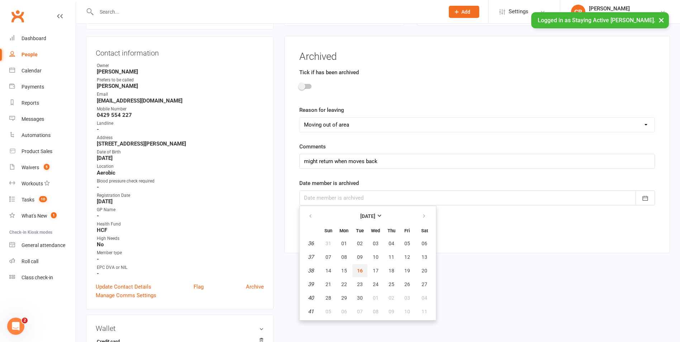
click at [361, 268] on span "16" at bounding box center [360, 271] width 6 height 6
type input "[DATE]"
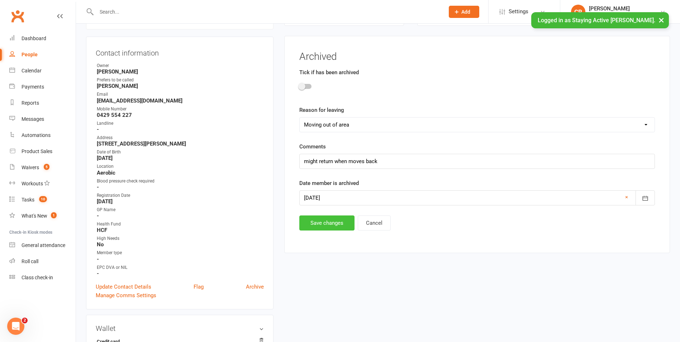
click at [327, 226] on button "Save changes" at bounding box center [326, 222] width 55 height 15
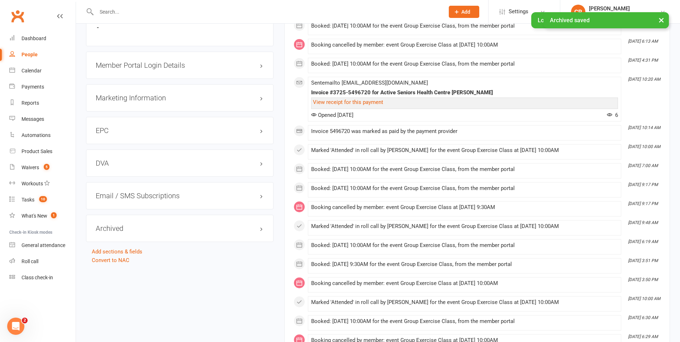
scroll to position [827, 0]
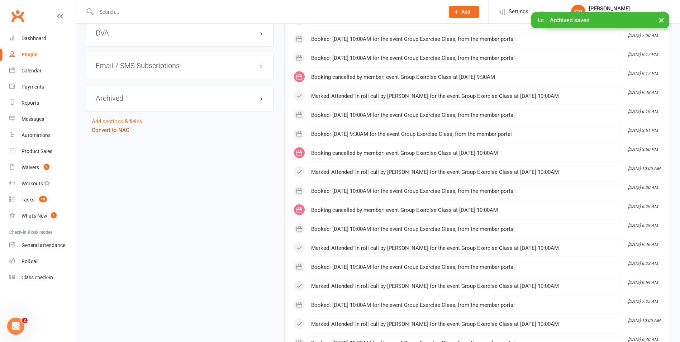
click at [114, 132] on link "Convert to NAC" at bounding box center [111, 130] width 38 height 6
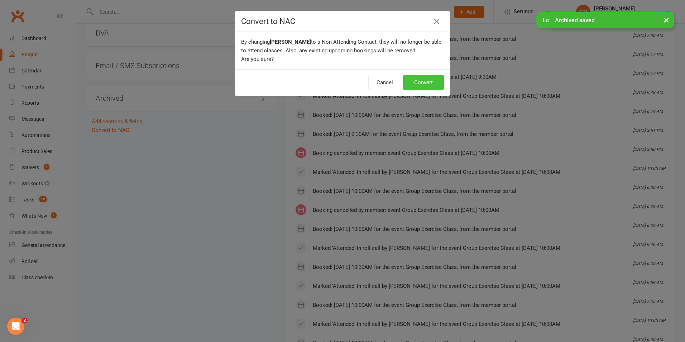
click at [420, 76] on button "Convert" at bounding box center [423, 82] width 41 height 15
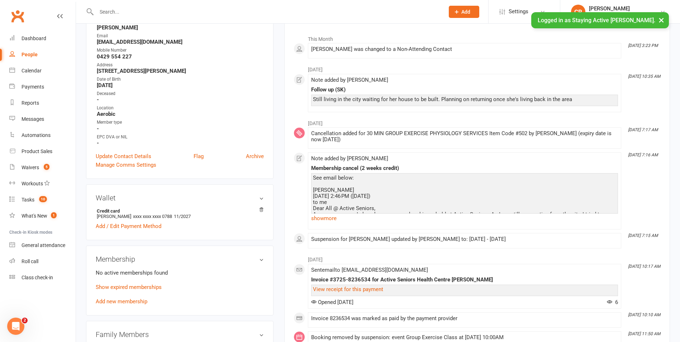
scroll to position [108, 0]
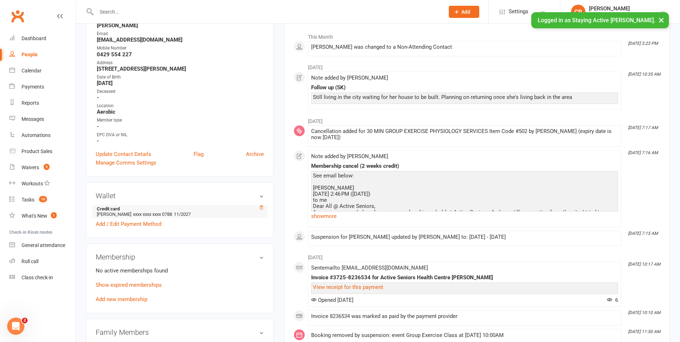
click at [262, 208] on icon at bounding box center [261, 207] width 5 height 5
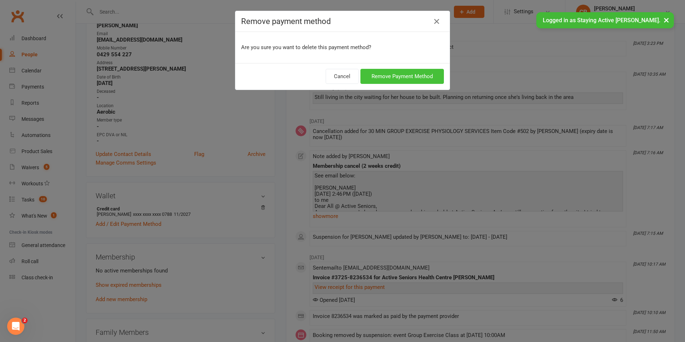
click at [420, 73] on button "Remove Payment Method" at bounding box center [403, 76] width 84 height 15
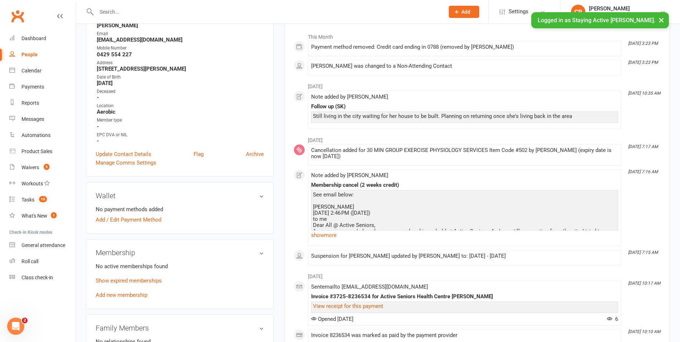
click at [306, 8] on input "text" at bounding box center [266, 12] width 345 height 10
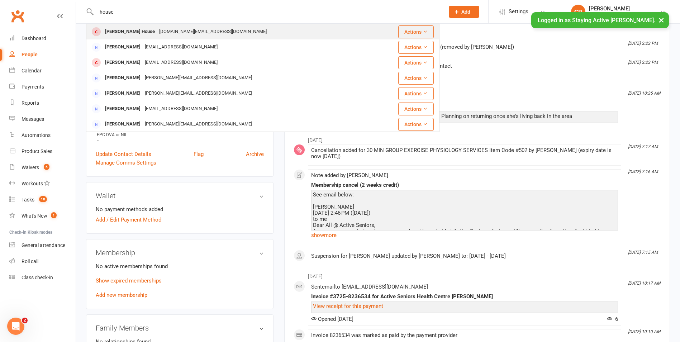
type input "house"
click at [291, 33] on div "Garry House garry.house@bigpond.com" at bounding box center [231, 31] width 288 height 15
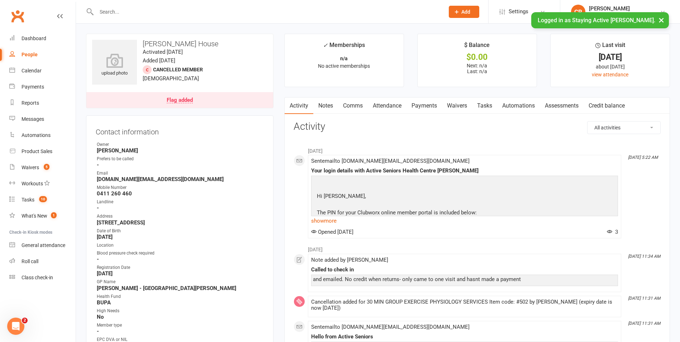
click at [329, 112] on link "Notes" at bounding box center [325, 106] width 25 height 16
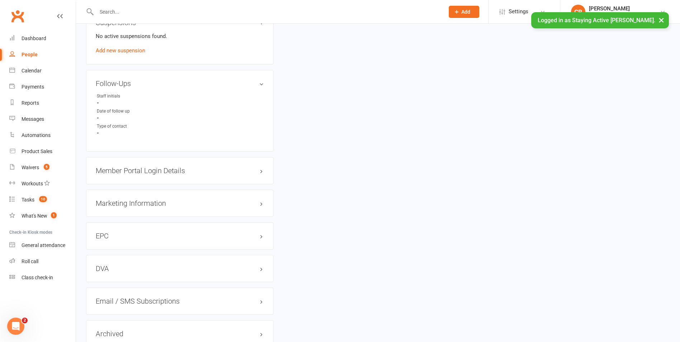
scroll to position [654, 0]
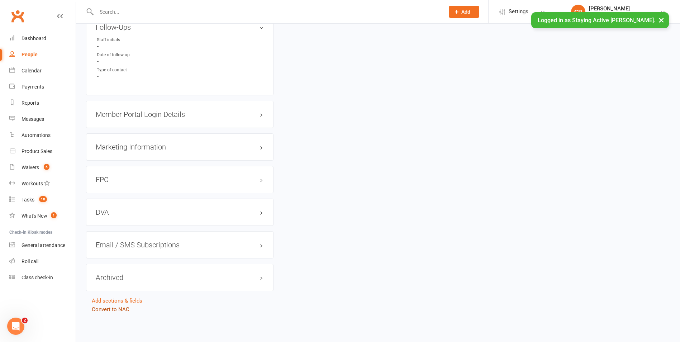
click at [124, 309] on link "Convert to NAC" at bounding box center [111, 309] width 38 height 6
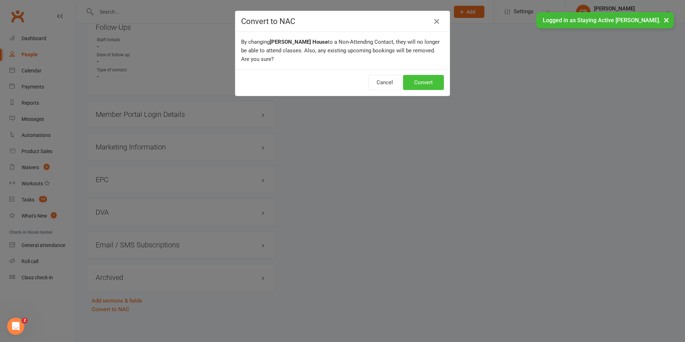
drag, startPoint x: 427, startPoint y: 77, endPoint x: 370, endPoint y: 133, distance: 79.6
click at [427, 77] on button "Convert" at bounding box center [423, 82] width 41 height 15
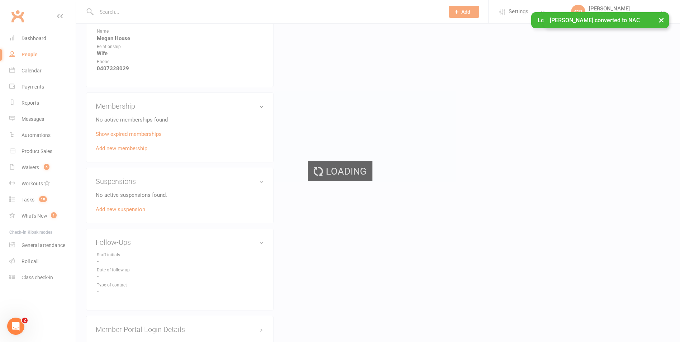
scroll to position [432, 0]
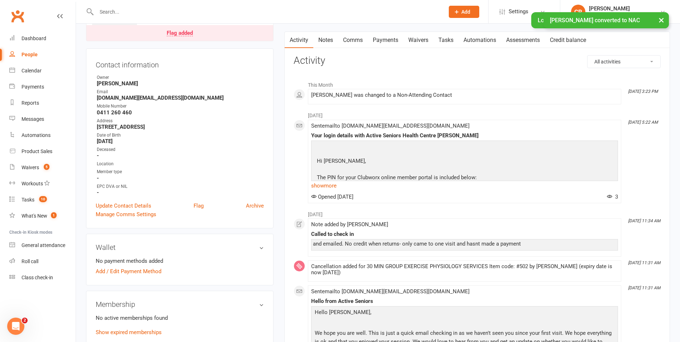
scroll to position [25, 0]
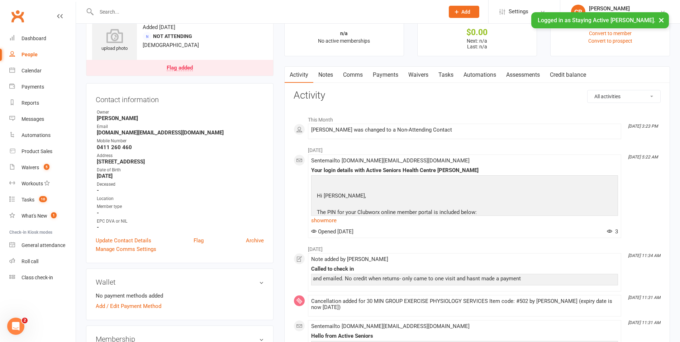
click at [250, 11] on input "text" at bounding box center [266, 12] width 345 height 10
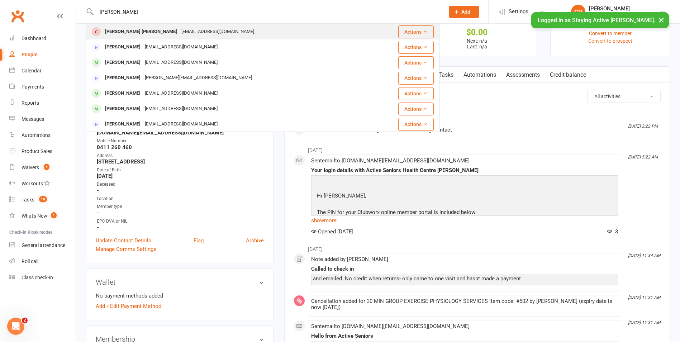
type input "fletcher"
click at [179, 26] on div "Marjorie Anne Fletcher mannefletcher@gmail.com" at bounding box center [229, 31] width 284 height 15
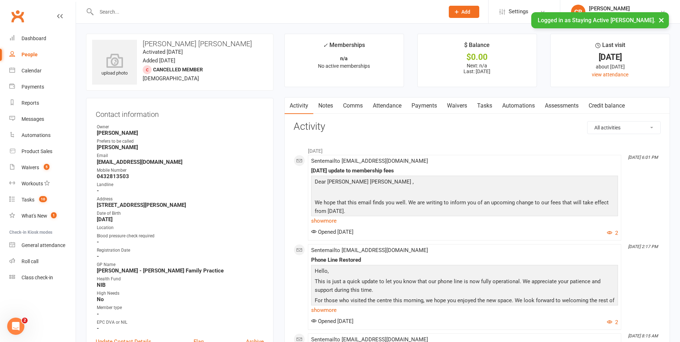
click at [323, 103] on link "Notes" at bounding box center [325, 106] width 25 height 16
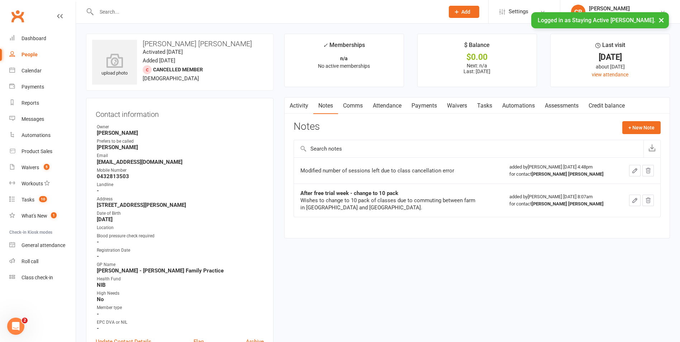
click at [358, 108] on link "Comms" at bounding box center [353, 106] width 30 height 16
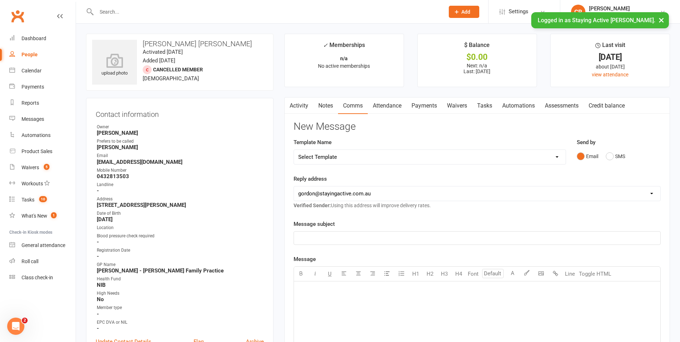
click at [343, 107] on link "Comms" at bounding box center [353, 106] width 30 height 16
click at [353, 106] on link "Comms" at bounding box center [353, 106] width 30 height 16
click at [355, 156] on select "Select Template [Email] 1045am Zoom Class [Email] 150 visits [Email] 1pm Zoom […" at bounding box center [430, 157] width 272 height 14
select select "4"
click at [294, 150] on select "Select Template [Email] 1045am Zoom Class [Email] 150 visits [Email] 1pm Zoom […" at bounding box center [430, 157] width 272 height 14
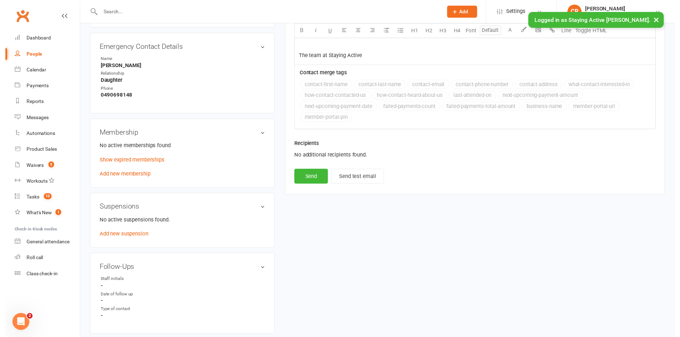
scroll to position [430, 0]
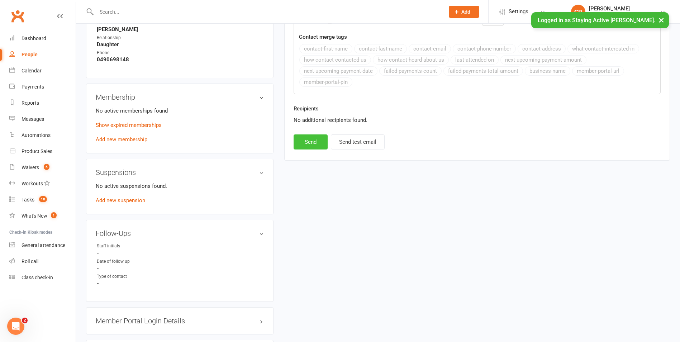
click at [314, 147] on button "Send" at bounding box center [311, 141] width 34 height 15
select select
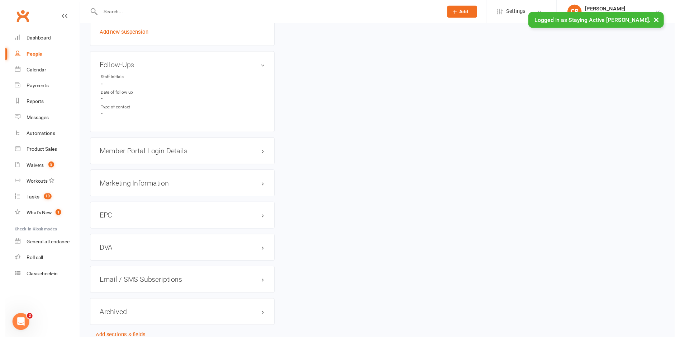
scroll to position [637, 0]
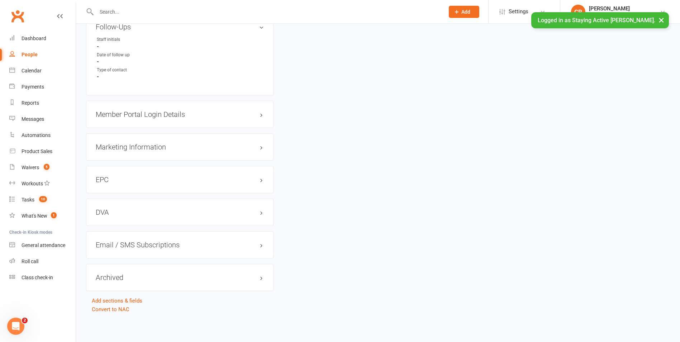
click at [117, 311] on link "Convert to NAC" at bounding box center [111, 309] width 38 height 6
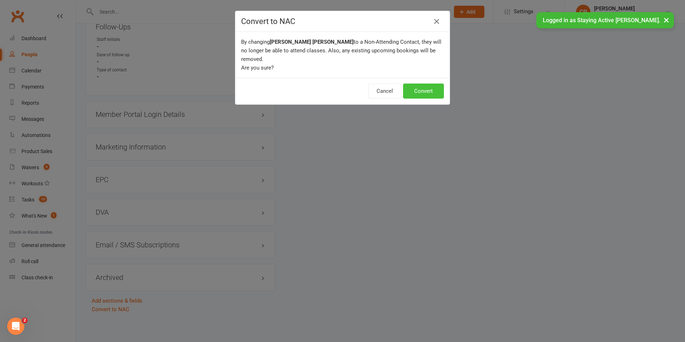
drag, startPoint x: 417, startPoint y: 80, endPoint x: 272, endPoint y: 62, distance: 146.2
click at [416, 84] on button "Convert" at bounding box center [423, 91] width 41 height 15
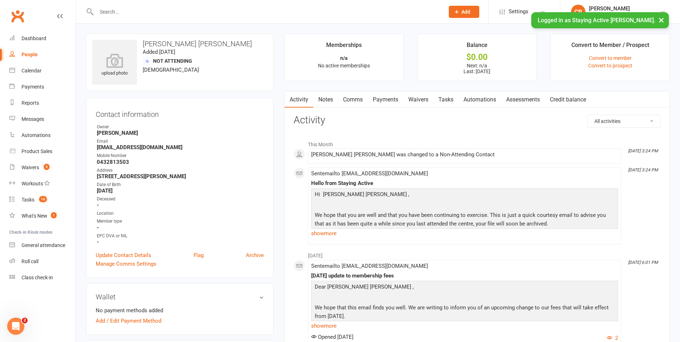
click at [312, 7] on input "text" at bounding box center [266, 12] width 345 height 10
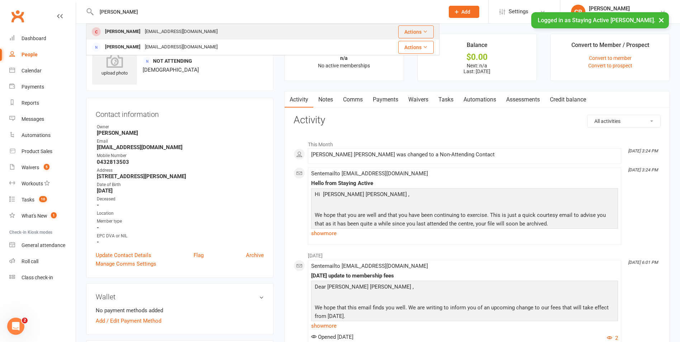
type input "dodds"
click at [206, 28] on div "barbaradodds@optusnet.com.au" at bounding box center [181, 32] width 77 height 10
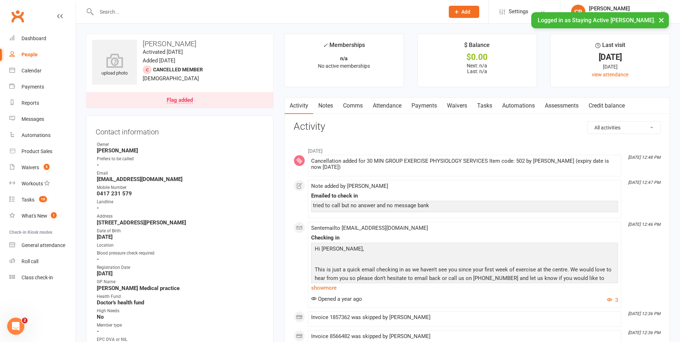
click at [210, 100] on link "Flag added" at bounding box center [179, 100] width 187 height 16
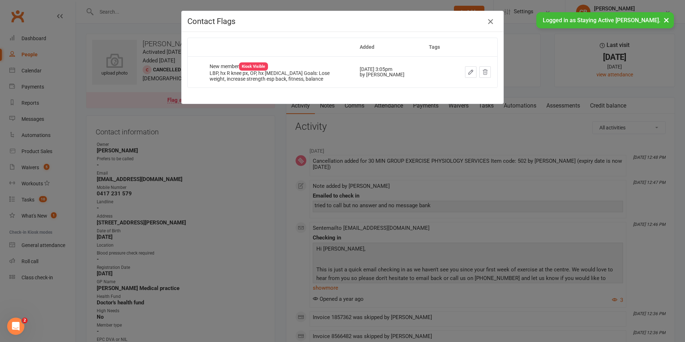
click at [490, 22] on icon "button" at bounding box center [490, 21] width 9 height 9
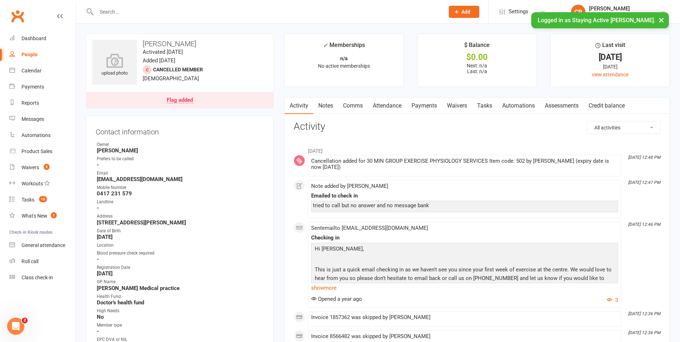
click at [337, 111] on link "Notes" at bounding box center [325, 106] width 25 height 16
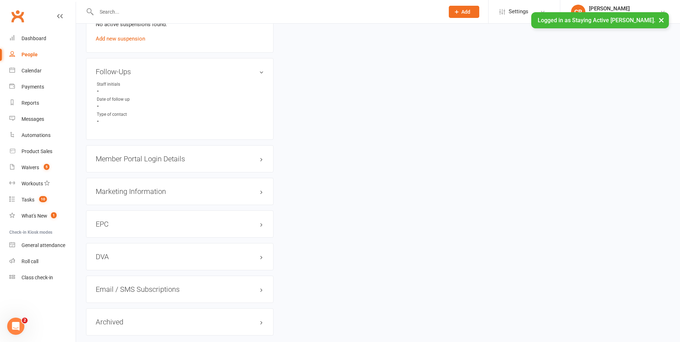
scroll to position [654, 0]
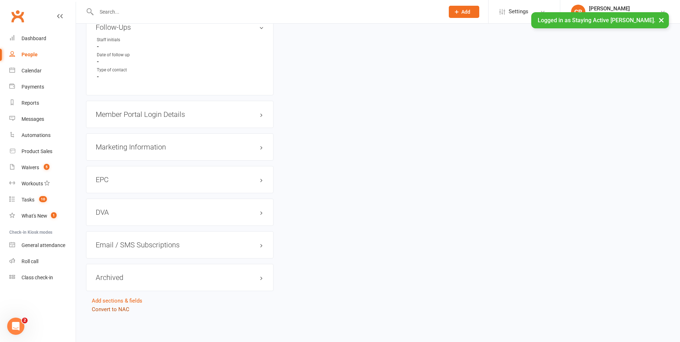
click at [112, 308] on link "Convert to NAC" at bounding box center [111, 309] width 38 height 6
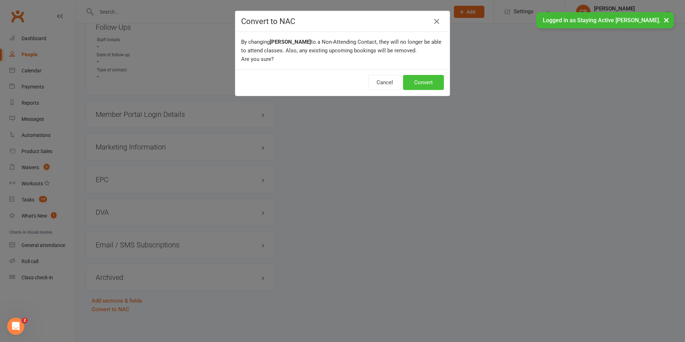
click at [428, 84] on button "Convert" at bounding box center [423, 82] width 41 height 15
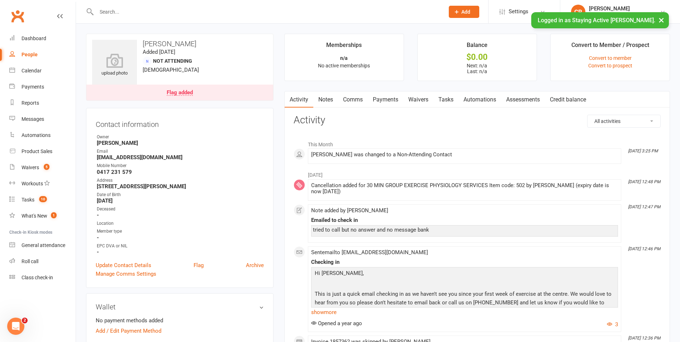
click at [330, 14] on input "text" at bounding box center [266, 12] width 345 height 10
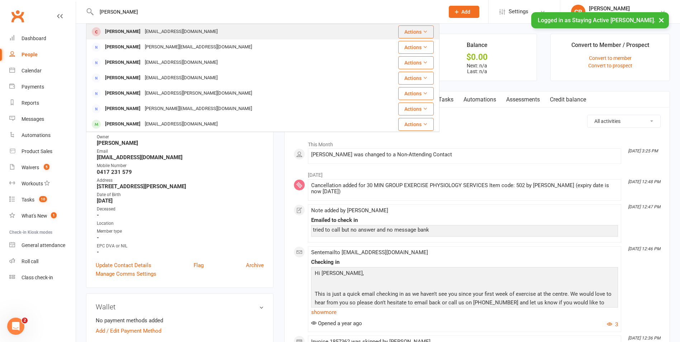
type input "burton"
click at [230, 27] on div "Judith Burton burtonjudy25@gmail.com" at bounding box center [229, 31] width 284 height 15
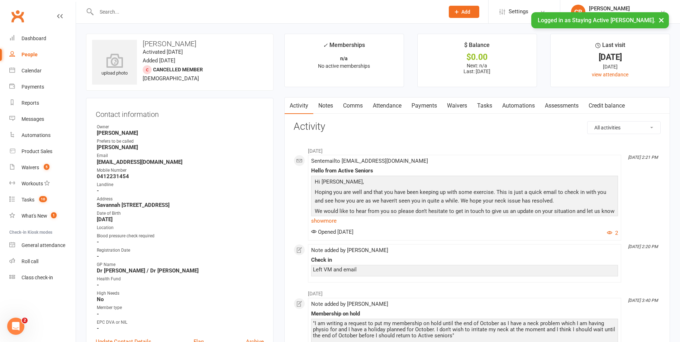
click at [330, 106] on link "Notes" at bounding box center [325, 106] width 25 height 16
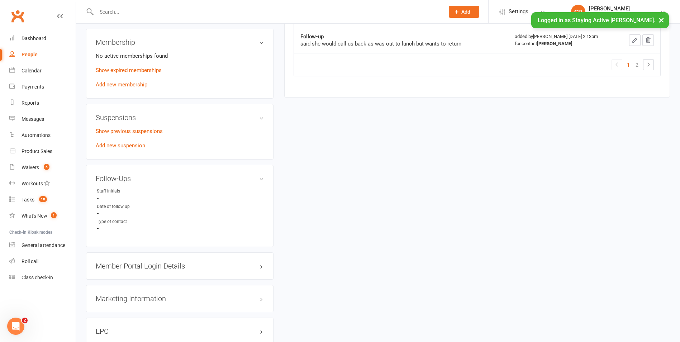
scroll to position [641, 0]
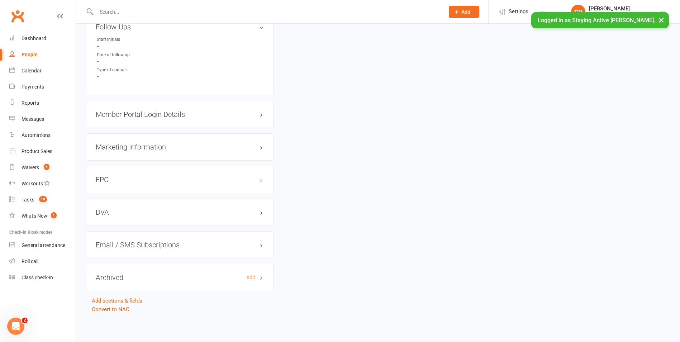
click at [121, 278] on h3 "Archived edit" at bounding box center [180, 278] width 168 height 8
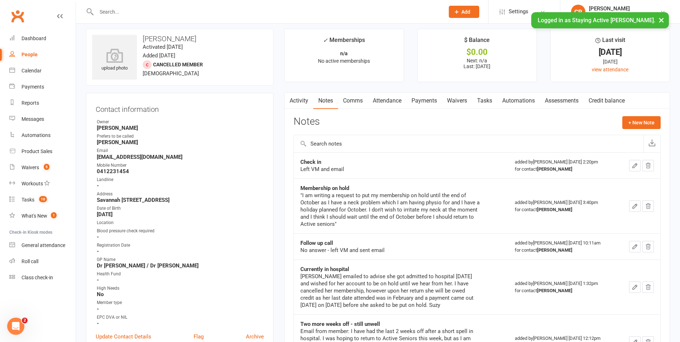
scroll to position [0, 0]
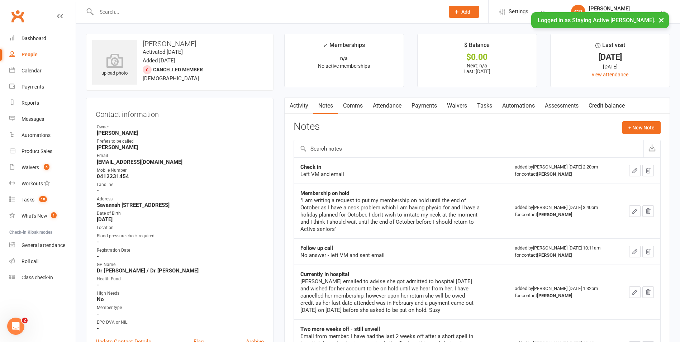
click at [355, 108] on link "Comms" at bounding box center [353, 106] width 30 height 16
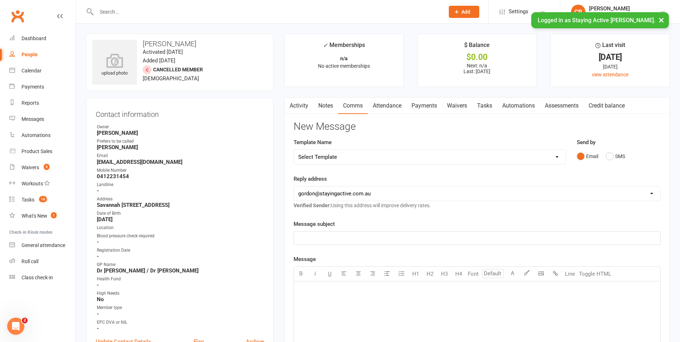
click at [360, 159] on select "Select Template [Email] 1045am Zoom Class [Email] 150 visits [Email] 1pm Zoom […" at bounding box center [430, 157] width 272 height 14
select select "4"
click at [294, 150] on select "Select Template [Email] 1045am Zoom Class [Email] 150 visits [Email] 1pm Zoom […" at bounding box center [430, 157] width 272 height 14
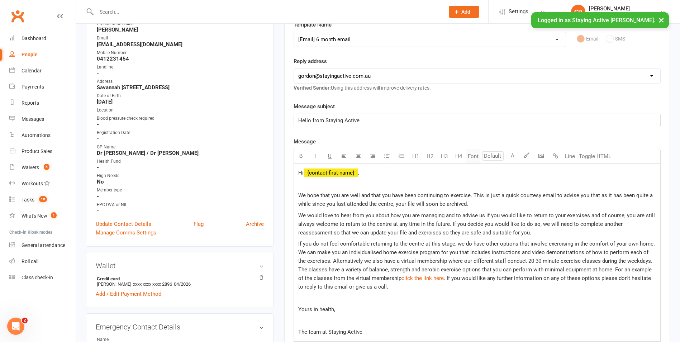
scroll to position [215, 0]
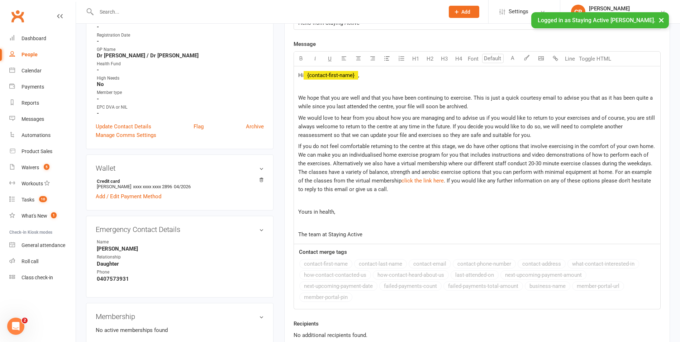
click at [361, 99] on span "We hope that you are well and that you have been continuing to exercise. This i…" at bounding box center [476, 102] width 356 height 15
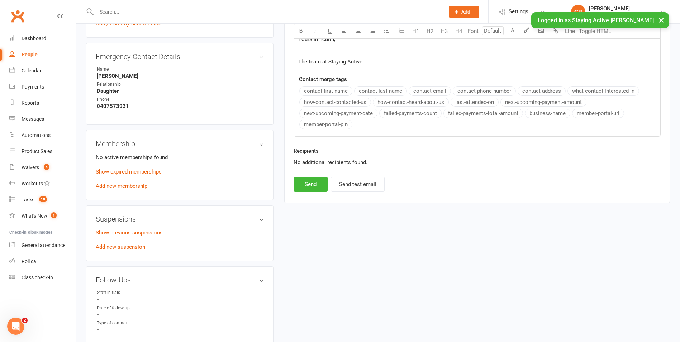
scroll to position [430, 0]
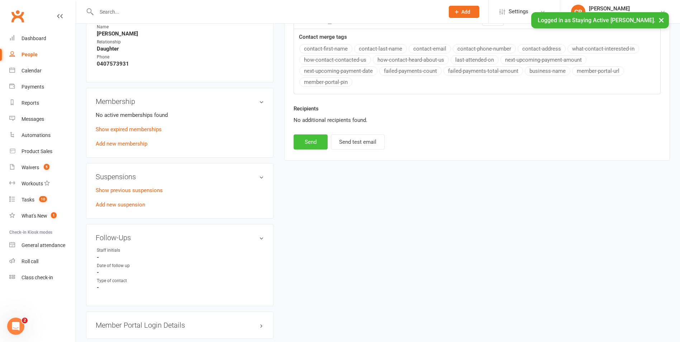
click at [307, 144] on button "Send" at bounding box center [311, 141] width 34 height 15
select select
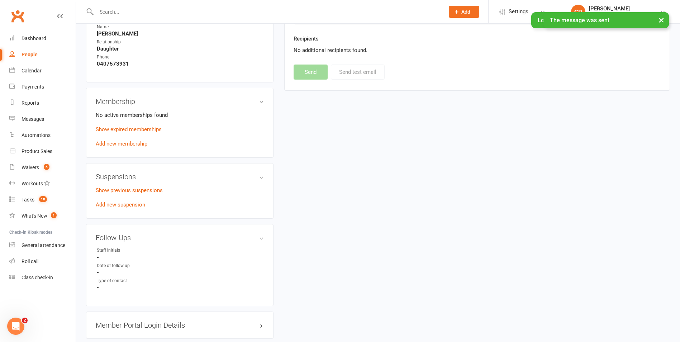
click at [256, 9] on input "text" at bounding box center [266, 12] width 345 height 10
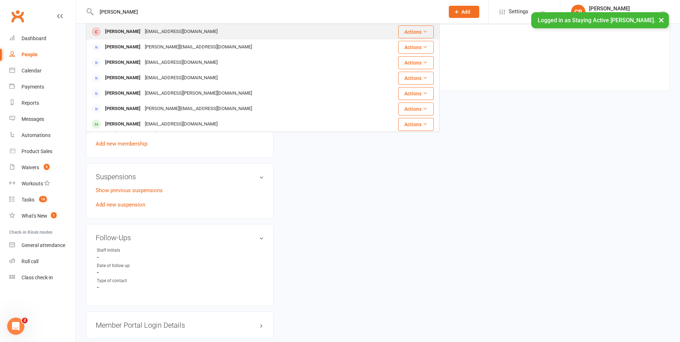
type input "burton"
click at [306, 33] on div "Judith Burton burtonjudy25@gmail.com" at bounding box center [229, 31] width 284 height 15
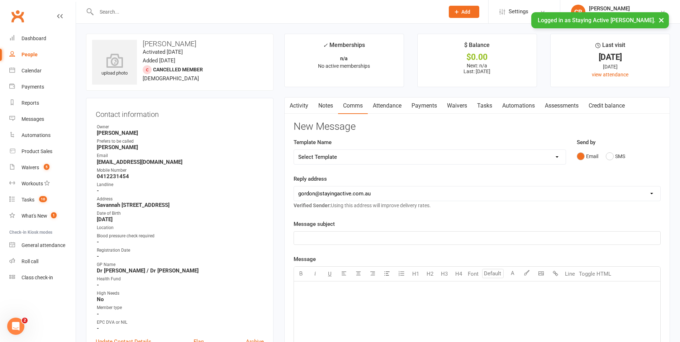
click at [331, 108] on link "Notes" at bounding box center [325, 106] width 25 height 16
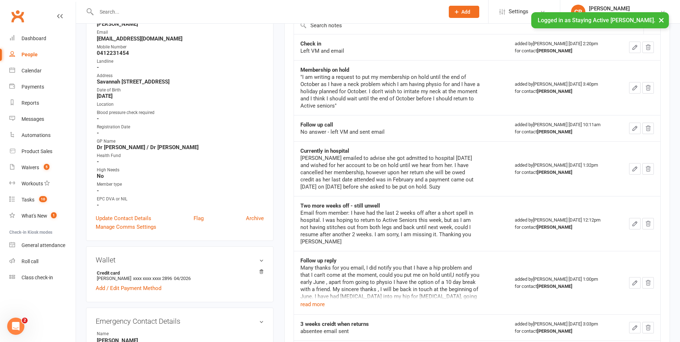
scroll to position [215, 0]
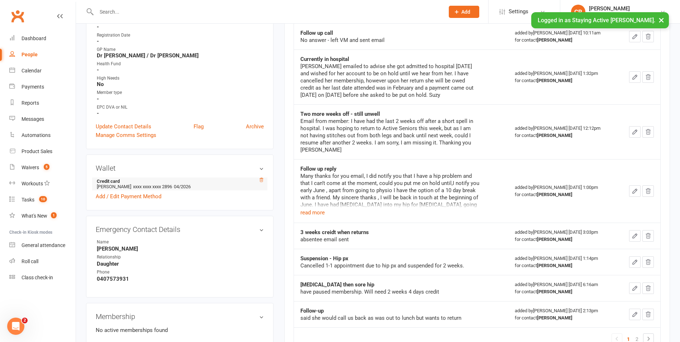
click at [258, 180] on strong "Credit card" at bounding box center [178, 181] width 163 height 5
click at [262, 180] on icon at bounding box center [261, 179] width 5 height 5
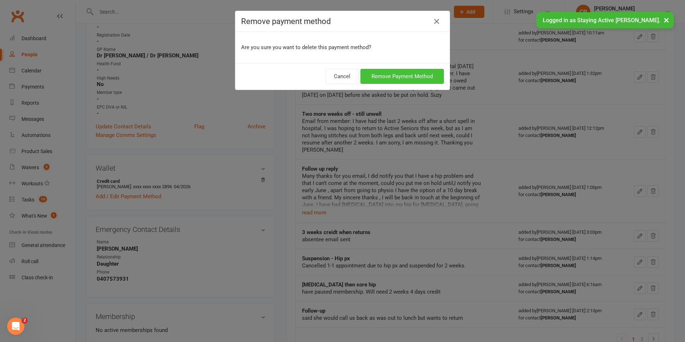
click at [384, 80] on button "Remove Payment Method" at bounding box center [403, 76] width 84 height 15
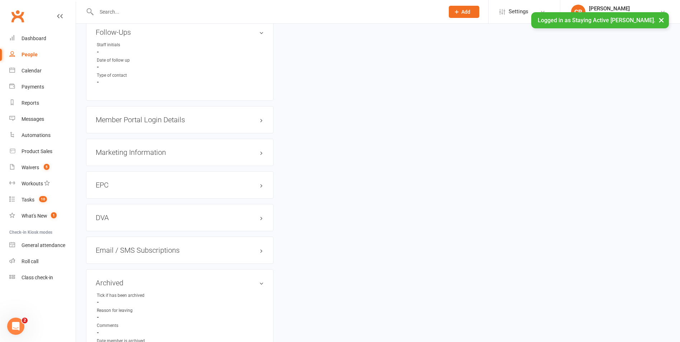
scroll to position [707, 0]
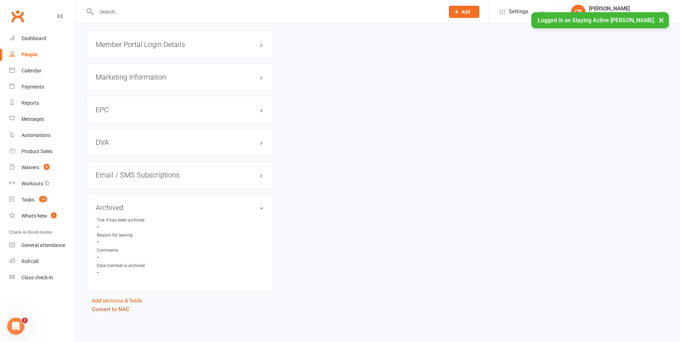
click at [114, 309] on link "Convert to NAC" at bounding box center [111, 309] width 38 height 6
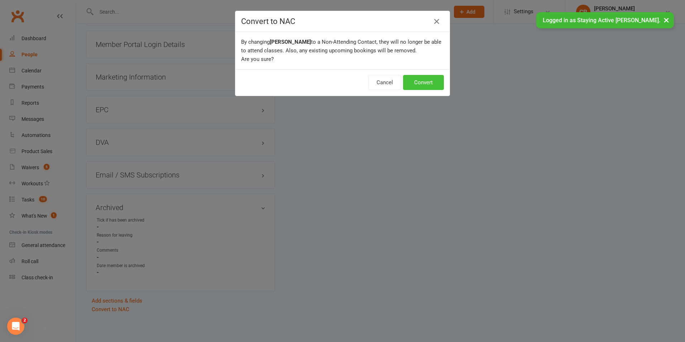
click at [419, 80] on button "Convert" at bounding box center [423, 82] width 41 height 15
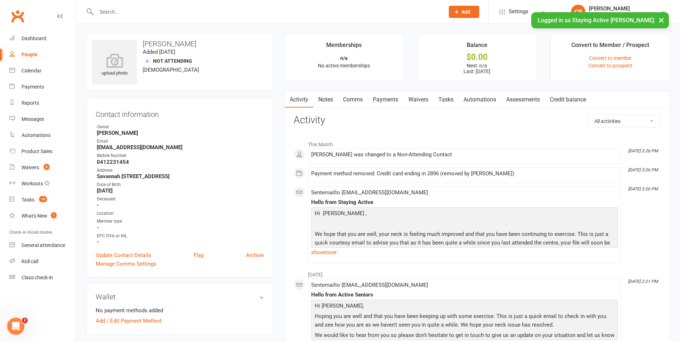
click at [245, 13] on input "text" at bounding box center [266, 12] width 345 height 10
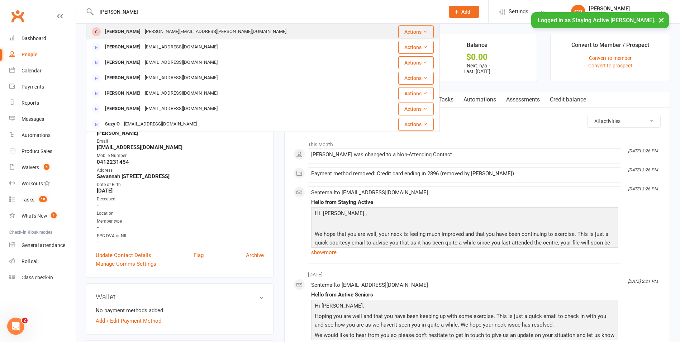
type input "meers"
click at [133, 34] on div "Bruce Meers" at bounding box center [123, 32] width 40 height 10
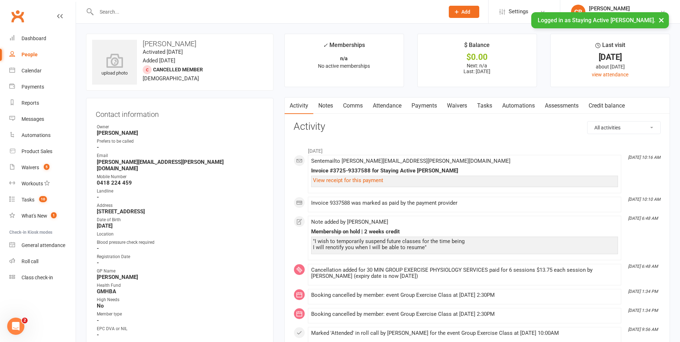
click at [328, 105] on link "Notes" at bounding box center [325, 106] width 25 height 16
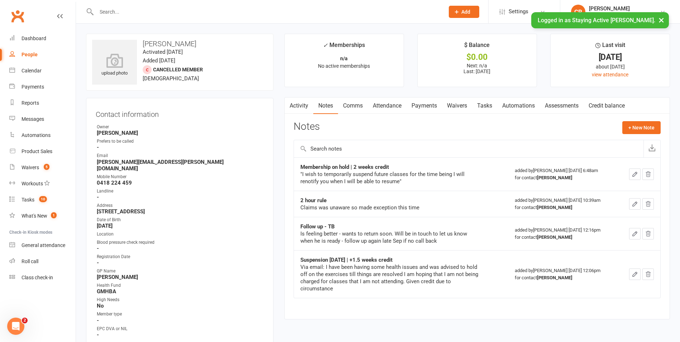
click at [327, 9] on input "text" at bounding box center [266, 12] width 345 height 10
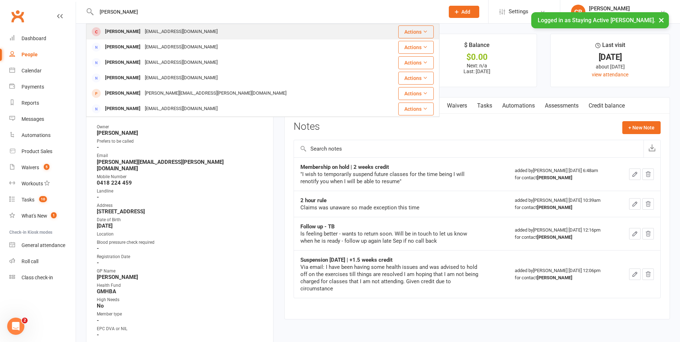
type input "reilly"
click at [213, 28] on div "Pamela Reilly ppreilly@optusnet.com.au" at bounding box center [233, 31] width 293 height 15
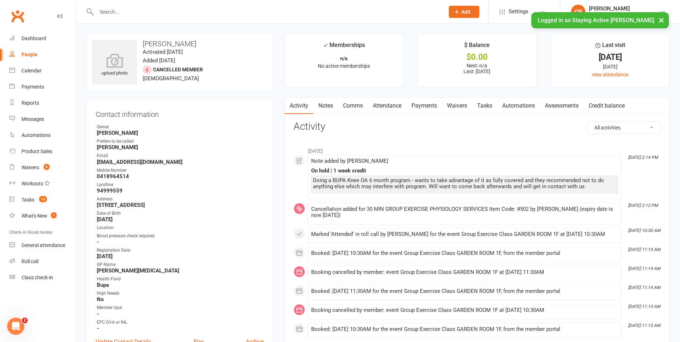
click at [328, 108] on link "Notes" at bounding box center [325, 106] width 25 height 16
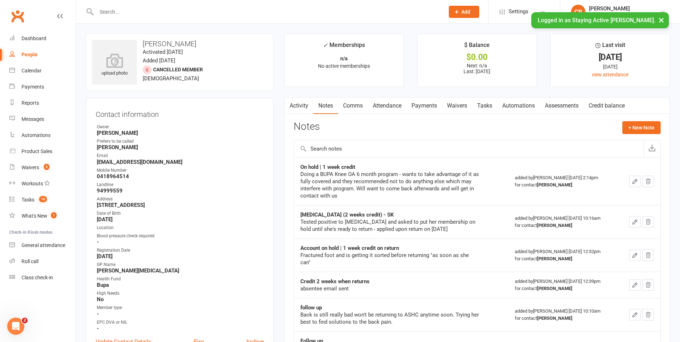
click at [304, 17] on div at bounding box center [262, 11] width 353 height 23
click at [304, 13] on input "text" at bounding box center [266, 12] width 345 height 10
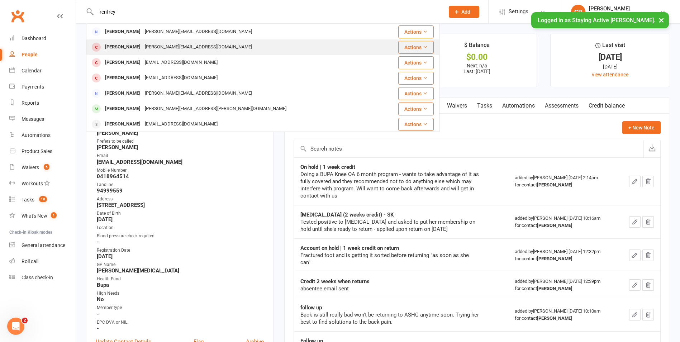
type input "renfrey"
click at [169, 41] on div "Rosemary Renfrey rosemaryrenfrey@optusnet.com.au" at bounding box center [233, 47] width 293 height 15
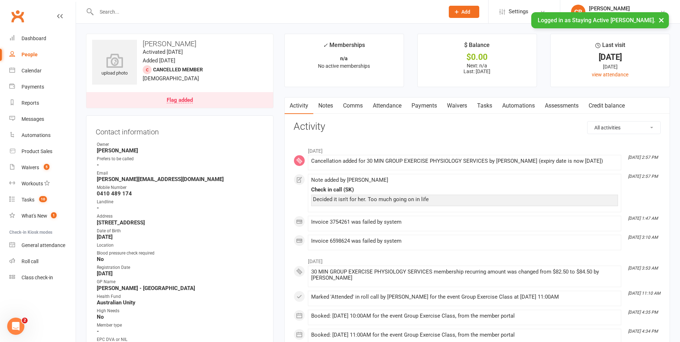
click at [334, 106] on link "Notes" at bounding box center [325, 106] width 25 height 16
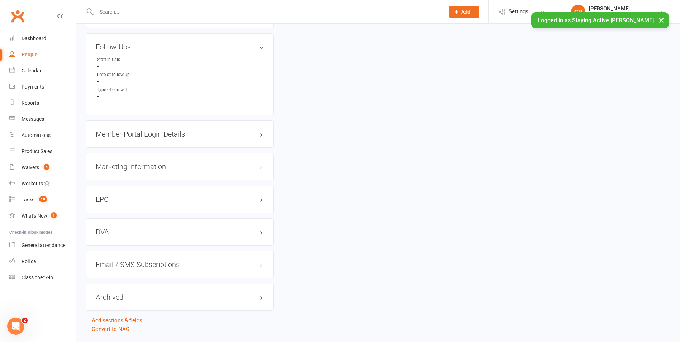
scroll to position [654, 0]
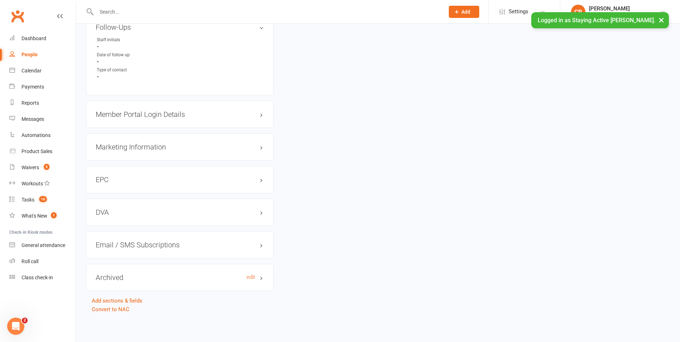
click at [114, 275] on h3 "Archived edit" at bounding box center [180, 278] width 168 height 8
click at [247, 279] on link "edit" at bounding box center [251, 277] width 9 height 6
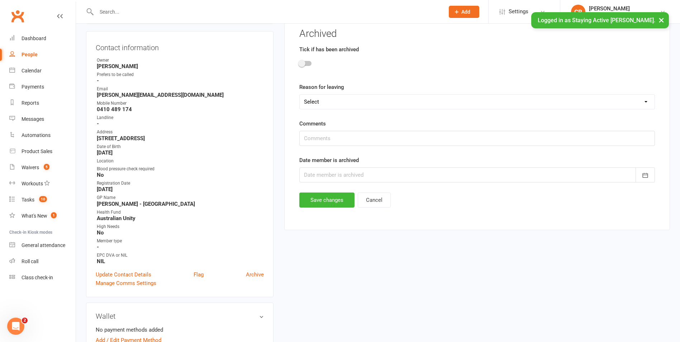
scroll to position [61, 0]
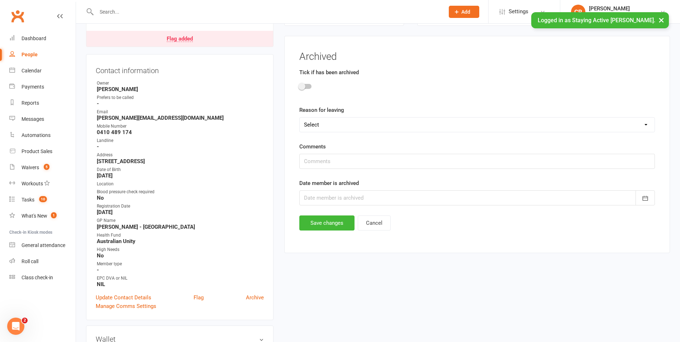
click at [315, 133] on form "Tick if has been archived Reason for leaving Select Not happy with the centre (…" at bounding box center [477, 136] width 356 height 137
click at [317, 127] on select "Select Not happy with the centre (if possible provide details below Not the rig…" at bounding box center [477, 125] width 355 height 14
select select "Not the right fit/ not what looking for"
click at [300, 118] on select "Select Not happy with the centre (if possible provide details below Not the rig…" at bounding box center [477, 125] width 355 height 14
drag, startPoint x: 342, startPoint y: 166, endPoint x: 610, endPoint y: 142, distance: 269.2
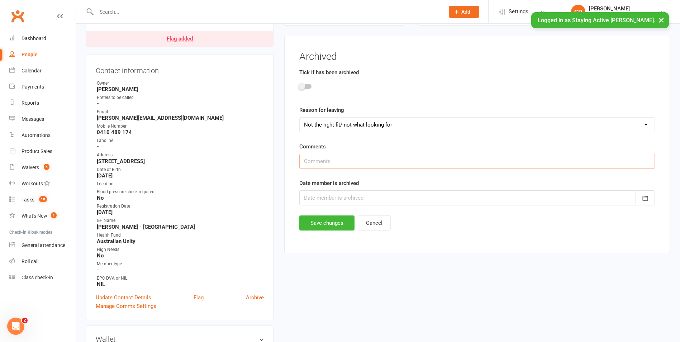
click at [342, 166] on input "text" at bounding box center [477, 161] width 356 height 15
type input "d"
click at [303, 160] on input "too much going on in life" at bounding box center [477, 161] width 356 height 15
click at [366, 159] on input ""too much going on in life" at bounding box center [477, 161] width 356 height 15
type input ""too much going on in life""
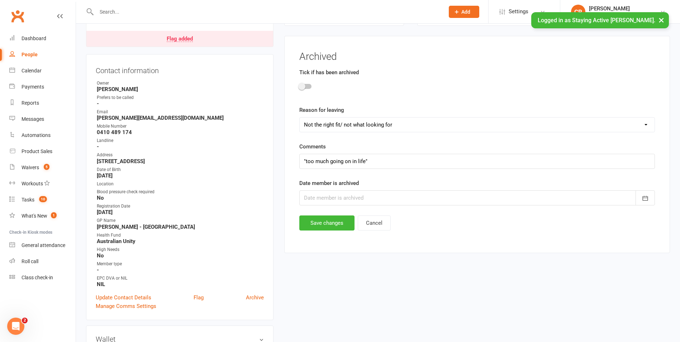
drag, startPoint x: 354, startPoint y: 197, endPoint x: 353, endPoint y: 205, distance: 8.3
click at [354, 198] on div at bounding box center [477, 197] width 356 height 15
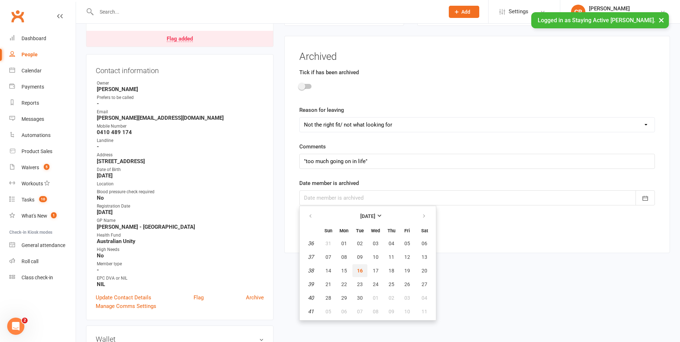
click at [358, 270] on span "16" at bounding box center [360, 271] width 6 height 6
type input "[DATE]"
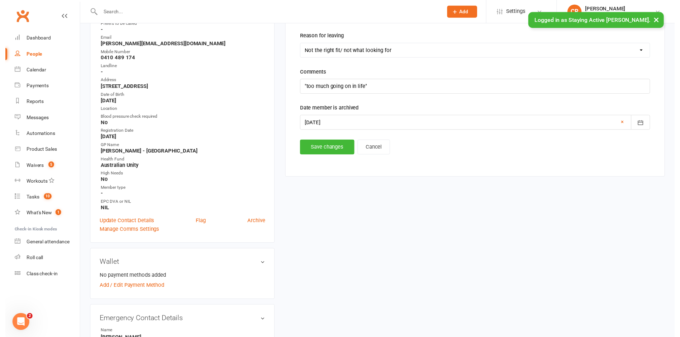
scroll to position [205, 0]
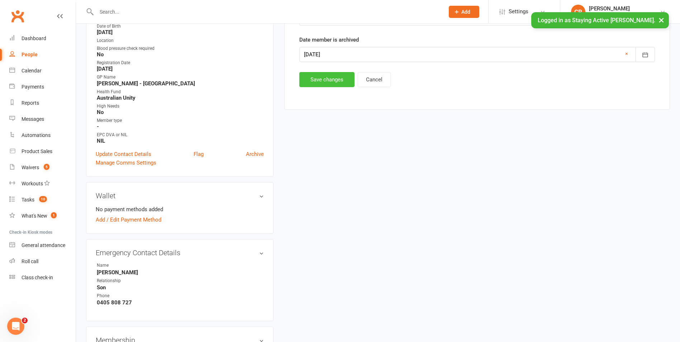
click at [322, 84] on button "Save changes" at bounding box center [326, 79] width 55 height 15
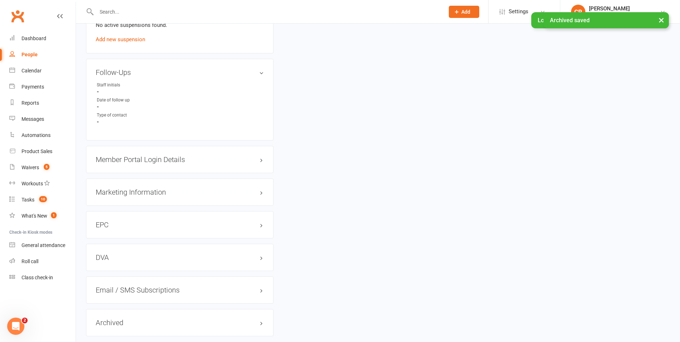
scroll to position [654, 0]
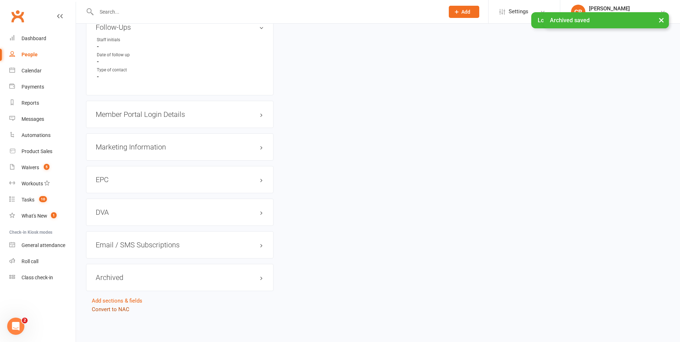
click at [123, 309] on link "Convert to NAC" at bounding box center [111, 309] width 38 height 6
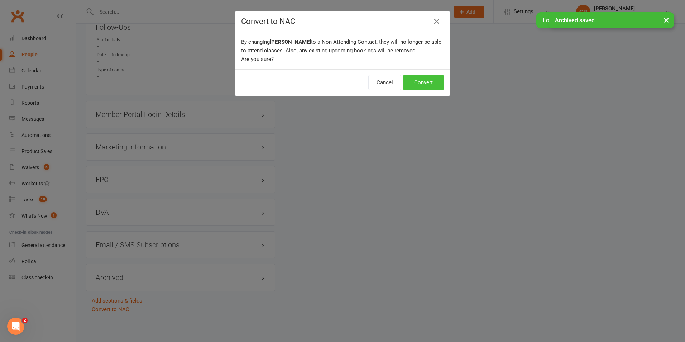
click at [414, 80] on button "Convert" at bounding box center [423, 82] width 41 height 15
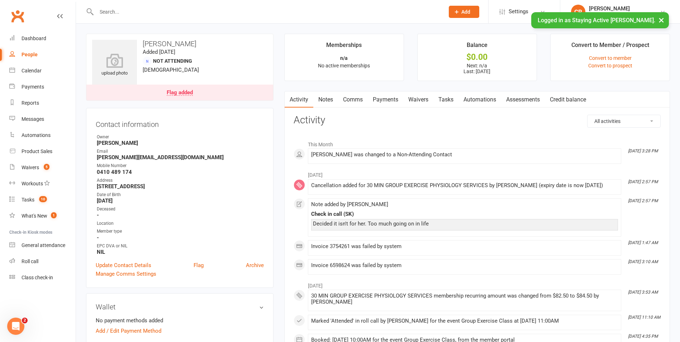
click at [223, 9] on input "text" at bounding box center [266, 12] width 345 height 10
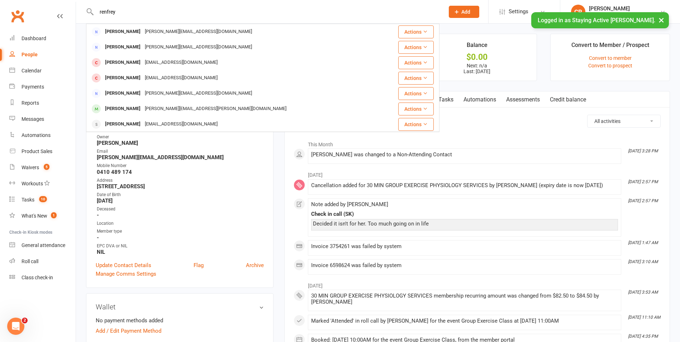
click at [262, 14] on input "renfrey" at bounding box center [266, 12] width 345 height 10
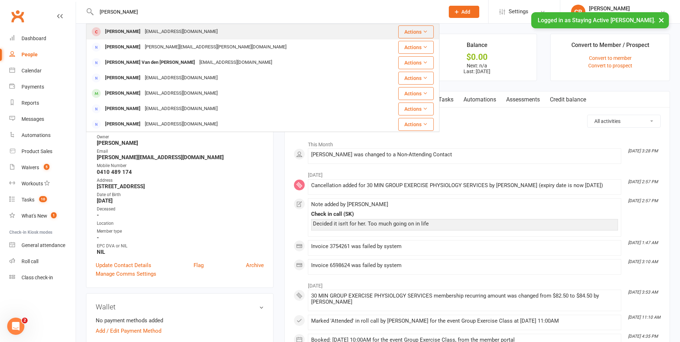
type input "bergman"
click at [156, 29] on div "cbergman01@outlook.com" at bounding box center [181, 32] width 77 height 10
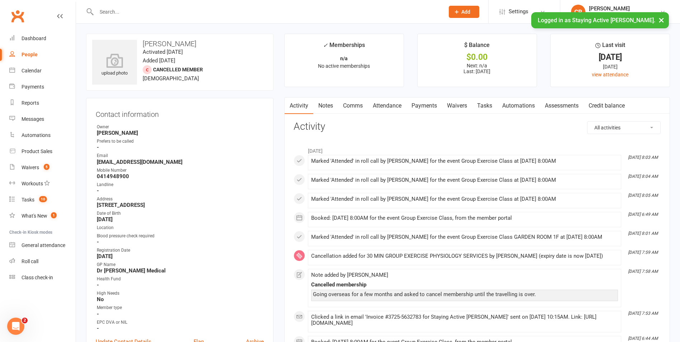
click at [332, 105] on link "Notes" at bounding box center [325, 106] width 25 height 16
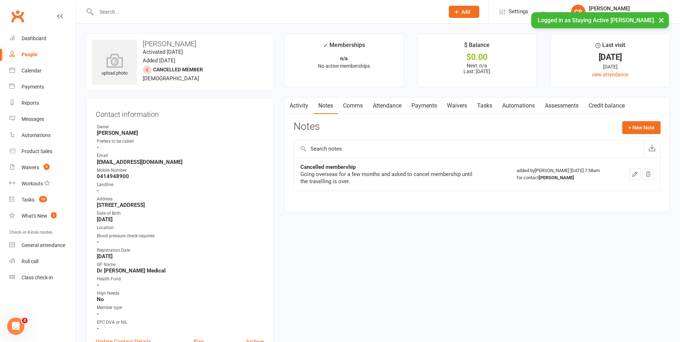
click at [343, 104] on link "Comms" at bounding box center [353, 106] width 30 height 16
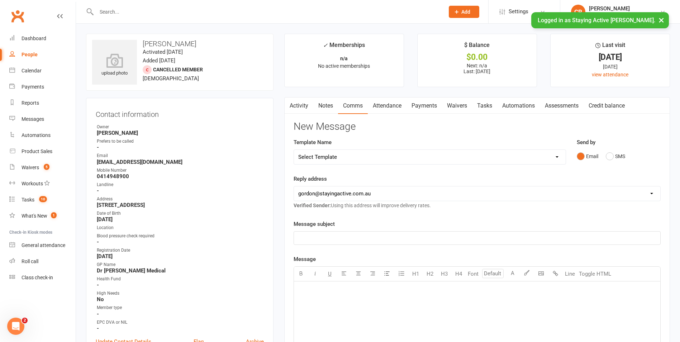
click at [344, 239] on p "﻿" at bounding box center [477, 238] width 358 height 9
click at [346, 153] on select "Select Template [Email] 1045am Zoom Class [Email] 150 visits [Email] 1pm Zoom […" at bounding box center [430, 157] width 272 height 14
select select "14"
click at [294, 150] on select "Select Template [Email] 1045am Zoom Class [Email] 150 visits [Email] 1pm Zoom […" at bounding box center [430, 157] width 272 height 14
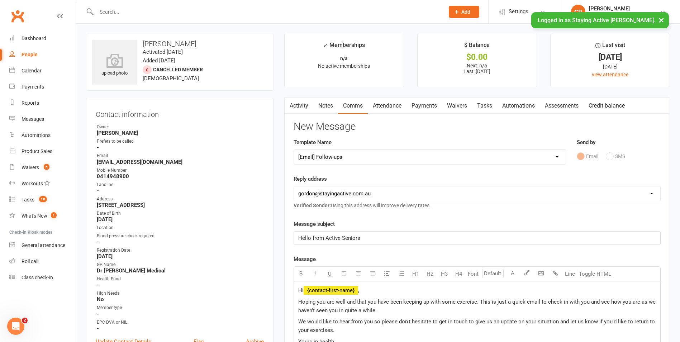
scroll to position [72, 0]
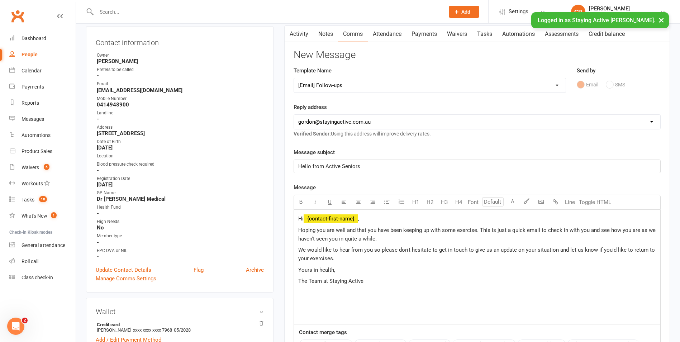
click at [458, 244] on div "Hi ﻿ {contact-first-name} , Hoping you are well and that you have been keeping …" at bounding box center [477, 267] width 366 height 115
drag, startPoint x: 445, startPoint y: 236, endPoint x: 598, endPoint y: 233, distance: 153.5
click at [598, 233] on p "Hoping you are well and that you have been keeping up with some exercise. This …" at bounding box center [477, 234] width 358 height 17
click at [605, 236] on p "Hoping you are well and that you have been keeping up with some exercise. This …" at bounding box center [477, 234] width 358 height 17
click at [424, 236] on p "Hoping you are well and that you have been keeping up with some exercise. This …" at bounding box center [477, 234] width 358 height 17
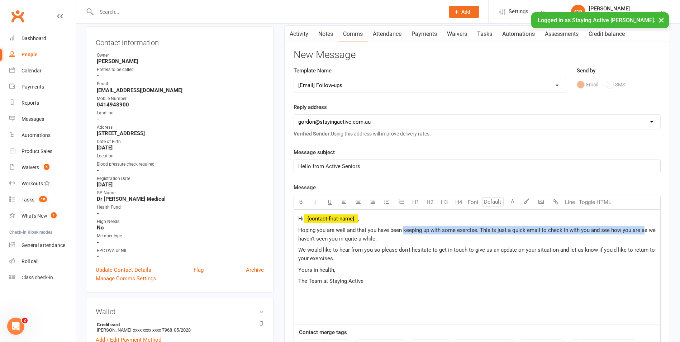
drag, startPoint x: 403, startPoint y: 234, endPoint x: 640, endPoint y: 228, distance: 237.4
click at [640, 228] on p "Hoping you are well and that you have been keeping up with some exercise. This …" at bounding box center [477, 234] width 358 height 17
click at [640, 229] on span "Hoping you are well and that you have been keeping up with some exercise. This …" at bounding box center [477, 234] width 359 height 15
click at [630, 231] on span "Hoping you are well and that you have been keeping up with some exercise. This …" at bounding box center [477, 234] width 359 height 15
drag, startPoint x: 637, startPoint y: 231, endPoint x: 638, endPoint y: 238, distance: 7.7
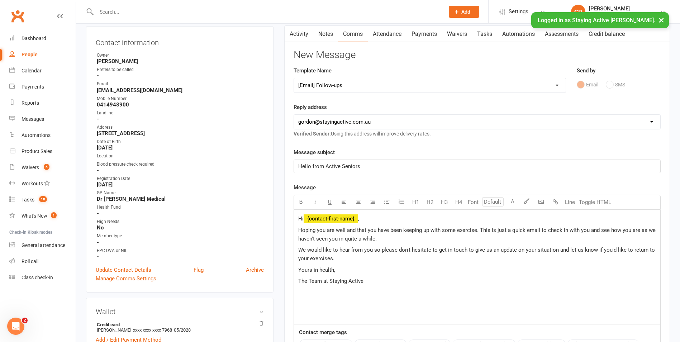
click at [638, 238] on p "Hoping you are well and that you have been keeping up with some exercise. This …" at bounding box center [477, 234] width 358 height 17
drag, startPoint x: 350, startPoint y: 259, endPoint x: 553, endPoint y: 255, distance: 203.3
click at [555, 255] on p "We would like to hear from you so please don't hesitate to get in touch to give…" at bounding box center [477, 254] width 358 height 17
click at [346, 231] on span "Hoping you are well and that you have been keeping up with some exercise. This …" at bounding box center [477, 234] width 358 height 15
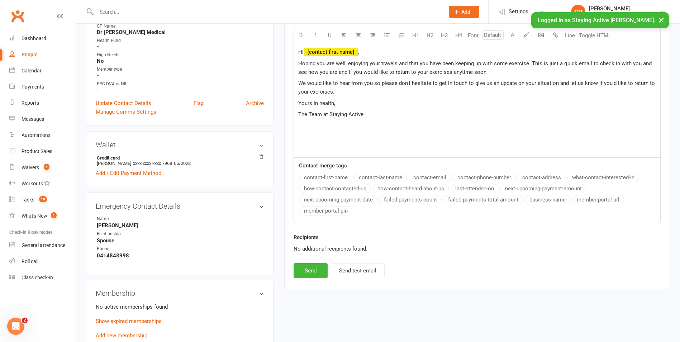
scroll to position [287, 0]
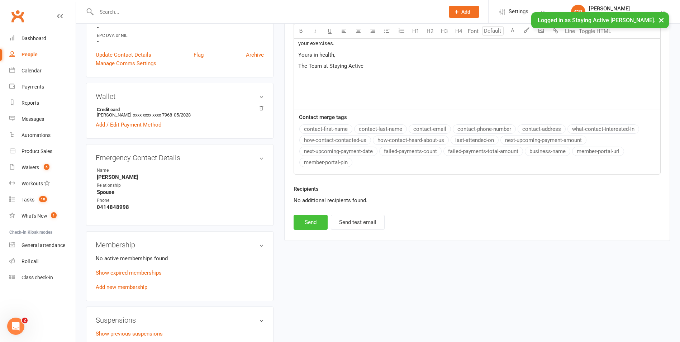
click at [316, 225] on button "Send" at bounding box center [311, 222] width 34 height 15
select select
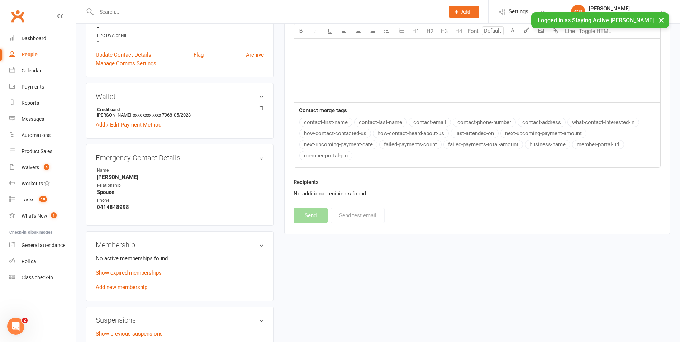
click at [304, 13] on input "text" at bounding box center [266, 12] width 345 height 10
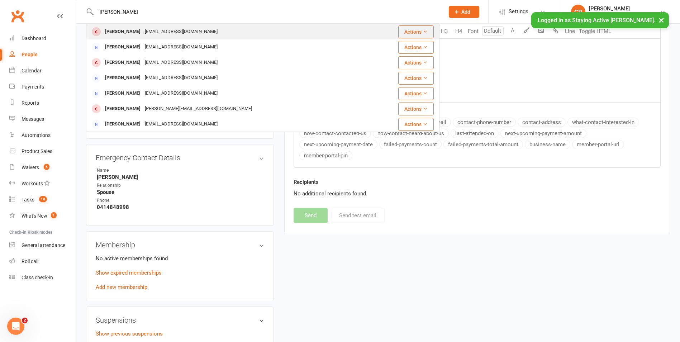
type input "cotter"
click at [130, 27] on div "Vivien Cotter" at bounding box center [123, 32] width 40 height 10
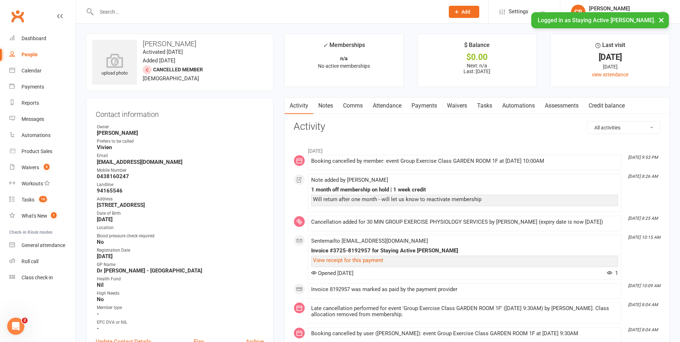
click at [336, 106] on link "Notes" at bounding box center [325, 106] width 25 height 16
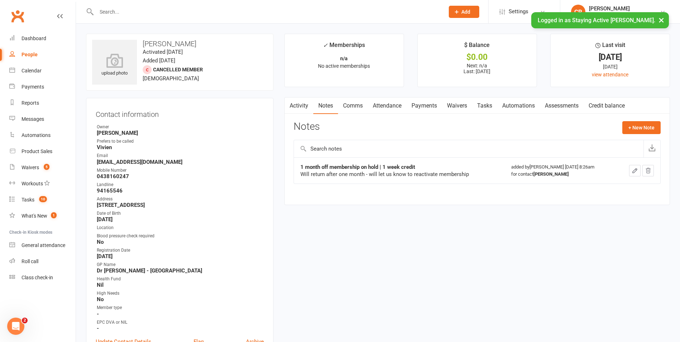
click at [399, 105] on link "Attendance" at bounding box center [387, 106] width 39 height 16
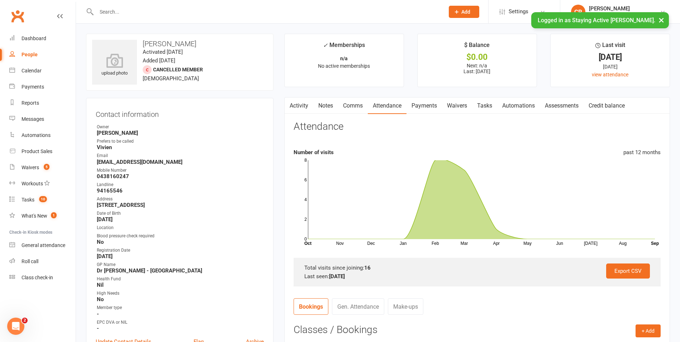
click at [352, 106] on link "Comms" at bounding box center [353, 106] width 30 height 16
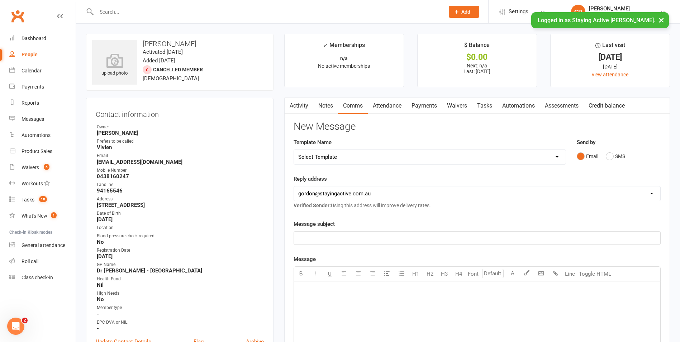
click at [334, 108] on link "Notes" at bounding box center [325, 106] width 25 height 16
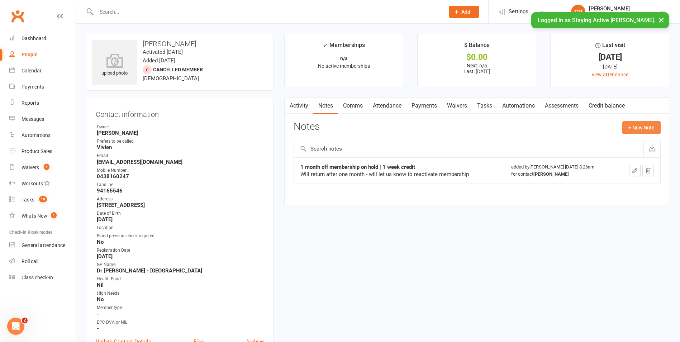
click at [653, 132] on button "+ New Note" at bounding box center [641, 127] width 38 height 13
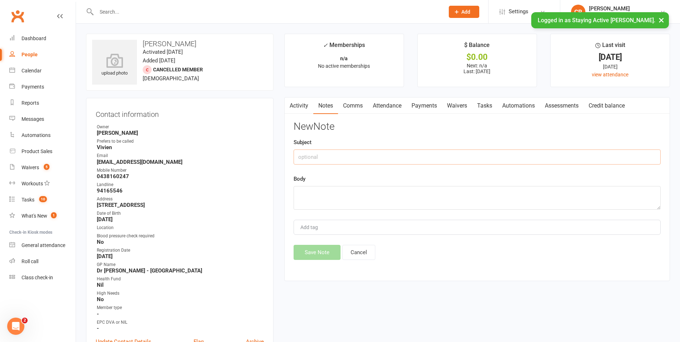
click at [367, 158] on input "text" at bounding box center [477, 156] width 367 height 15
type input "follow up"
drag, startPoint x: 340, startPoint y: 191, endPoint x: 422, endPoint y: 193, distance: 81.8
click at [340, 191] on textarea at bounding box center [477, 198] width 367 height 24
type textarea "number disconnected so emailed"
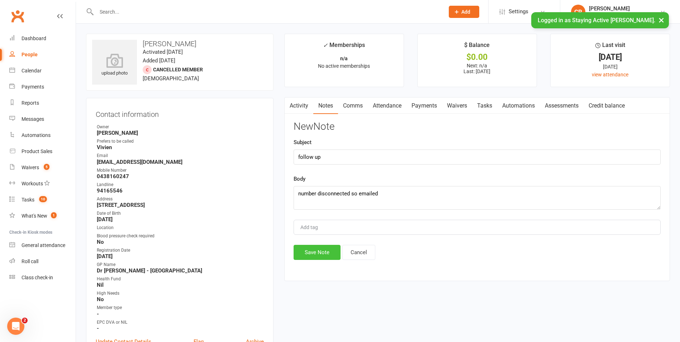
click at [319, 245] on button "Save Note" at bounding box center [317, 252] width 47 height 15
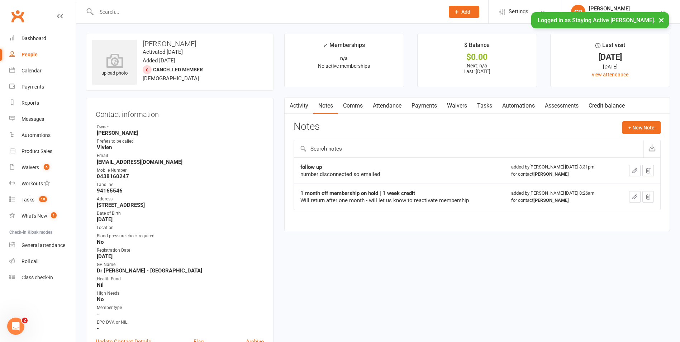
click at [355, 109] on link "Comms" at bounding box center [353, 106] width 30 height 16
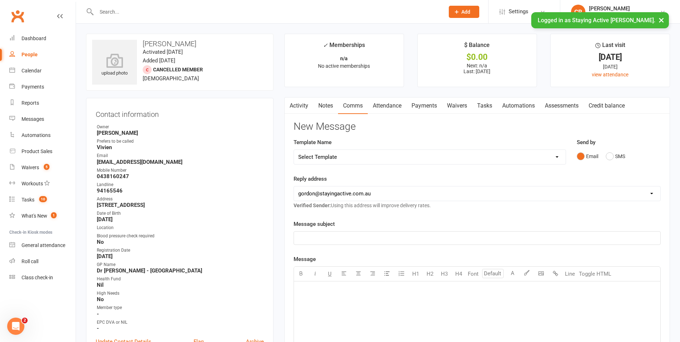
click at [398, 197] on select "hello@clubworx.com gordon@stayingactive.com.au online@stayingactive.com.au admi…" at bounding box center [477, 193] width 366 height 14
click at [286, 225] on div "Activity Notes Comms Attendance Payments Waivers Tasks Automations Assessments …" at bounding box center [477, 308] width 386 height 423
click at [319, 235] on p "﻿" at bounding box center [477, 238] width 358 height 9
click at [337, 162] on select "Select Template [Email] 1045am Zoom Class [Email] 150 visits [Email] 1pm Zoom […" at bounding box center [430, 157] width 272 height 14
select select "14"
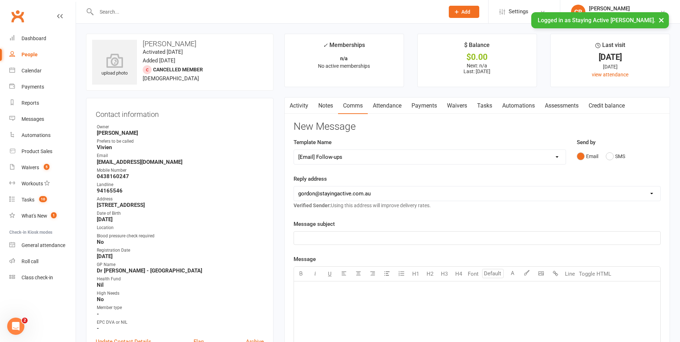
click at [294, 150] on select "Select Template [Email] 1045am Zoom Class [Email] 150 visits [Email] 1pm Zoom […" at bounding box center [430, 157] width 272 height 14
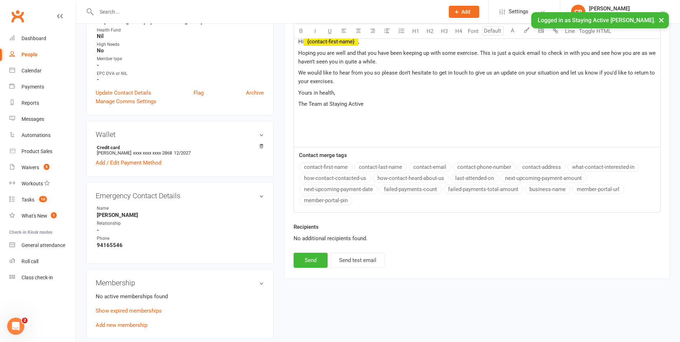
scroll to position [251, 0]
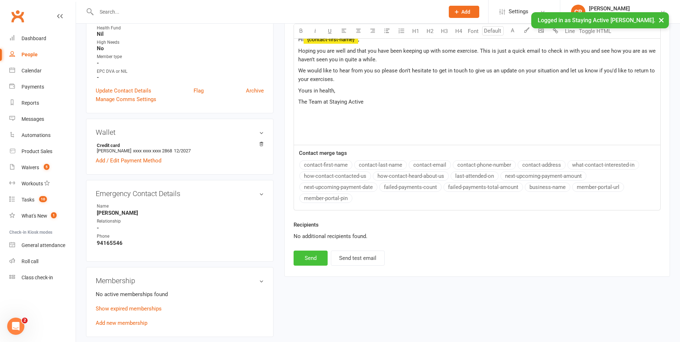
drag, startPoint x: 314, startPoint y: 256, endPoint x: 287, endPoint y: 201, distance: 61.9
click at [315, 256] on button "Send" at bounding box center [311, 258] width 34 height 15
select select
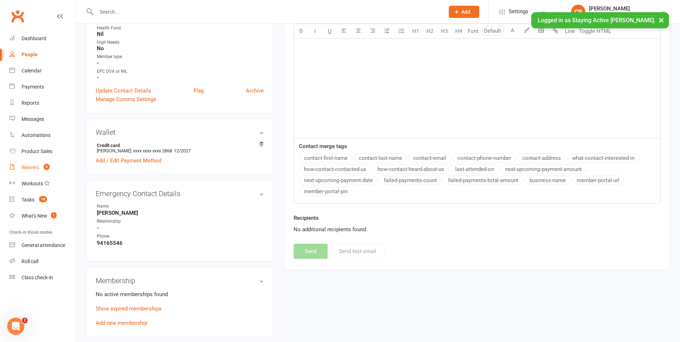
click at [42, 165] on count-badge "5" at bounding box center [44, 168] width 9 height 6
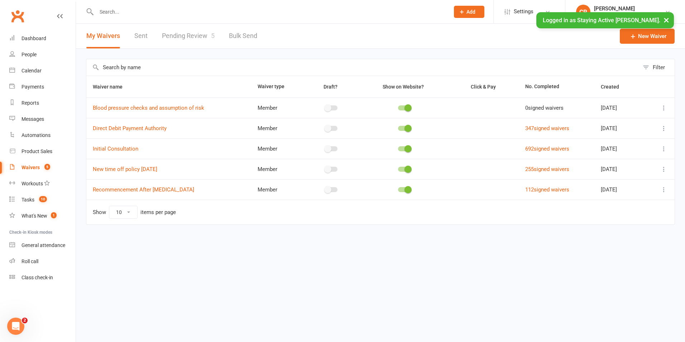
click at [193, 30] on link "Pending Review 5" at bounding box center [188, 36] width 53 height 25
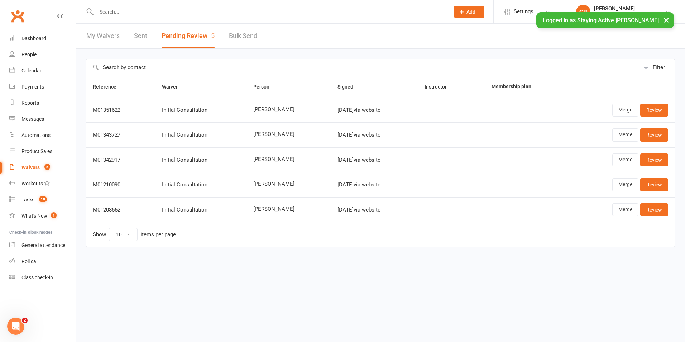
click at [203, 10] on input "text" at bounding box center [269, 12] width 351 height 10
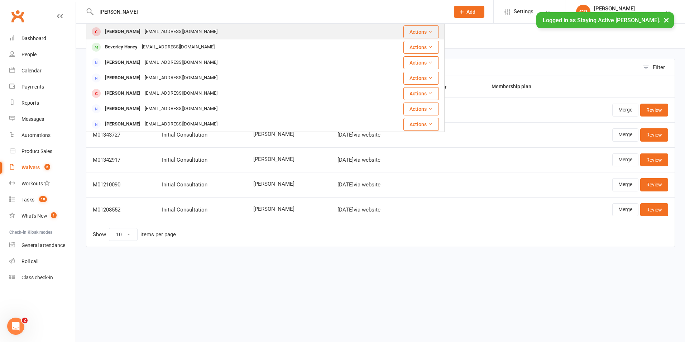
type input "beverley black"
click at [154, 27] on div "bevblack42@icloud.com" at bounding box center [181, 32] width 77 height 10
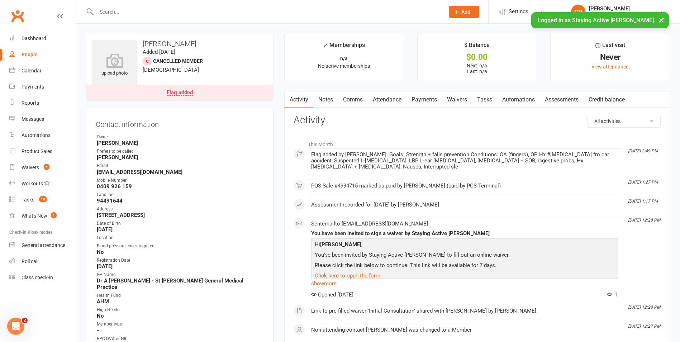
click at [566, 99] on link "Assessments" at bounding box center [562, 99] width 44 height 16
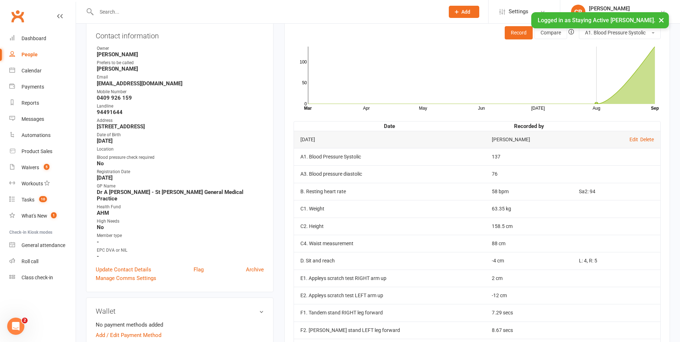
scroll to position [72, 0]
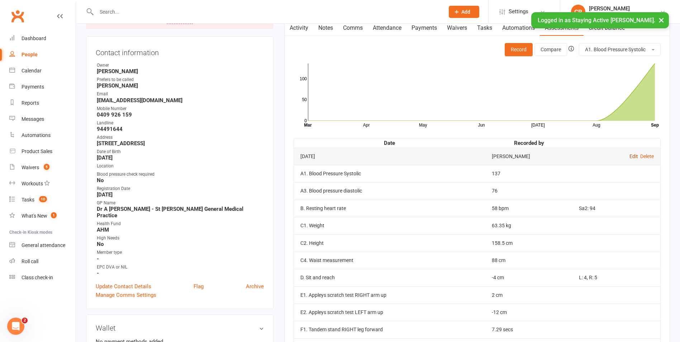
click at [631, 156] on link "Edit" at bounding box center [633, 156] width 9 height 6
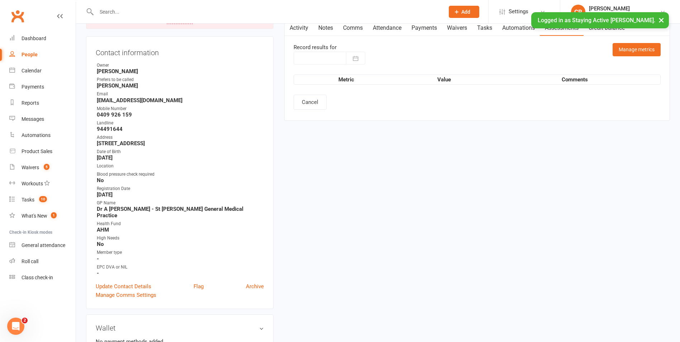
type input "11 Sep 2025"
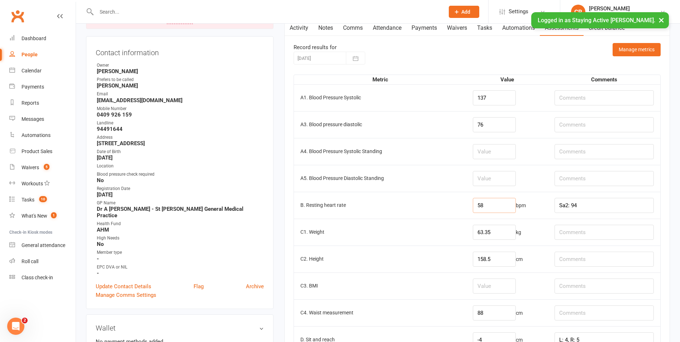
click at [477, 204] on input "58" at bounding box center [494, 205] width 43 height 15
click at [478, 288] on input "number" at bounding box center [494, 286] width 43 height 15
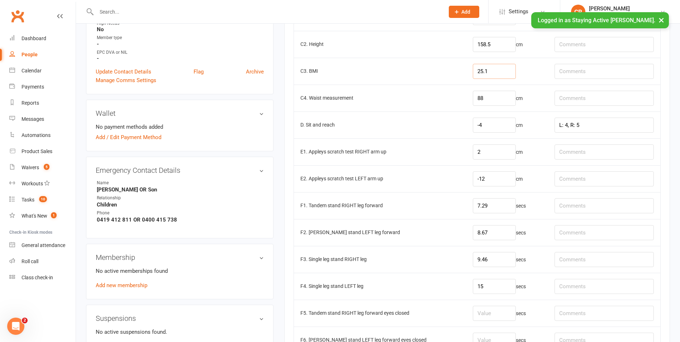
scroll to position [287, 0]
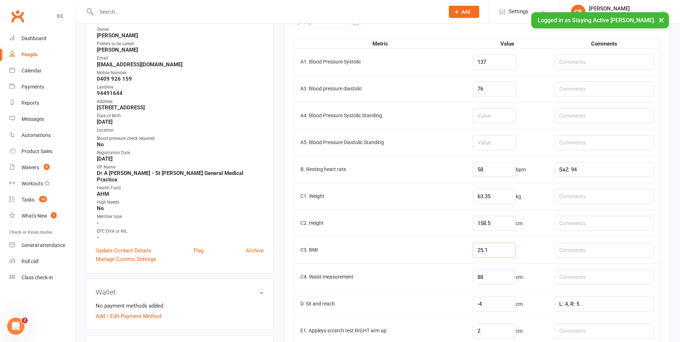
type input "25.1"
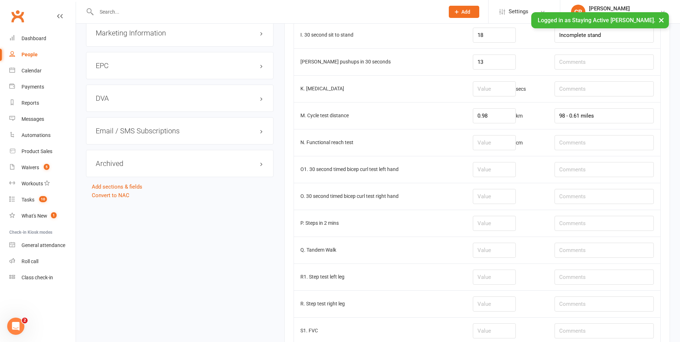
scroll to position [945, 0]
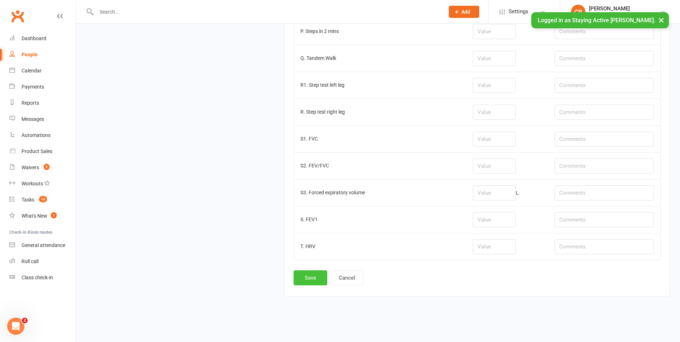
click at [313, 277] on button "Save" at bounding box center [311, 277] width 34 height 15
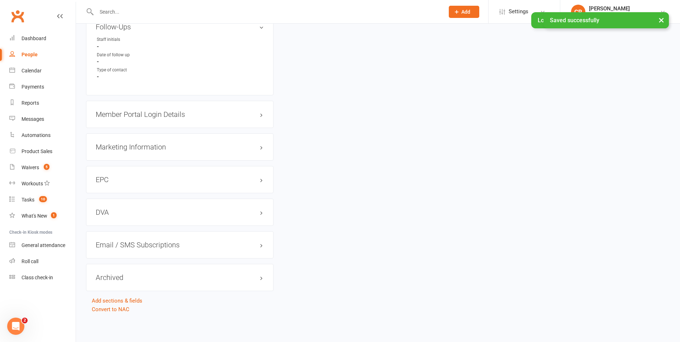
scroll to position [0, 0]
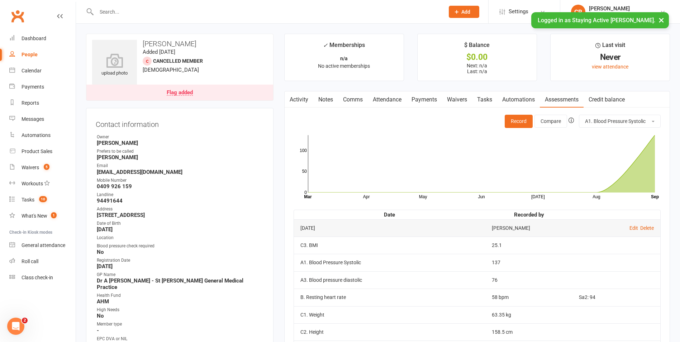
click at [333, 10] on input "text" at bounding box center [266, 12] width 345 height 10
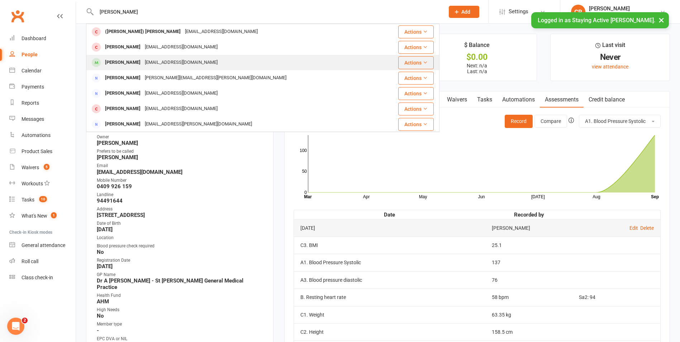
type input "marion"
click at [225, 62] on div "Marion Stanbridge stanbridge2@bigpond.com" at bounding box center [233, 62] width 293 height 15
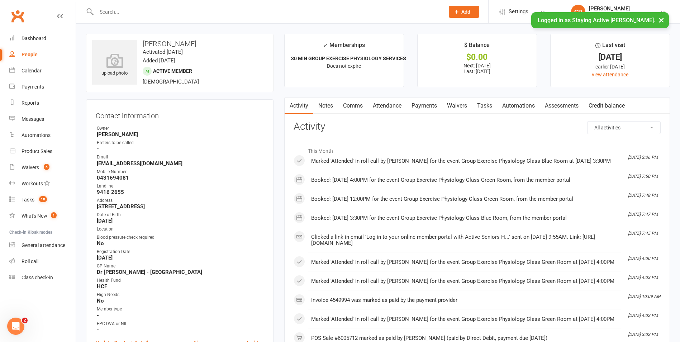
click at [432, 107] on link "Payments" at bounding box center [424, 106] width 35 height 16
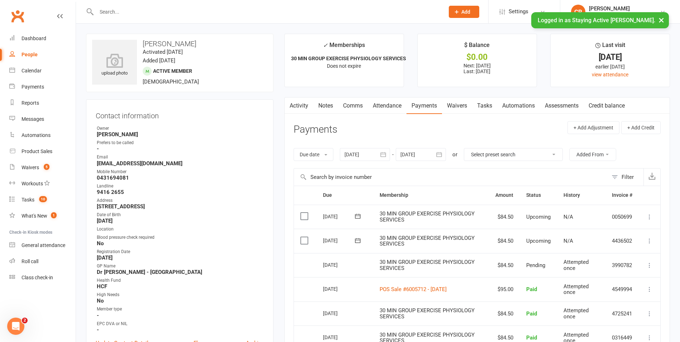
drag, startPoint x: 168, startPoint y: 13, endPoint x: 158, endPoint y: 0, distance: 15.8
click at [162, 3] on div at bounding box center [262, 11] width 353 height 23
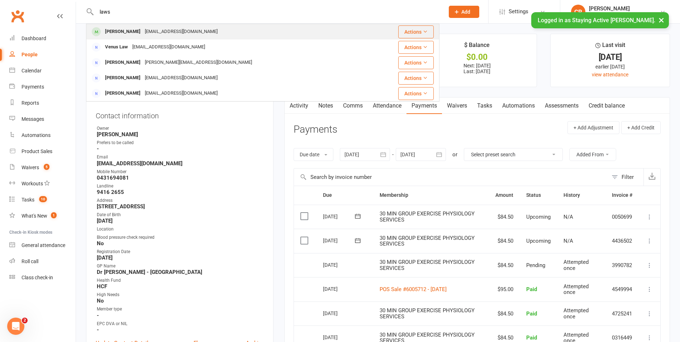
type input "laws"
click at [209, 32] on div "Frances Laws franceslaws81@gmail.com" at bounding box center [229, 31] width 284 height 15
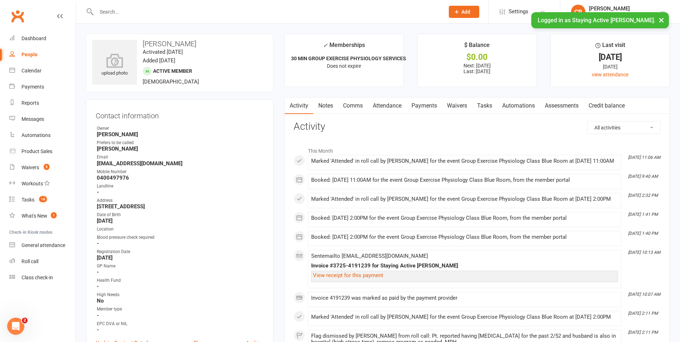
click at [419, 109] on link "Payments" at bounding box center [424, 106] width 35 height 16
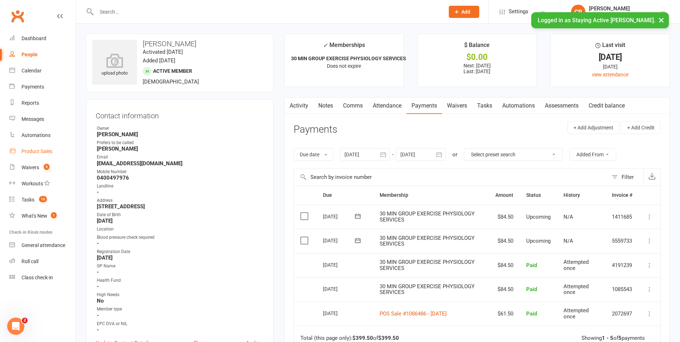
click at [35, 153] on div "Product Sales" at bounding box center [37, 151] width 31 height 6
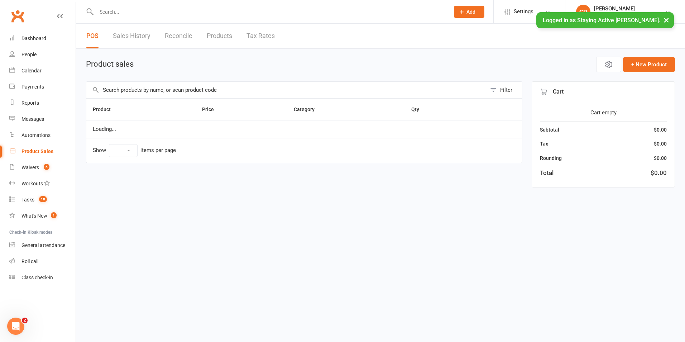
select select "10"
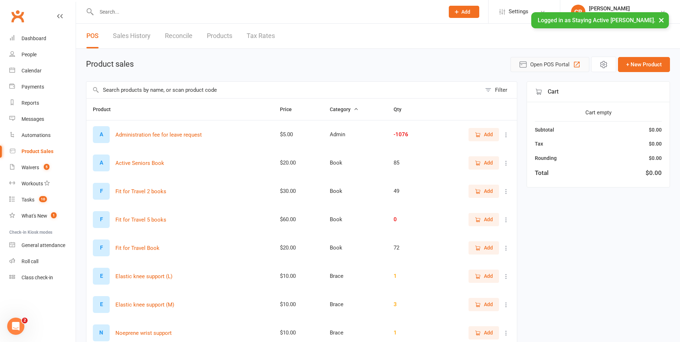
click at [565, 65] on span "Open POS Portal" at bounding box center [549, 64] width 39 height 9
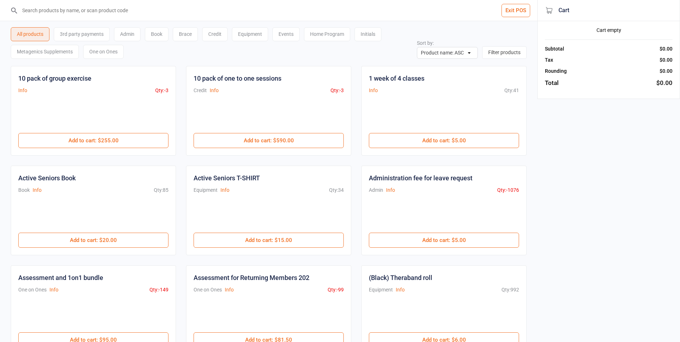
click at [108, 53] on div "One on Ones" at bounding box center [103, 52] width 41 height 14
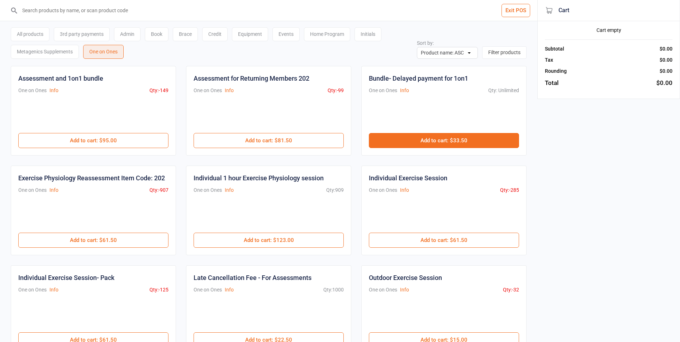
click at [498, 140] on button "Add to cart : $33.50" at bounding box center [444, 140] width 150 height 15
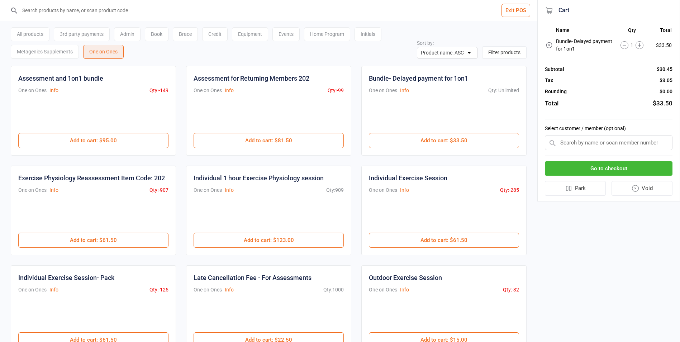
drag, startPoint x: 583, startPoint y: 144, endPoint x: 583, endPoint y: 139, distance: 4.7
click at [583, 139] on input "text" at bounding box center [609, 142] width 128 height 15
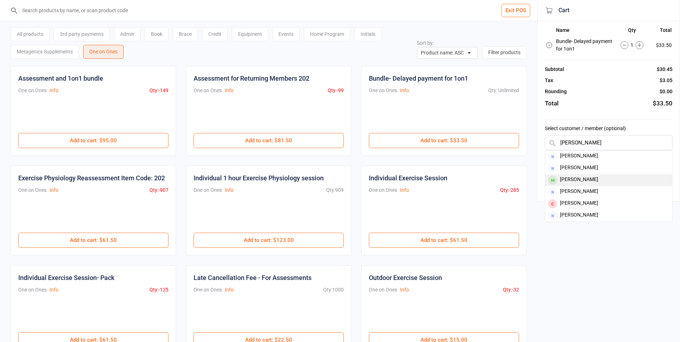
type input "[PERSON_NAME]"
click at [579, 179] on div "[PERSON_NAME]" at bounding box center [608, 180] width 127 height 12
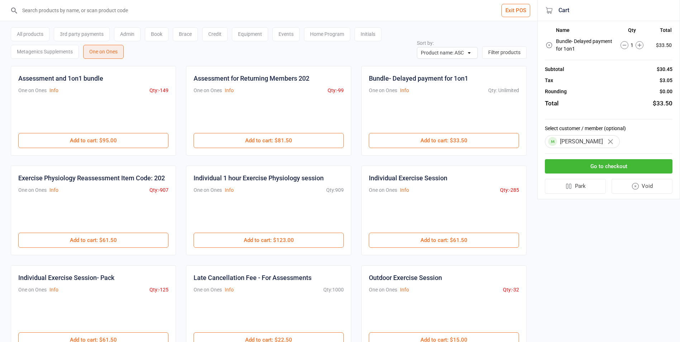
click at [609, 170] on button "Go to checkout" at bounding box center [609, 166] width 128 height 15
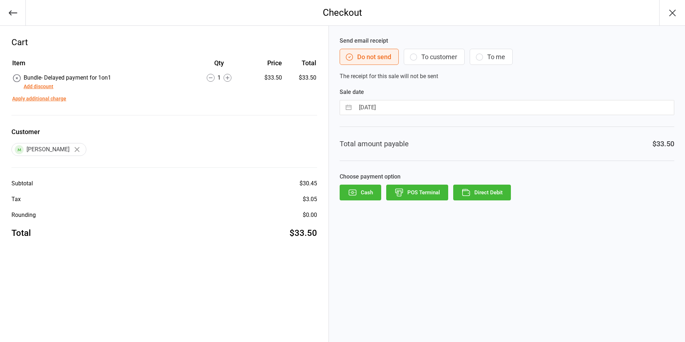
click at [501, 191] on button "Direct Debit" at bounding box center [482, 193] width 58 height 16
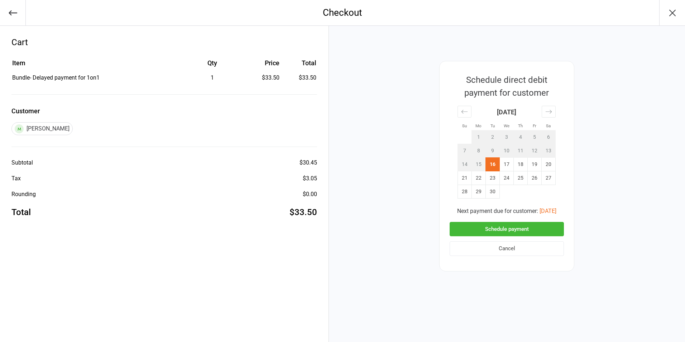
click at [550, 232] on button "Schedule payment" at bounding box center [507, 229] width 114 height 15
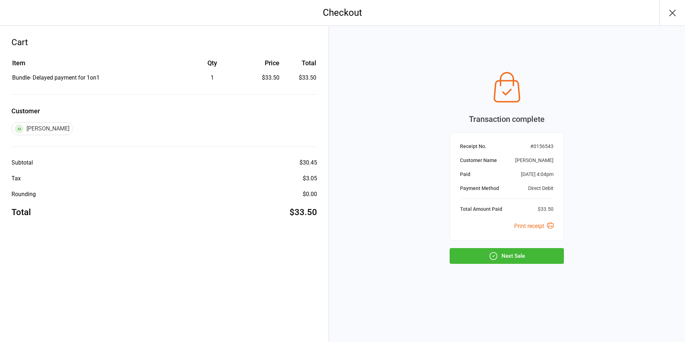
click at [532, 244] on div "Transaction complete Receipt No. # 0156543 Customer Name [PERSON_NAME] Paid [DA…" at bounding box center [507, 166] width 114 height 196
click at [531, 255] on button "Next Sale" at bounding box center [507, 256] width 114 height 16
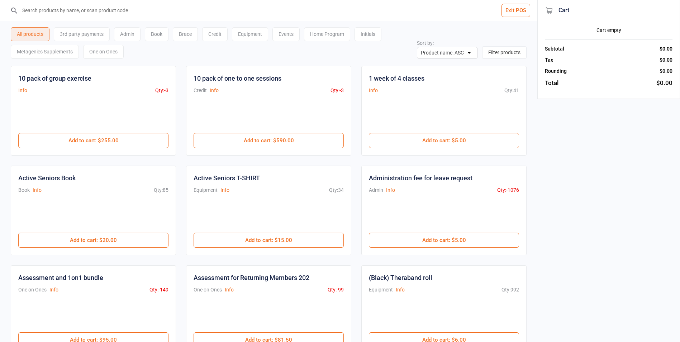
click at [520, 11] on button "Exit POS" at bounding box center [516, 10] width 29 height 13
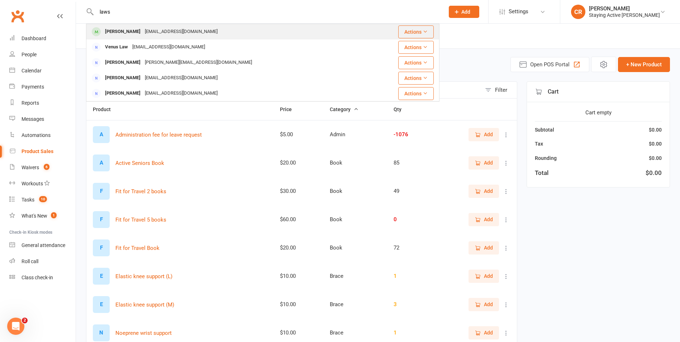
type input "laws"
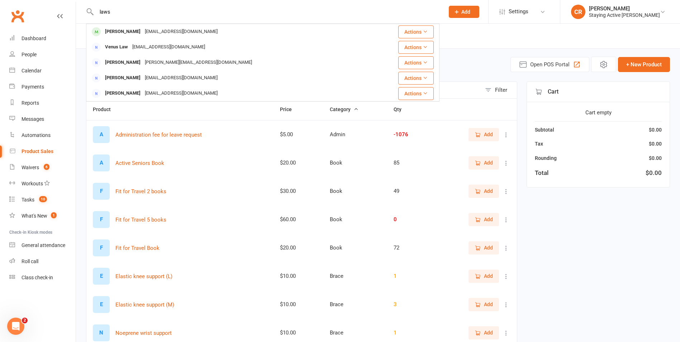
click at [172, 32] on div "[EMAIL_ADDRESS][DOMAIN_NAME]" at bounding box center [181, 32] width 77 height 10
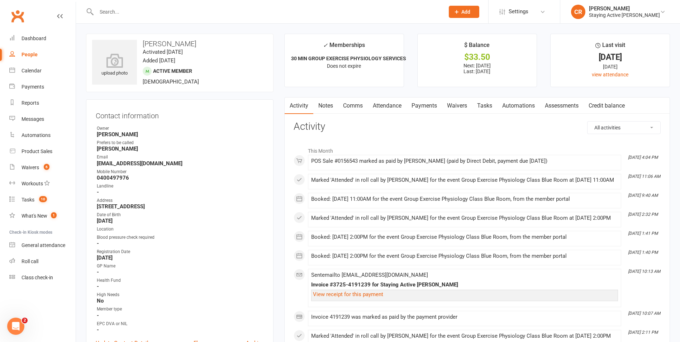
click at [427, 101] on link "Payments" at bounding box center [424, 106] width 35 height 16
